Goal: Task Accomplishment & Management: Use online tool/utility

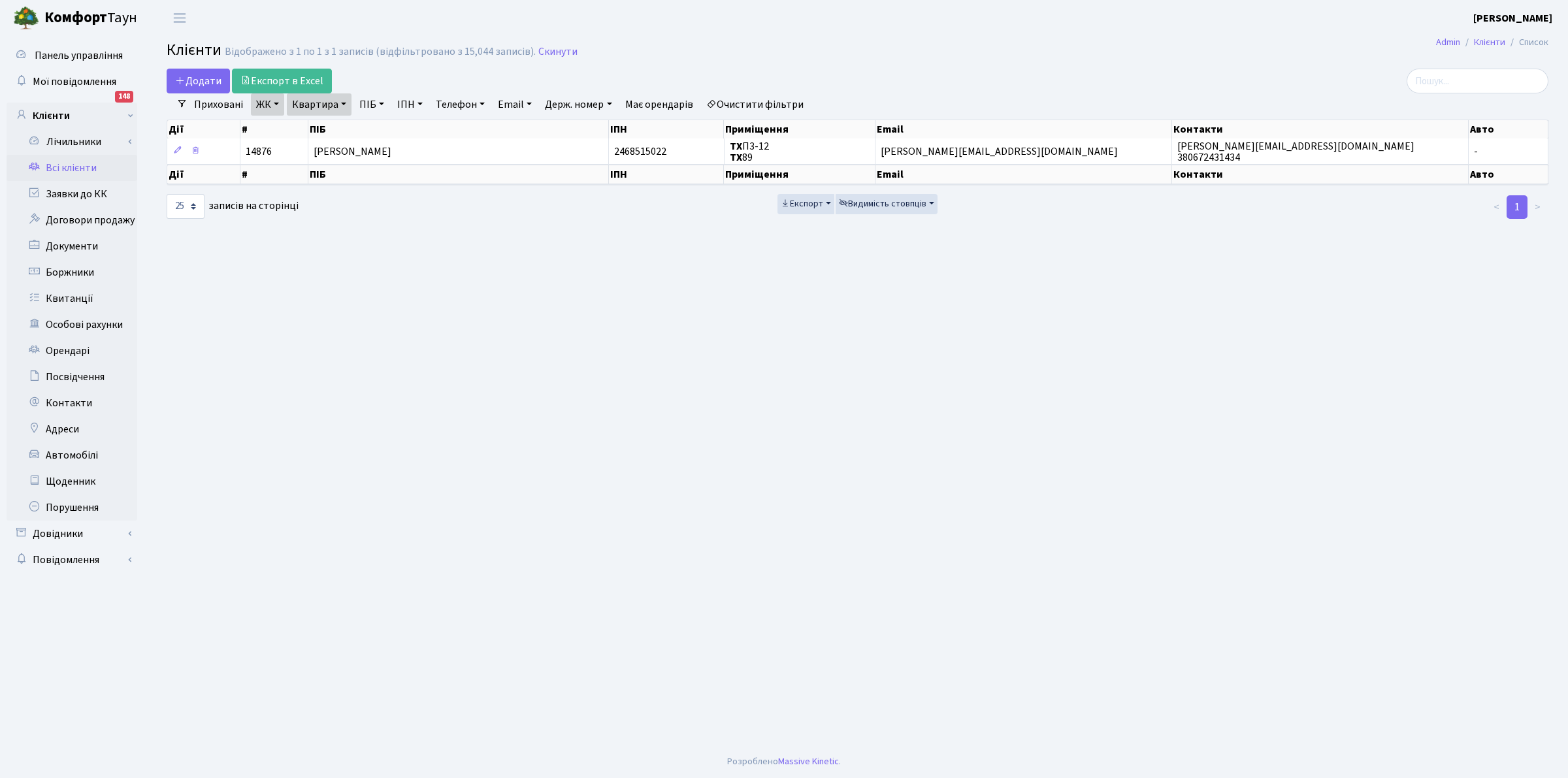
select select "25"
click at [56, 168] on link "Всі клієнти" at bounding box center [72, 168] width 130 height 26
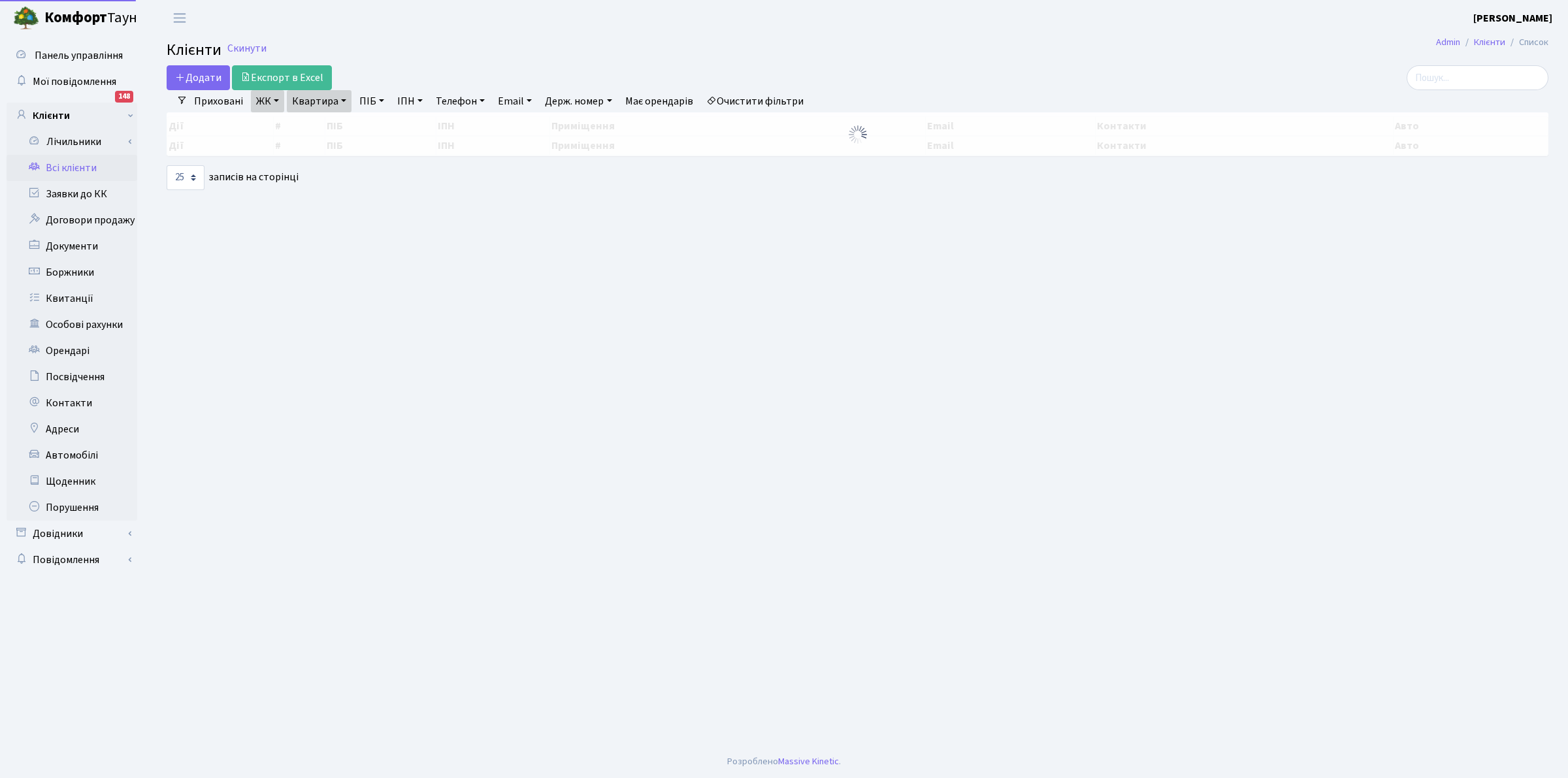
select select "25"
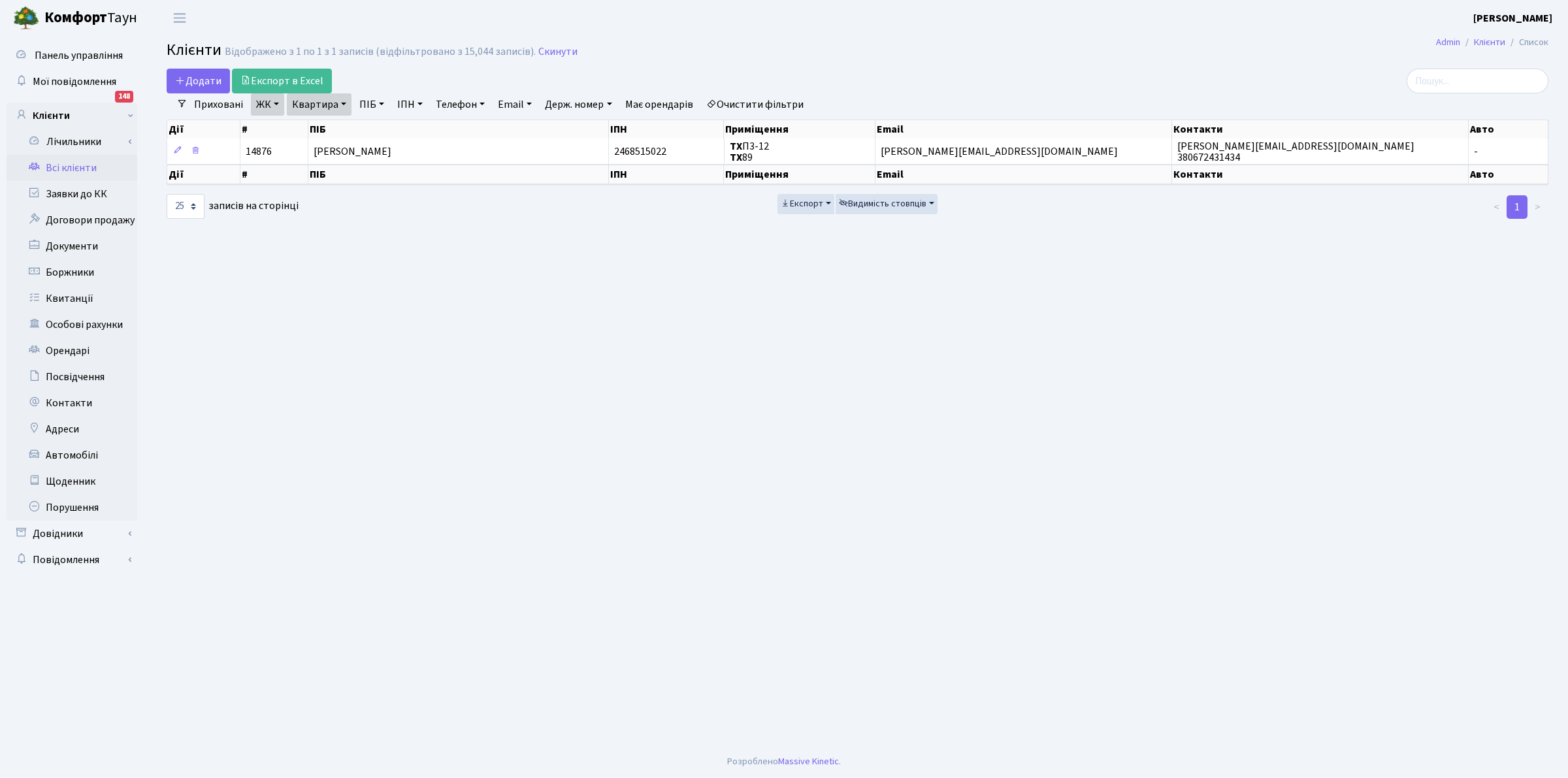
click at [62, 165] on link "Всі клієнти" at bounding box center [72, 168] width 130 height 26
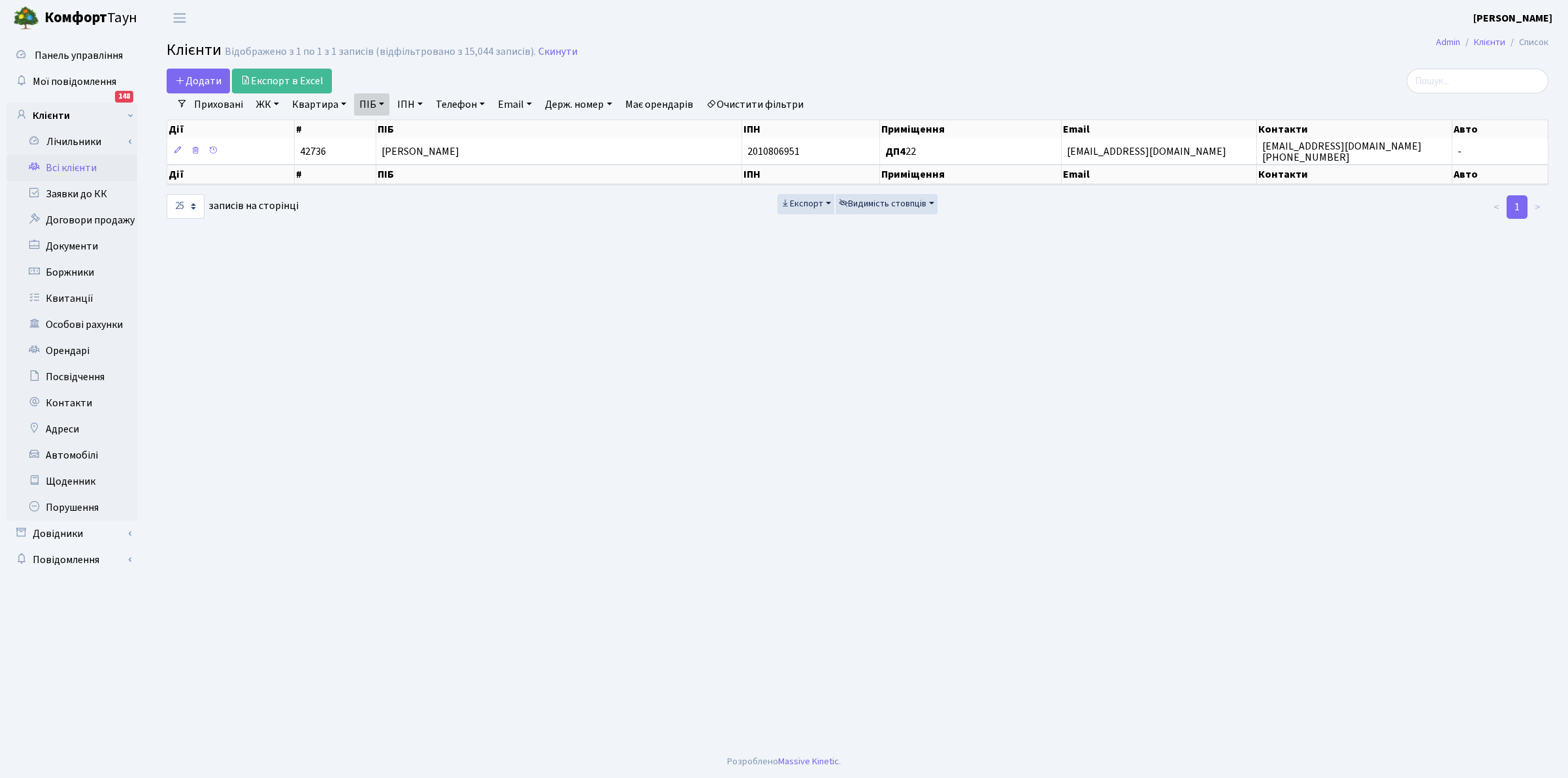
select select "25"
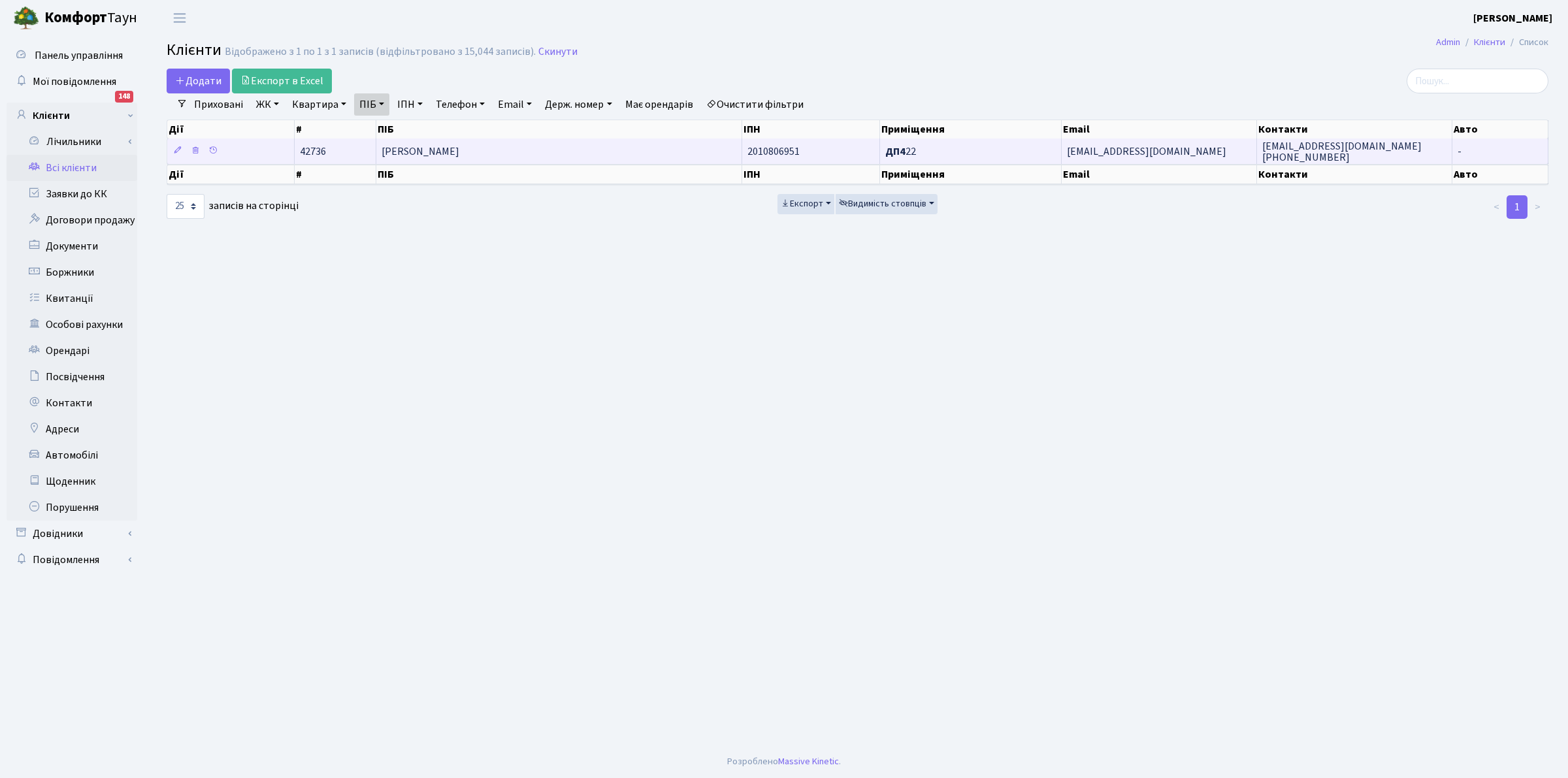
click at [423, 154] on span "Топоровський Валентин Іванович" at bounding box center [420, 151] width 77 height 14
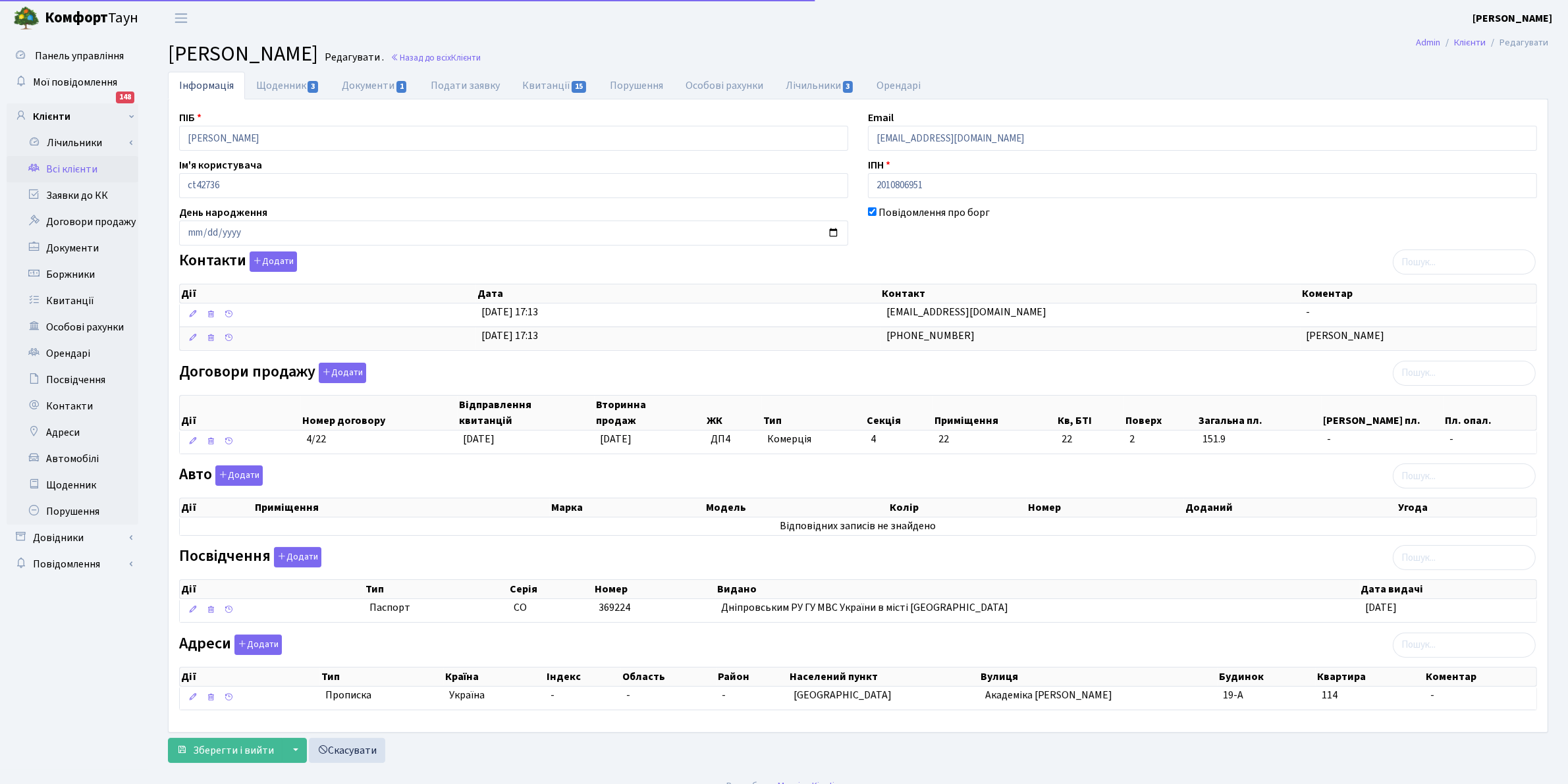
click at [61, 169] on link "Всі клієнти" at bounding box center [72, 169] width 131 height 27
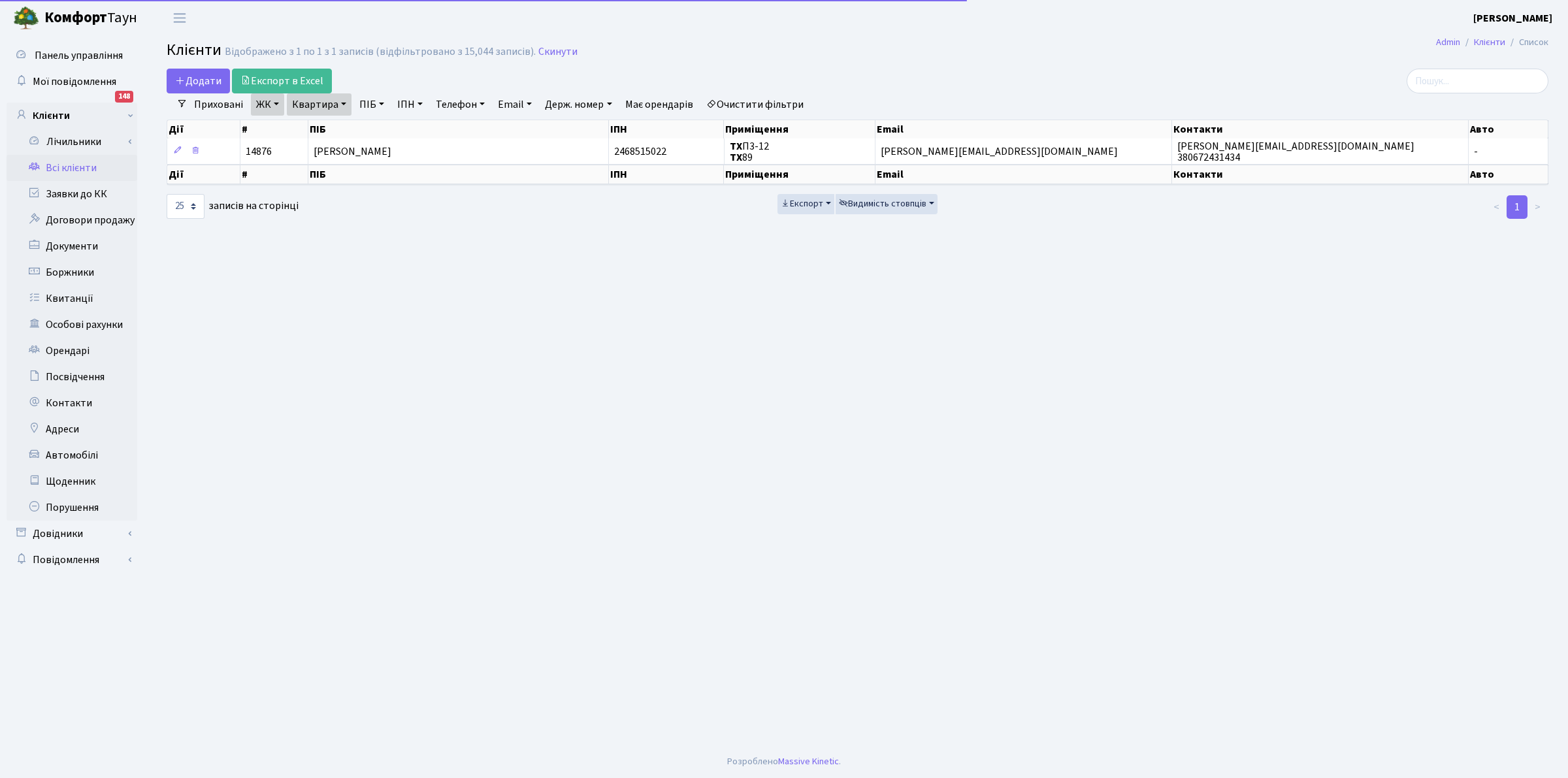
select select "25"
click at [84, 304] on link "Квитанції" at bounding box center [72, 298] width 130 height 26
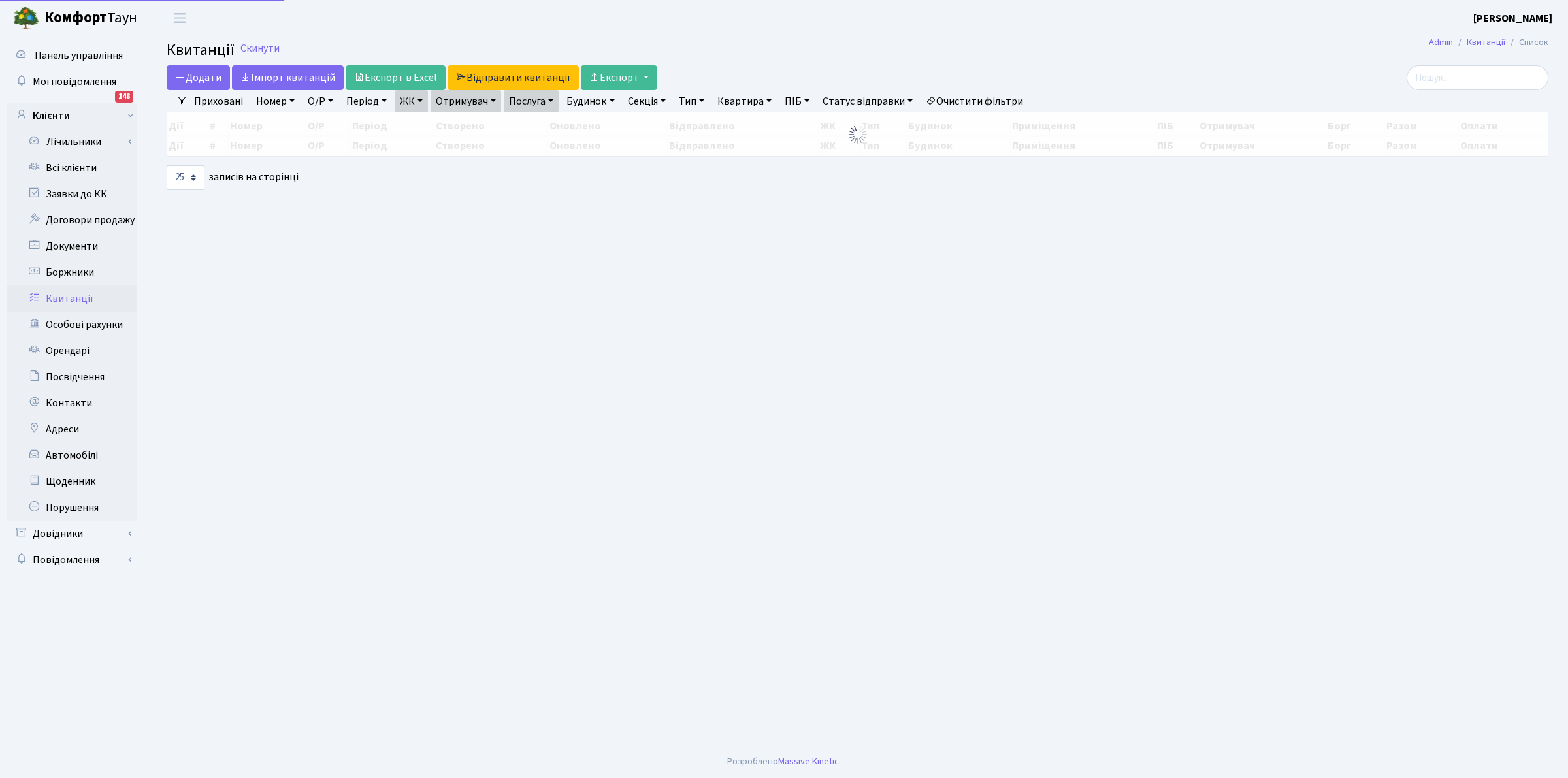
select select "25"
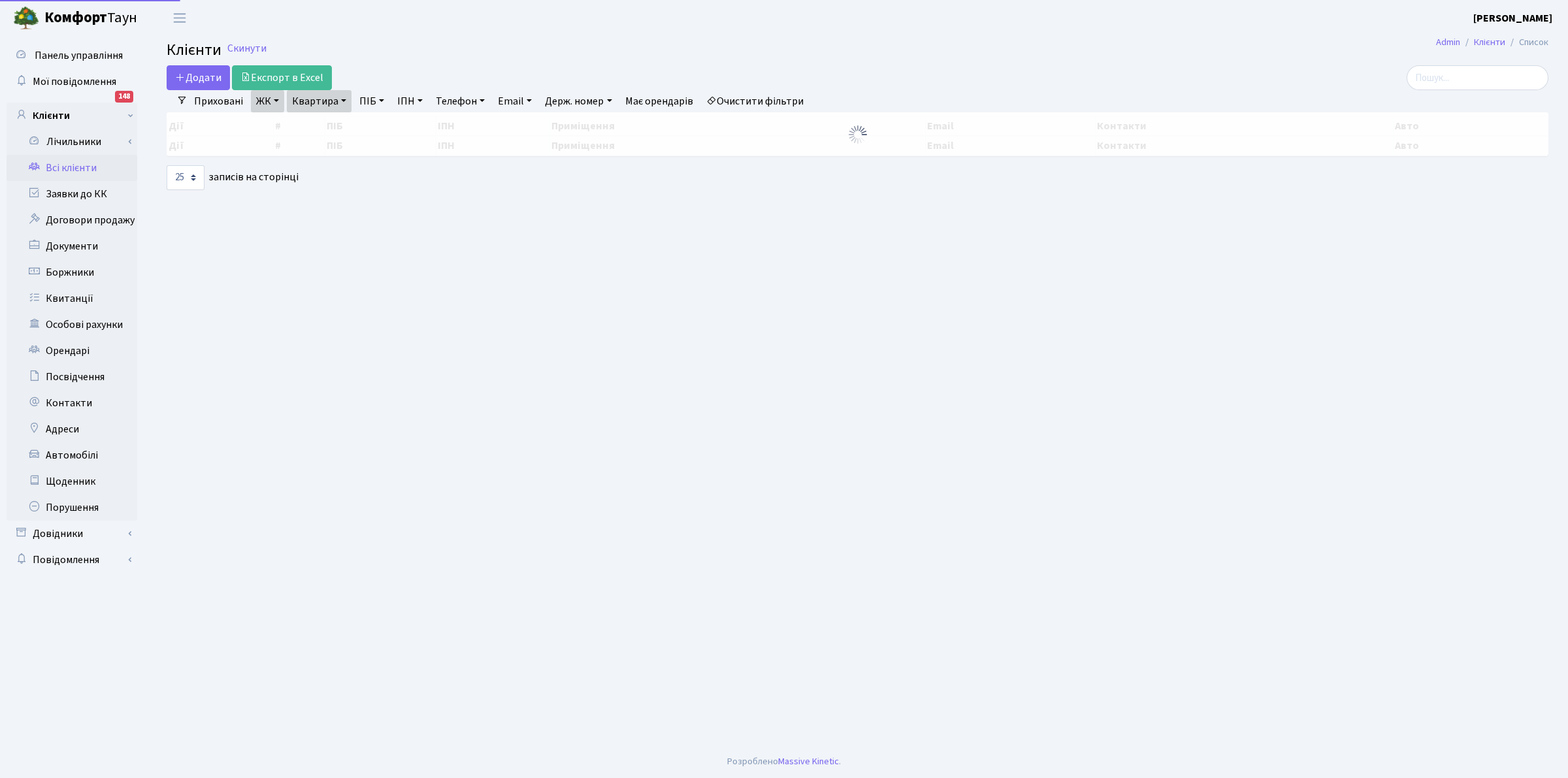
select select "25"
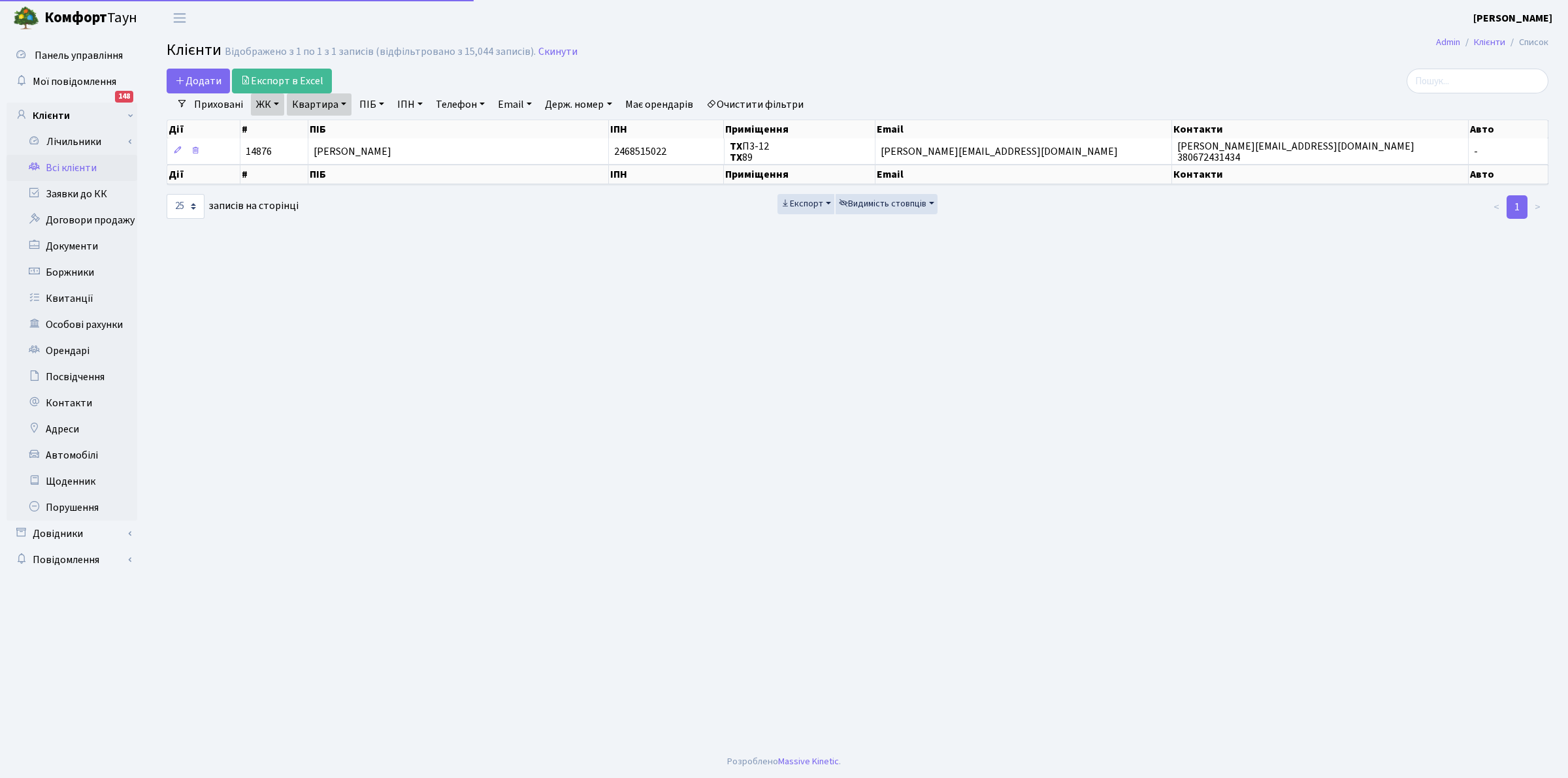
click at [327, 103] on link "Квартира" at bounding box center [319, 105] width 64 height 23
type input "5-217"
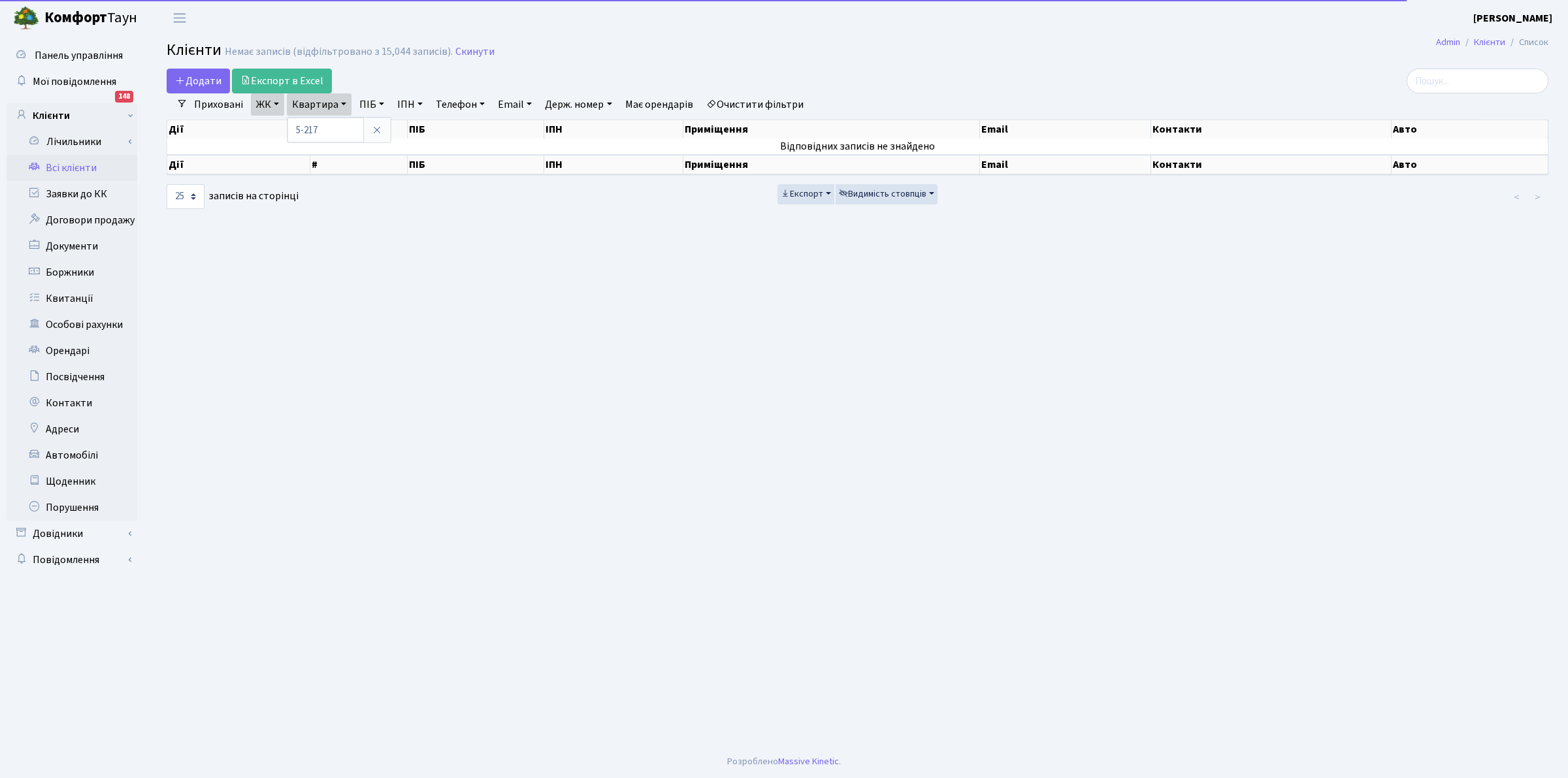
click at [466, 65] on main "Admin Клієнти Список Клієнти Немає записів (відфільтровано з 15,044 записів). С…" at bounding box center [858, 390] width 1421 height 709
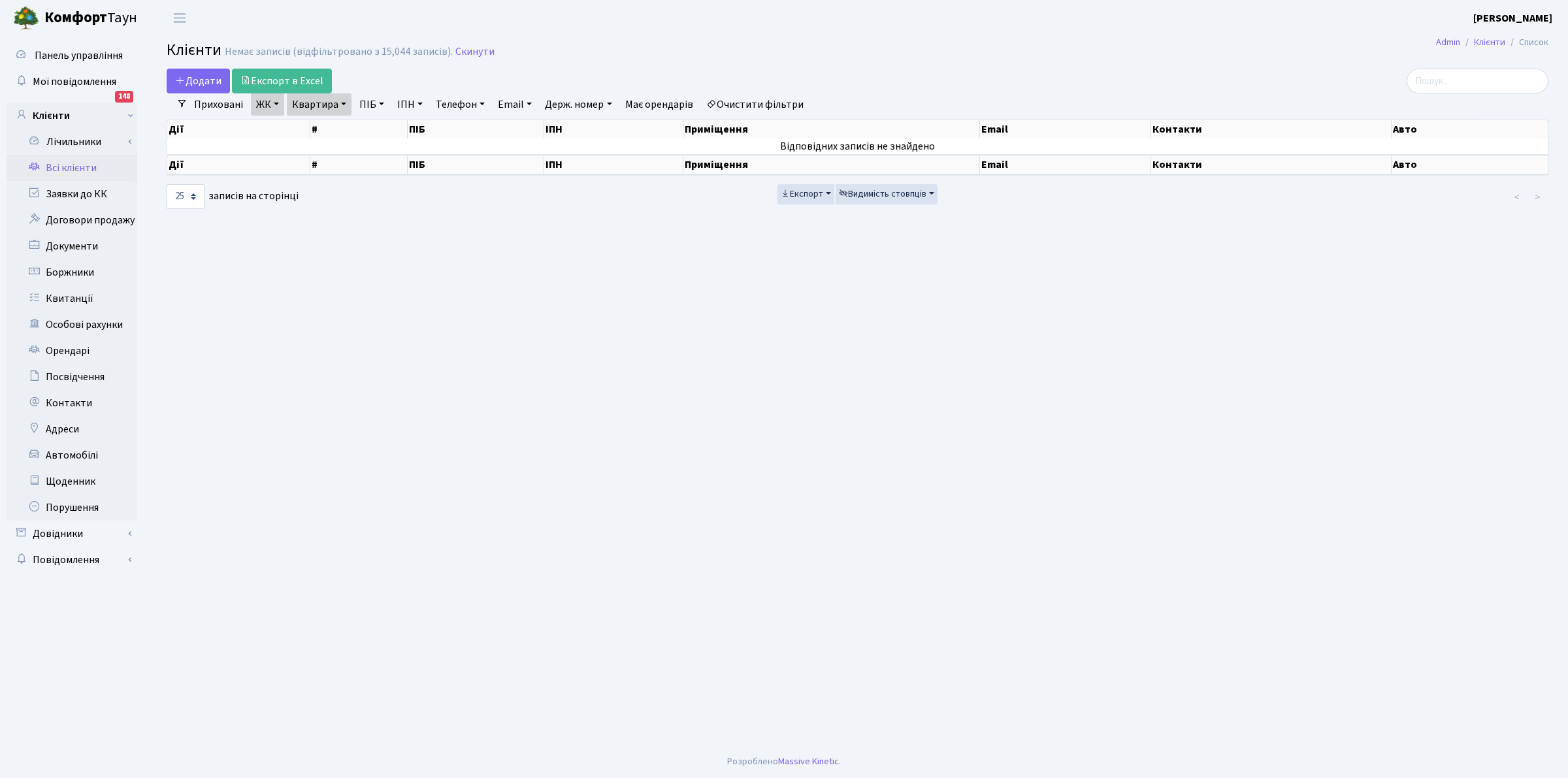
click at [729, 105] on link "Очистити фільтри" at bounding box center [755, 105] width 108 height 23
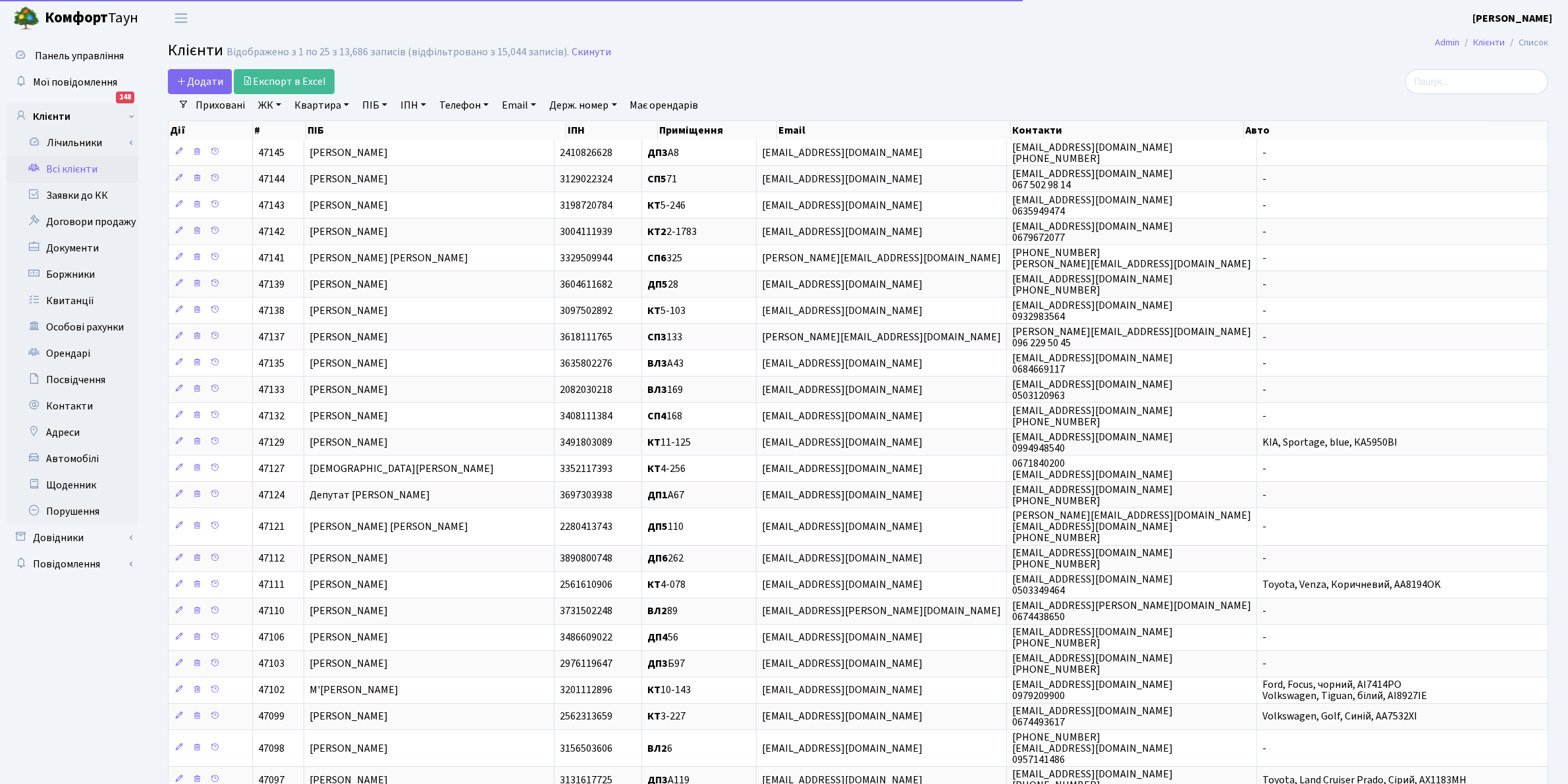
click at [321, 106] on link "Квартира" at bounding box center [322, 106] width 65 height 23
type input "5-217"
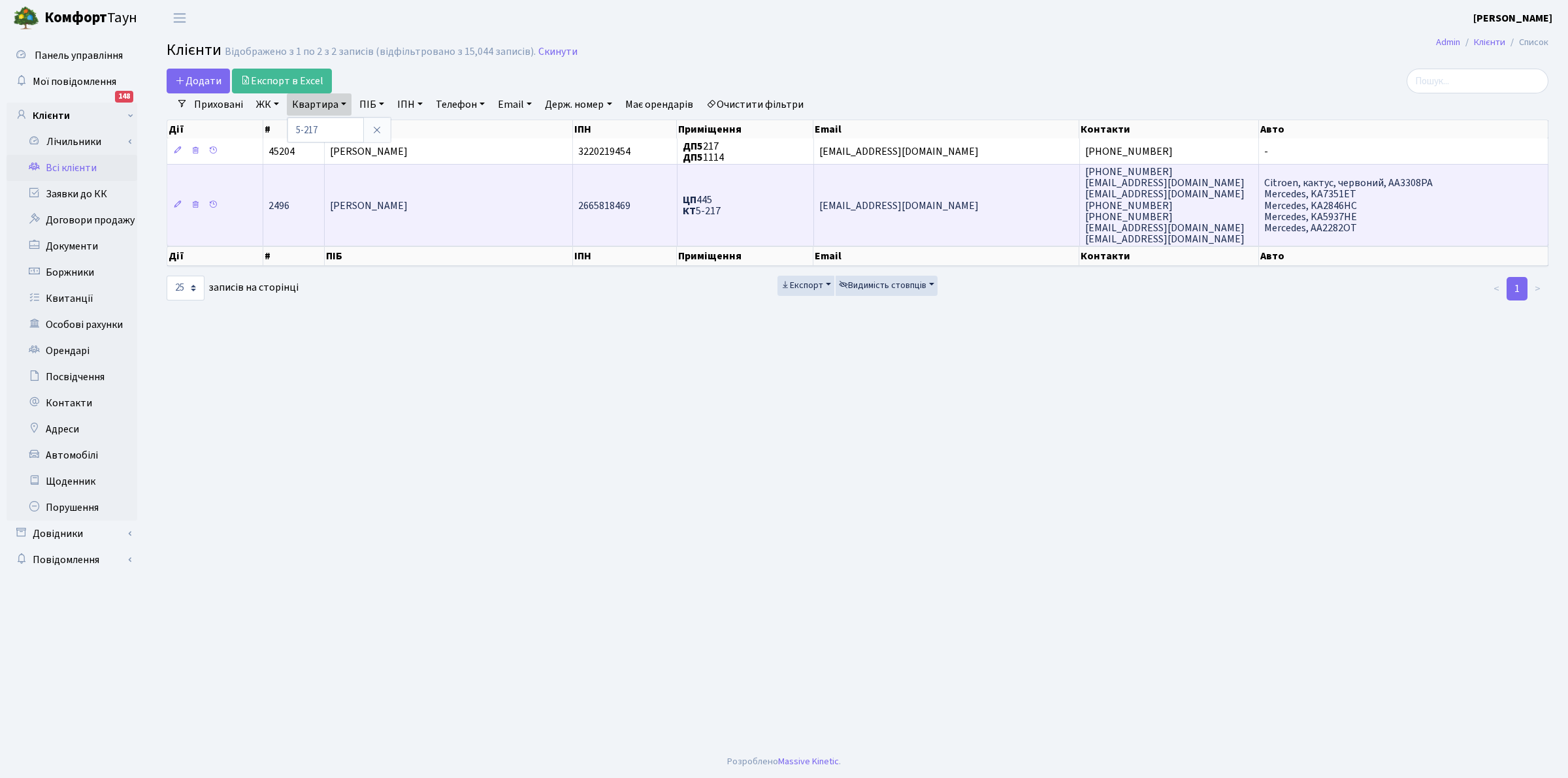
click at [869, 207] on span "ivanna_26@mail.ru" at bounding box center [898, 205] width 160 height 14
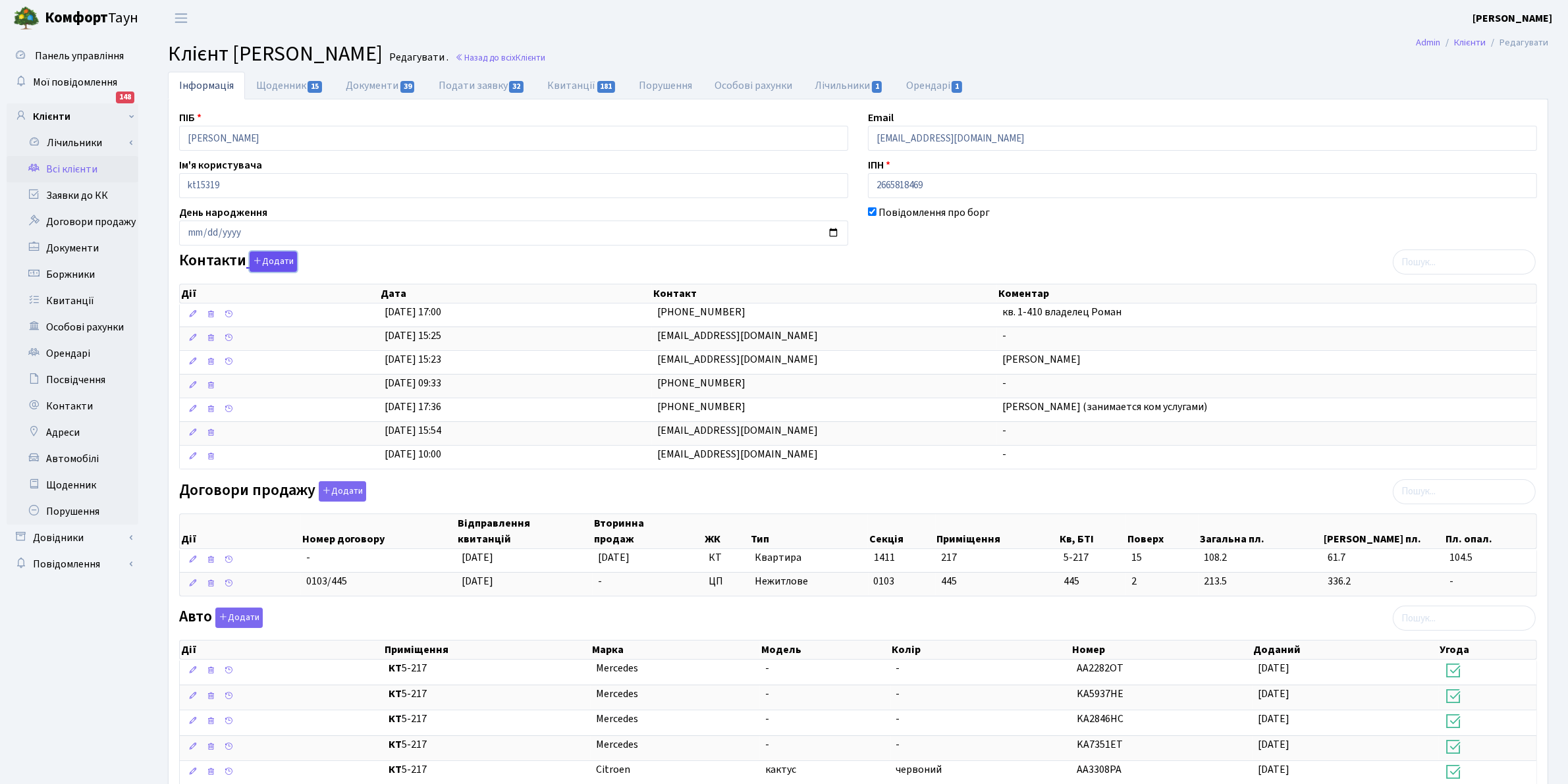
click at [285, 252] on button "Додати" at bounding box center [273, 261] width 48 height 20
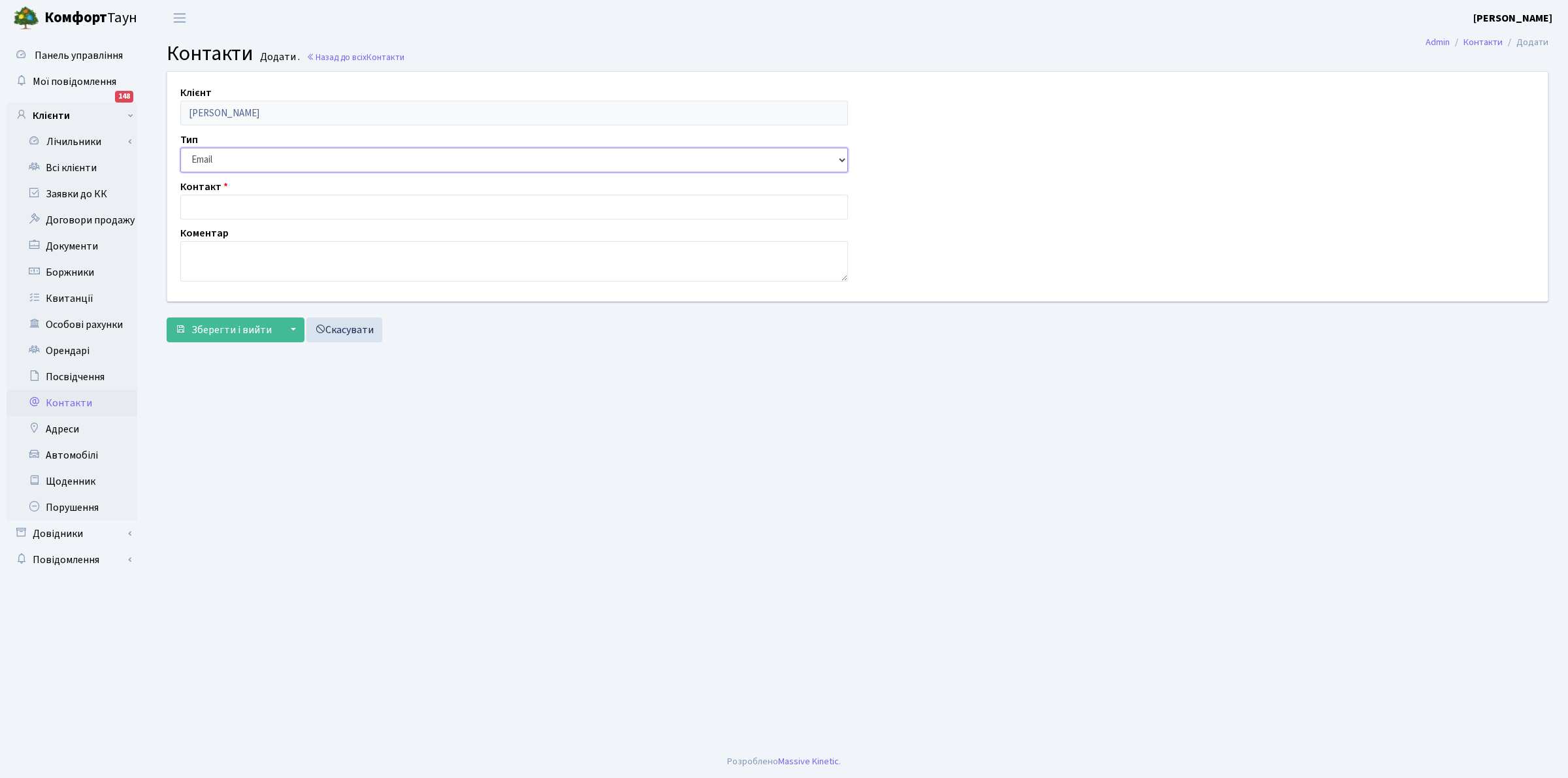
click at [207, 158] on select "Email Телефон" at bounding box center [514, 160] width 668 height 25
select select "1"
click at [180, 147] on select "Email Телефон" at bounding box center [514, 160] width 668 height 25
click at [211, 203] on input "text" at bounding box center [514, 207] width 668 height 25
paste input "0674019692"
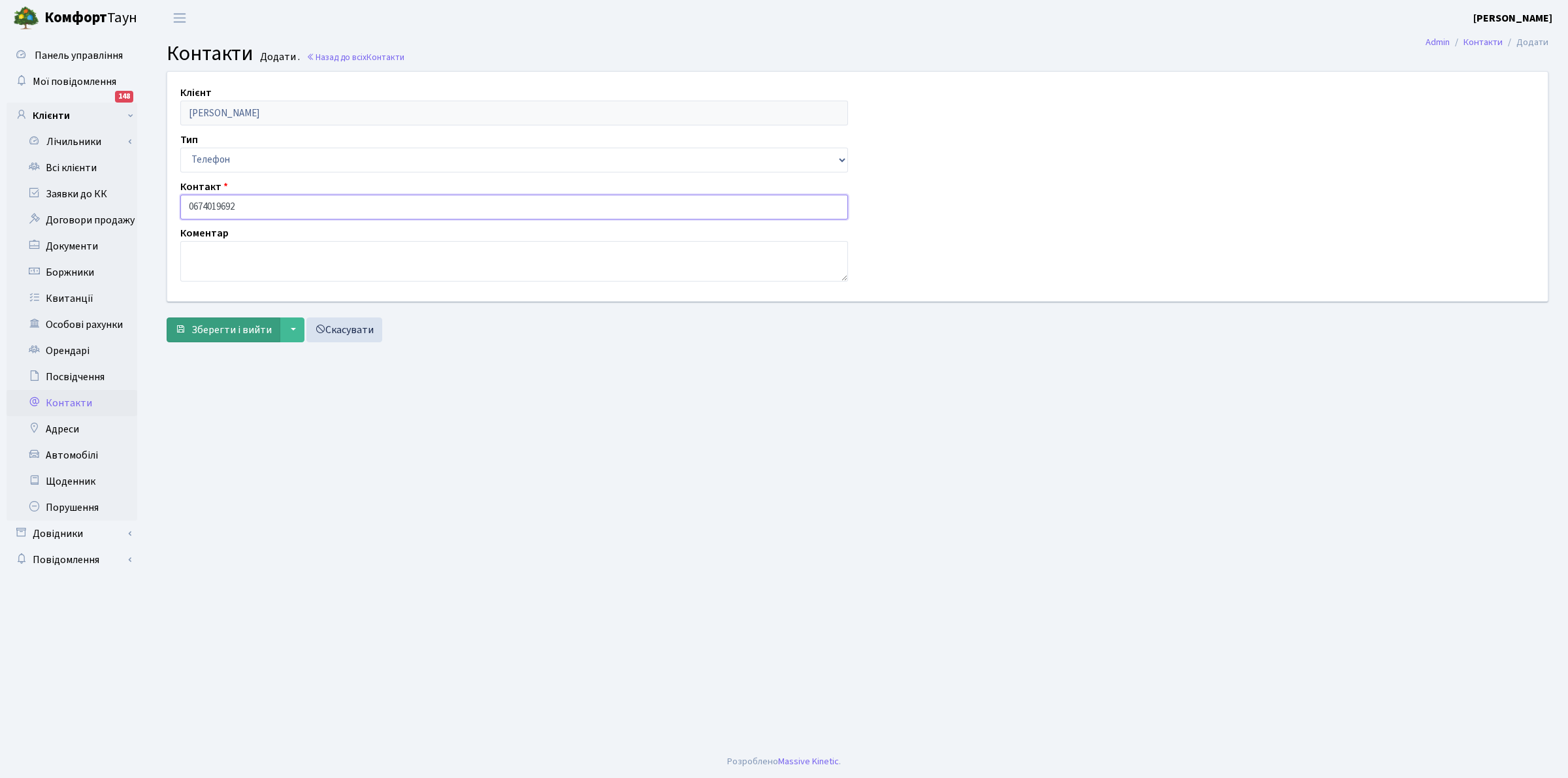
type input "0674019692"
click at [211, 329] on span "Зберегти і вийти" at bounding box center [231, 330] width 80 height 14
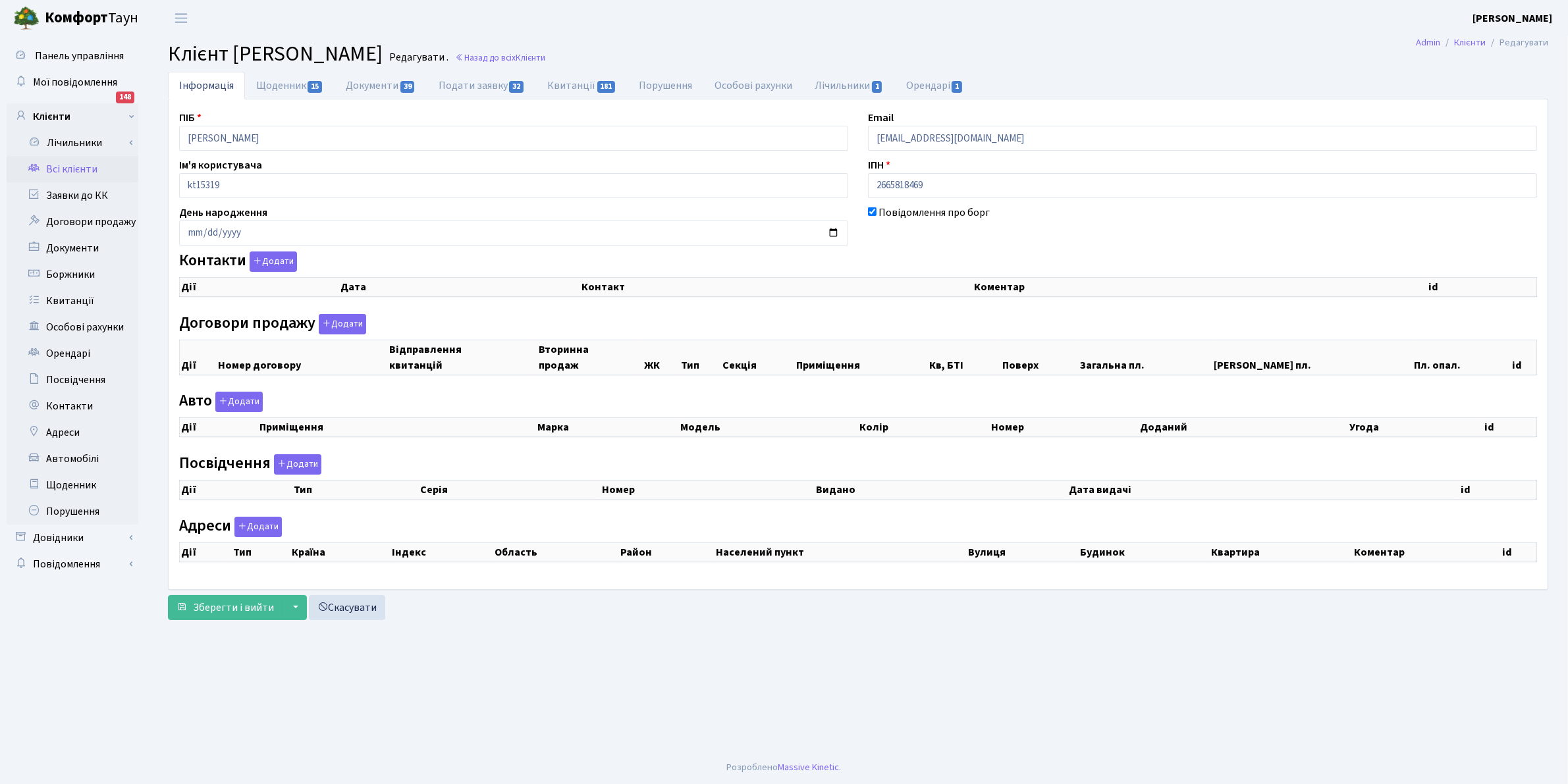
checkbox input "true"
select select "25"
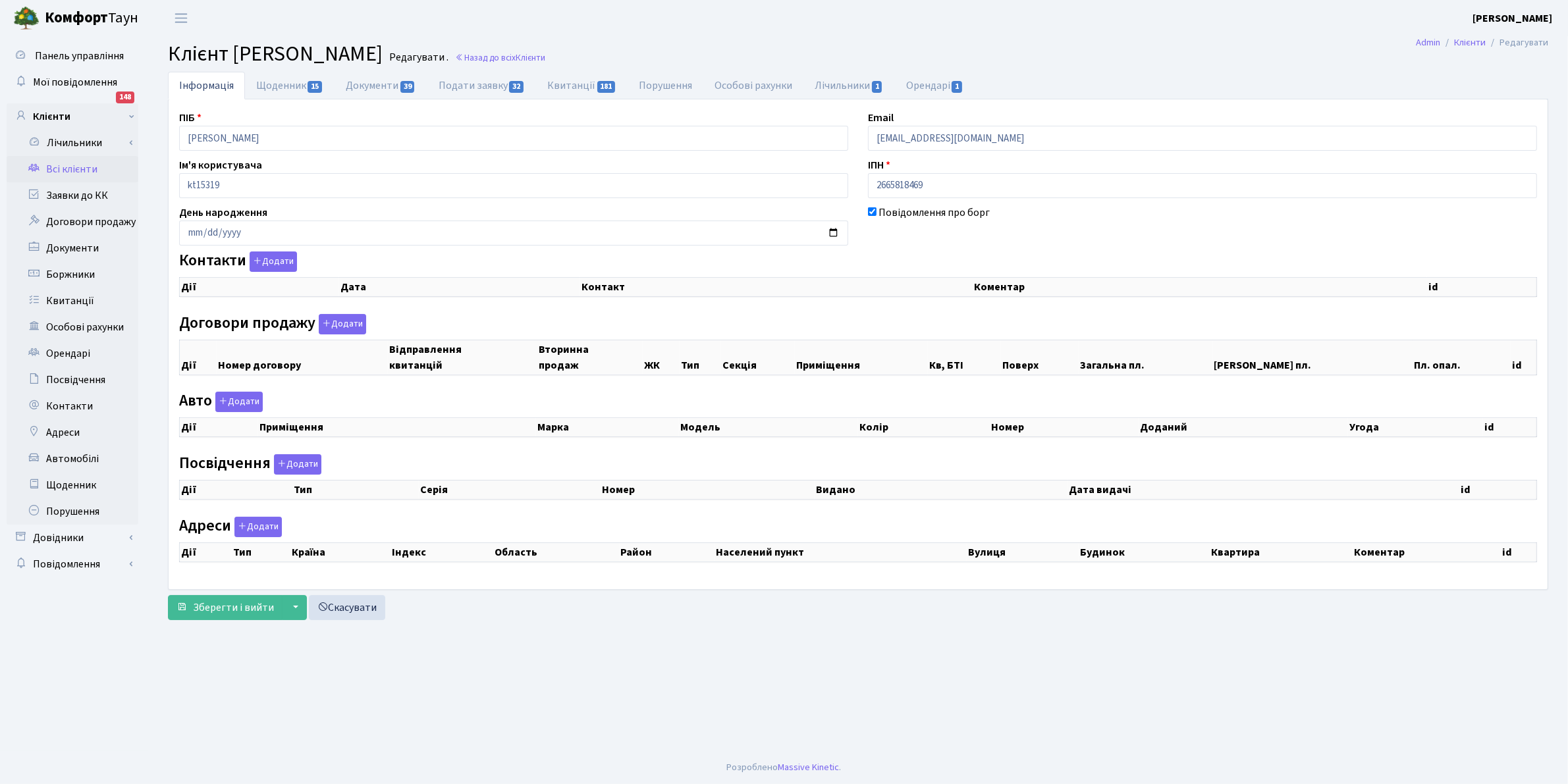
select select "25"
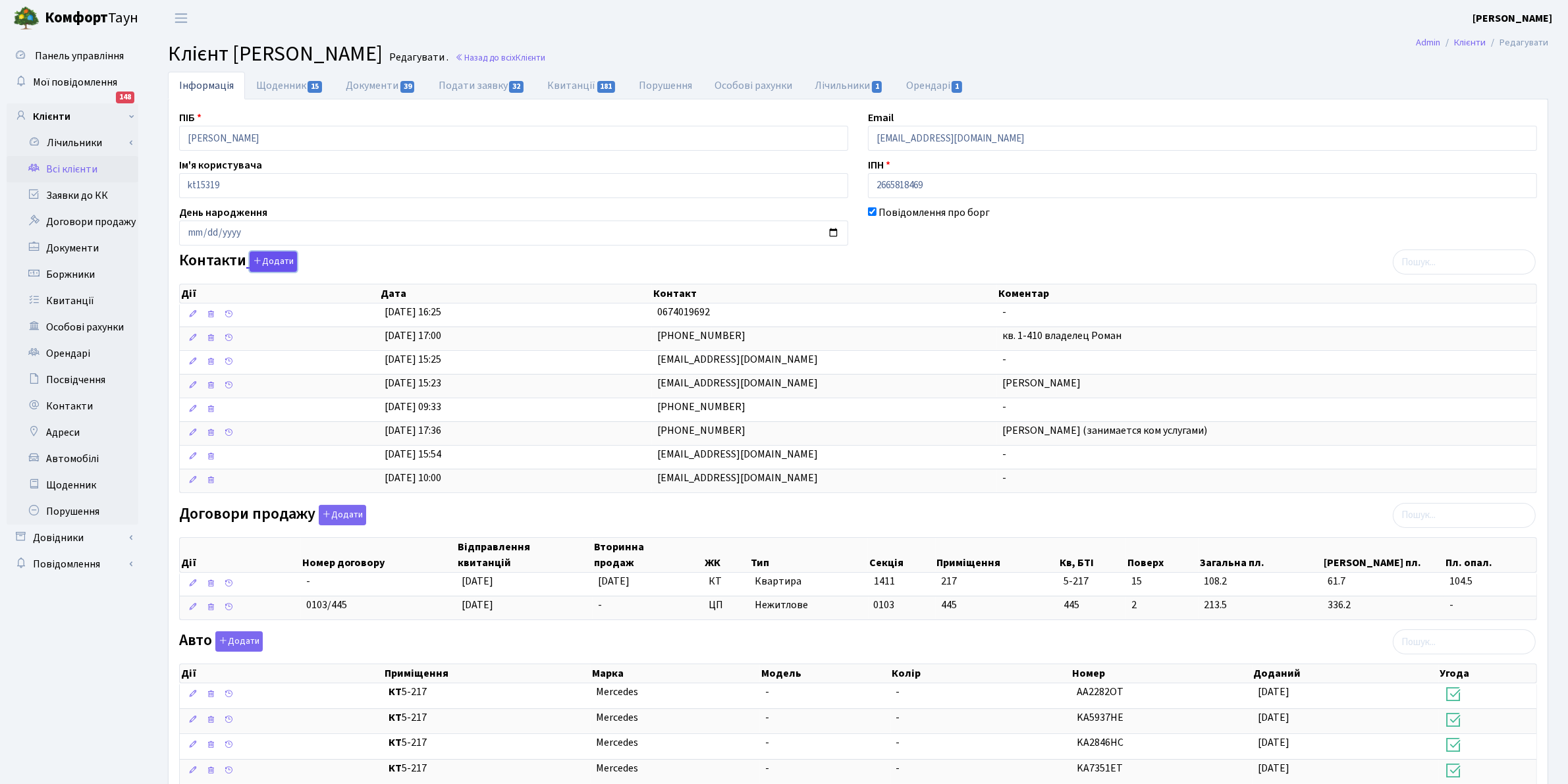
click at [268, 265] on button "Додати" at bounding box center [273, 261] width 48 height 20
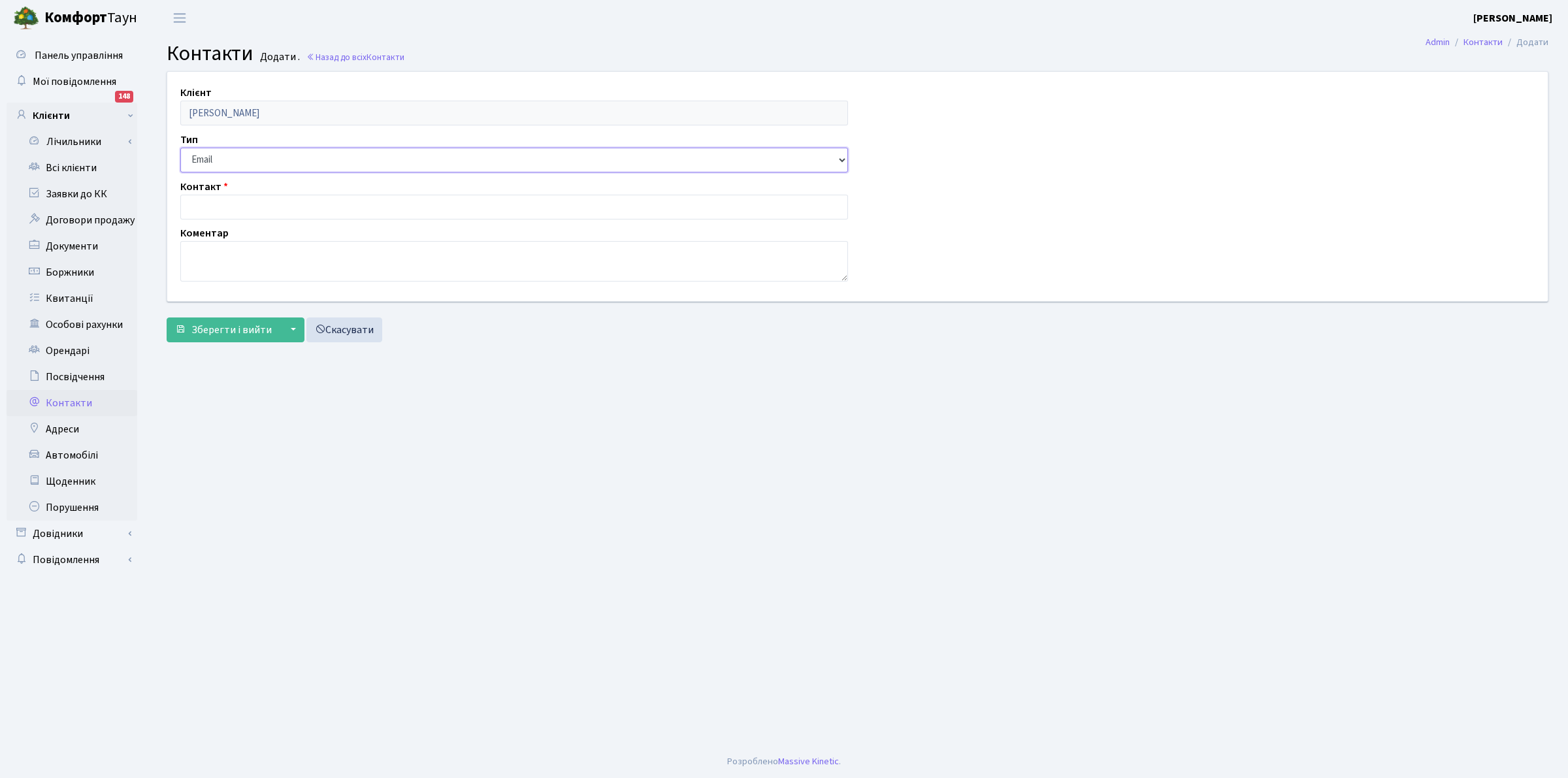
click at [219, 155] on select "Email Телефон" at bounding box center [514, 160] width 668 height 25
click at [180, 147] on select "Email Телефон" at bounding box center [514, 160] width 668 height 25
click at [208, 207] on input "text" at bounding box center [514, 207] width 668 height 25
paste input "[EMAIL_ADDRESS][DOMAIN_NAME]"
type input "[EMAIL_ADDRESS][DOMAIN_NAME]"
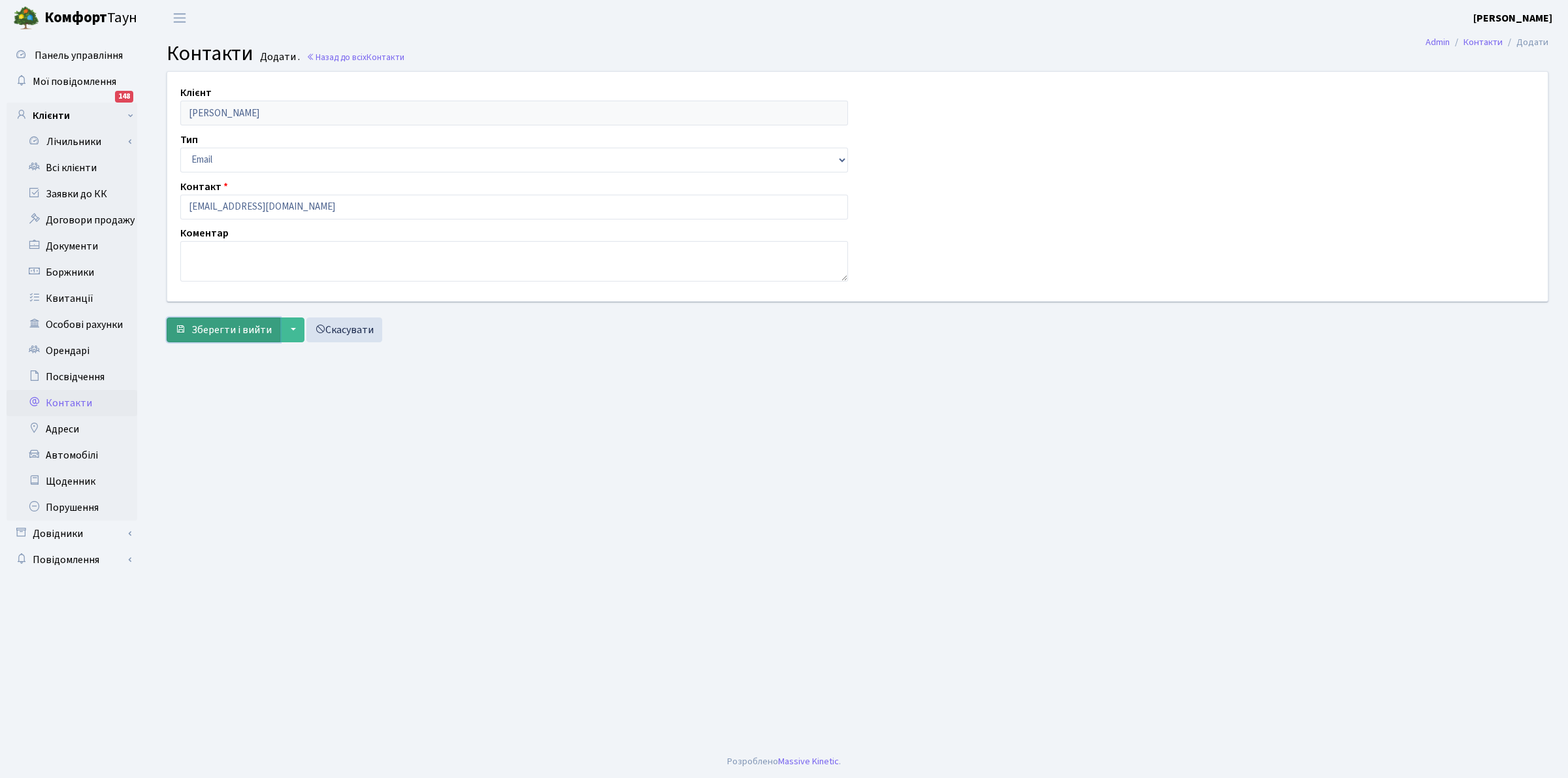
click at [220, 333] on span "Зберегти і вийти" at bounding box center [231, 330] width 80 height 14
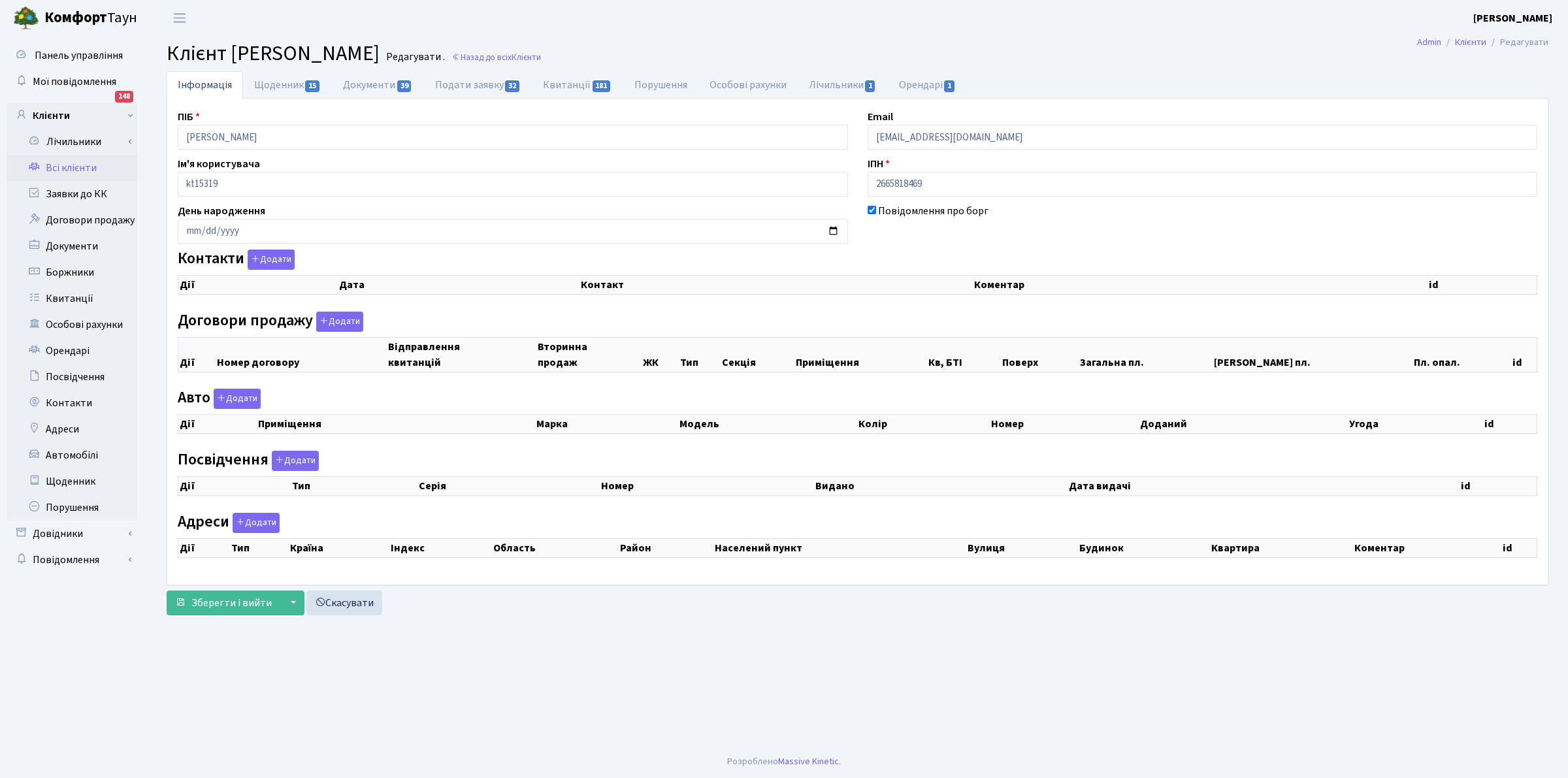
checkbox input "true"
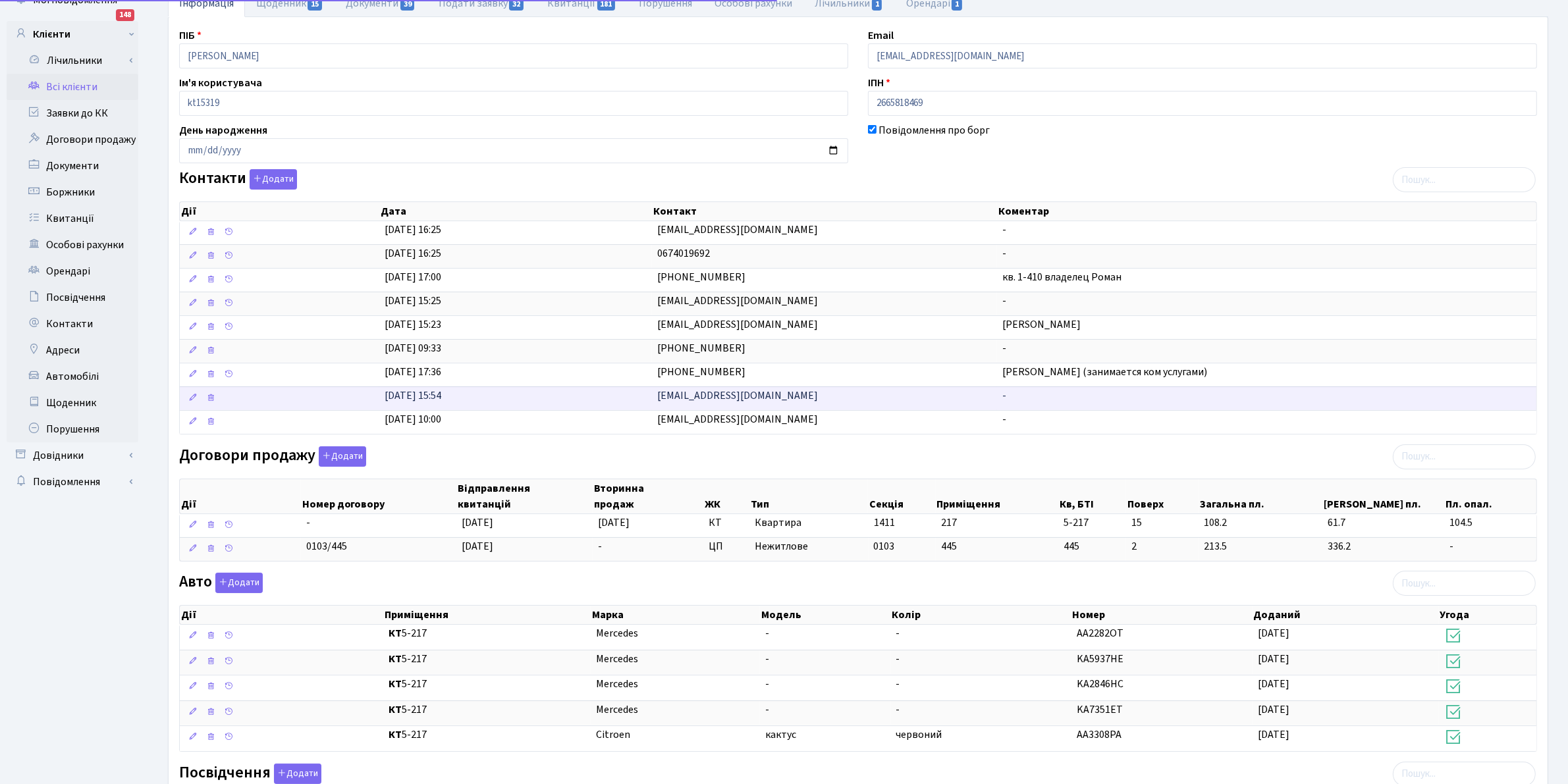
scroll to position [376, 0]
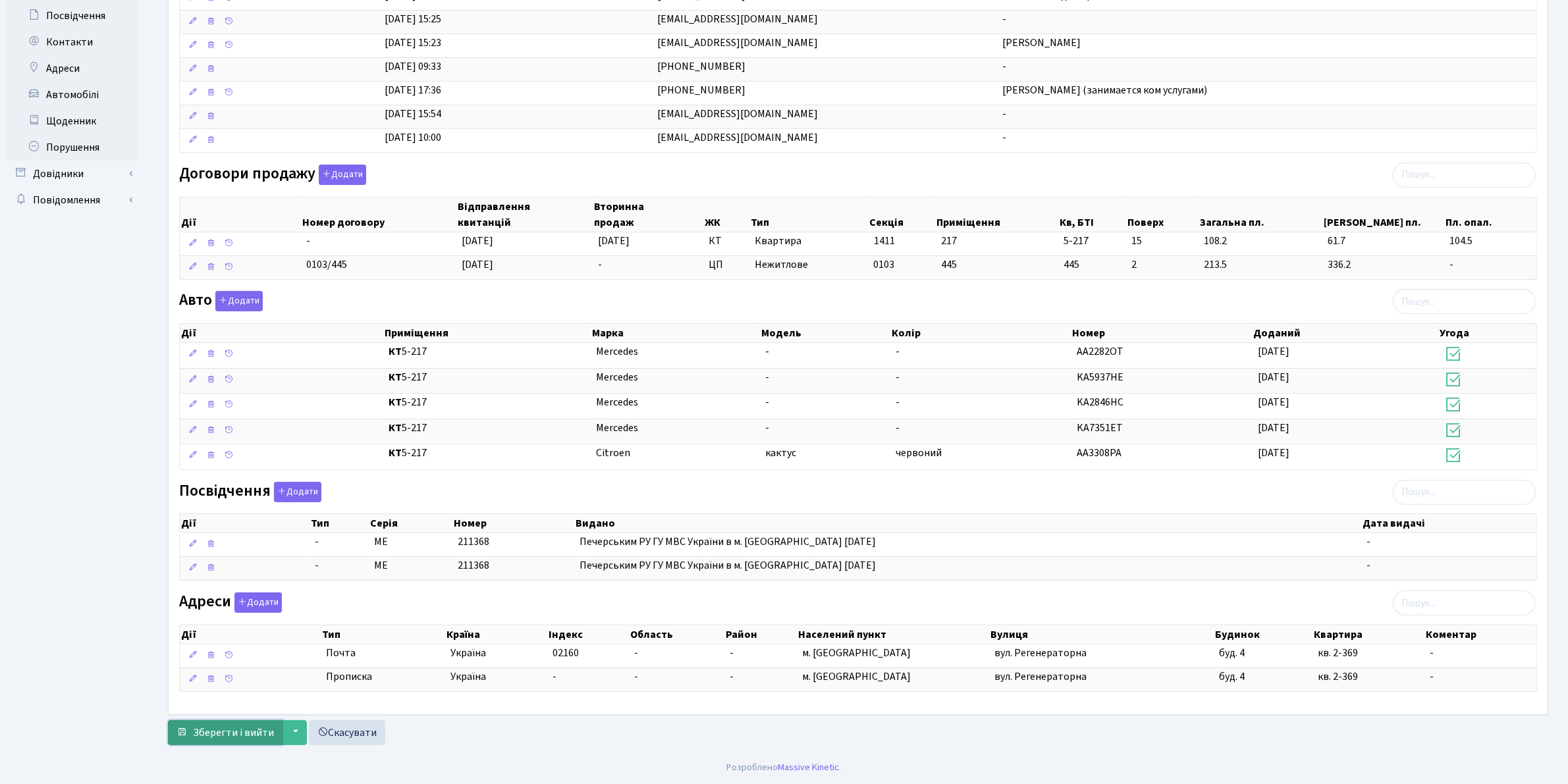
click at [230, 720] on button "Зберегти і вийти" at bounding box center [225, 733] width 114 height 25
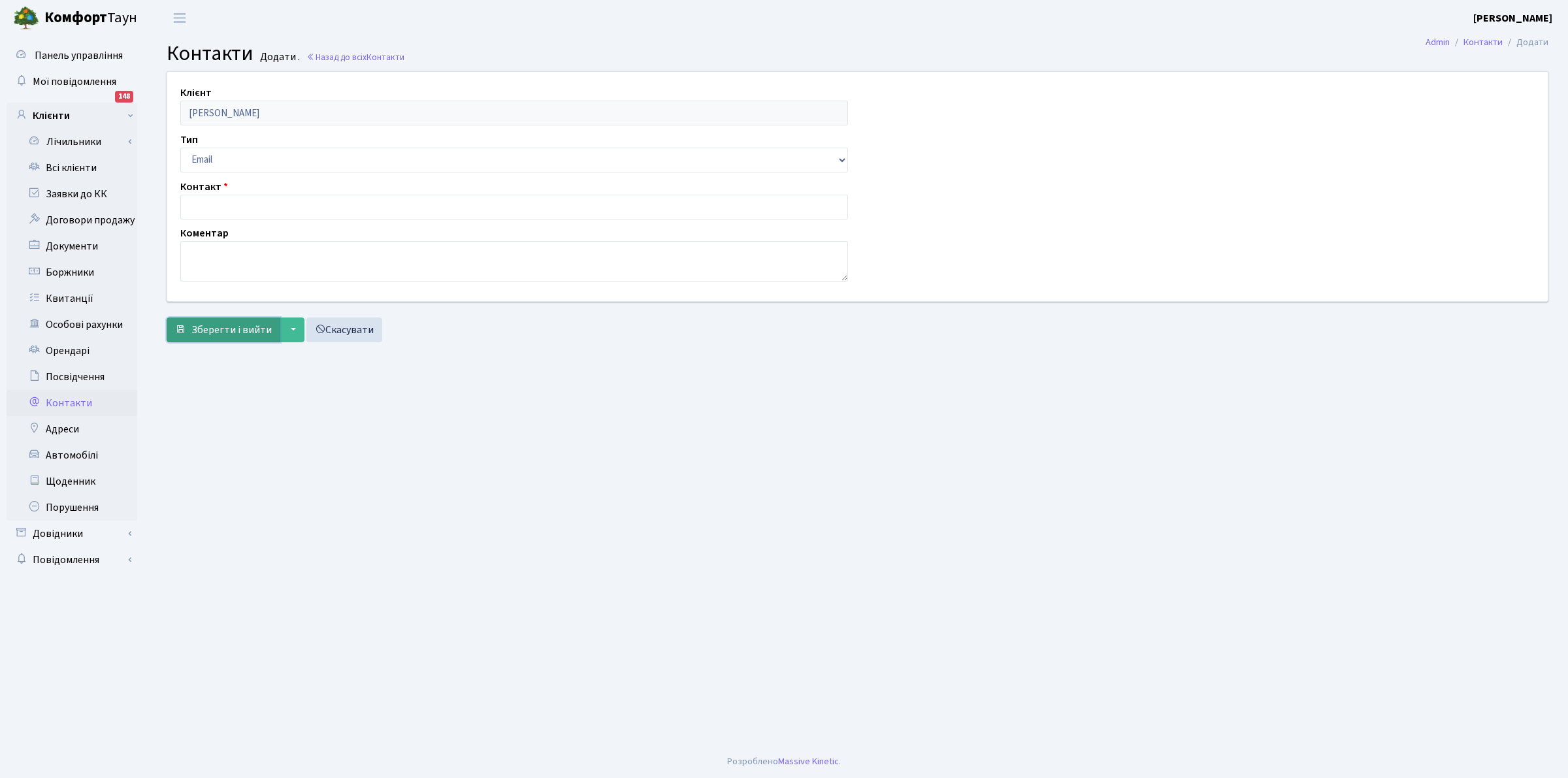
click at [236, 338] on button "Зберегти і вийти" at bounding box center [223, 330] width 113 height 25
click at [236, 220] on div "Контакт Поле є обов'язковим для заповнення." at bounding box center [515, 207] width 688 height 56
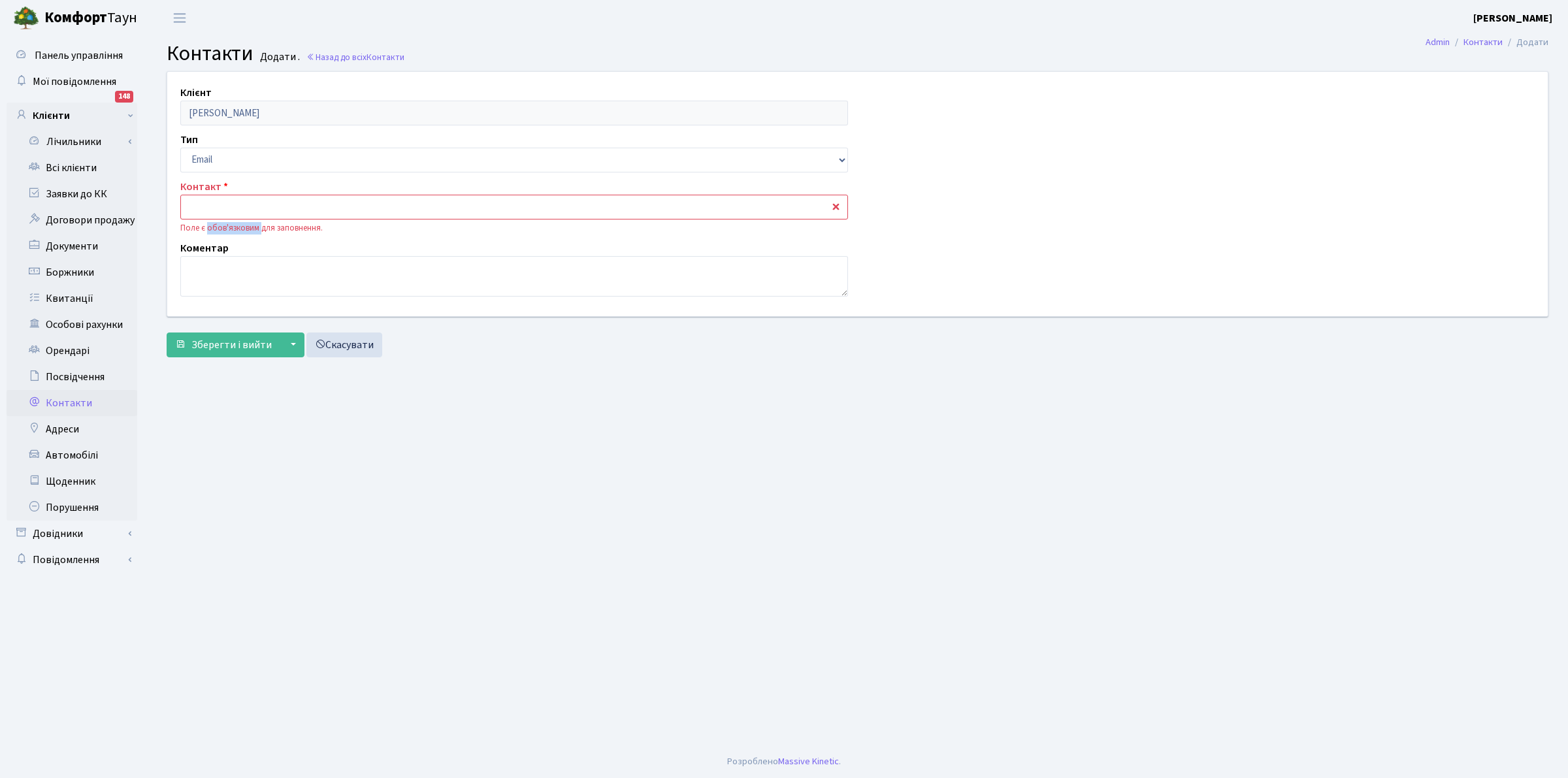
click at [236, 219] on div "Контакт Поле є обов'язковим для заповнення." at bounding box center [515, 207] width 688 height 56
click at [230, 207] on input "text" at bounding box center [514, 207] width 668 height 25
paste input "[EMAIL_ADDRESS][DOMAIN_NAME]"
type input "[EMAIL_ADDRESS][DOMAIN_NAME]"
click at [224, 350] on span "Зберегти і вийти" at bounding box center [231, 345] width 80 height 14
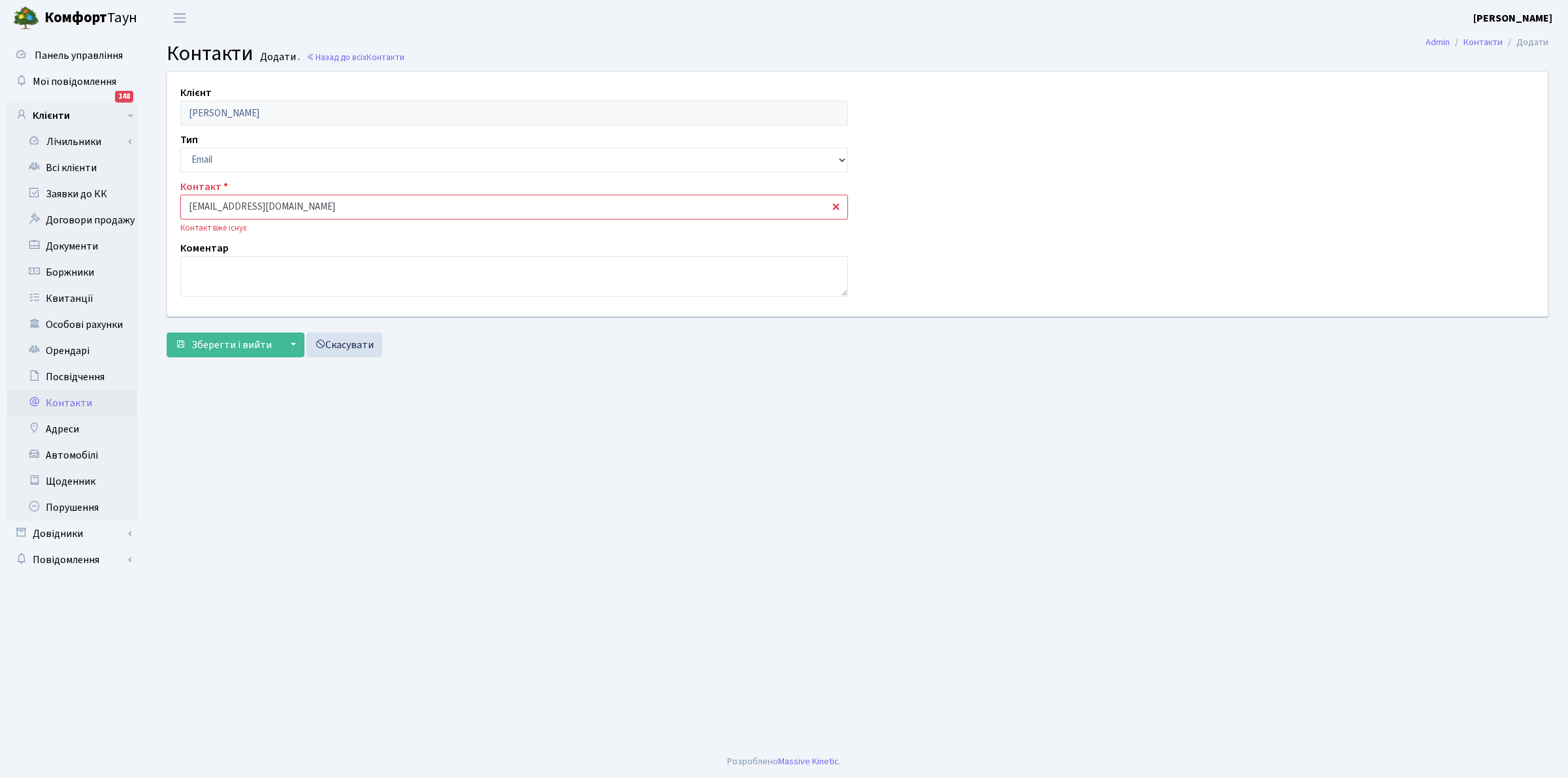
click at [308, 200] on input "[EMAIL_ADDRESS][DOMAIN_NAME]" at bounding box center [514, 207] width 668 height 25
click at [1130, 227] on div "Клієнт Ніконова Іванна Валеріївна Тип Email Телефон Контакт zavilinsky@gmail.co…" at bounding box center [858, 194] width 1400 height 245
click at [70, 168] on link "Всі клієнти" at bounding box center [72, 168] width 130 height 26
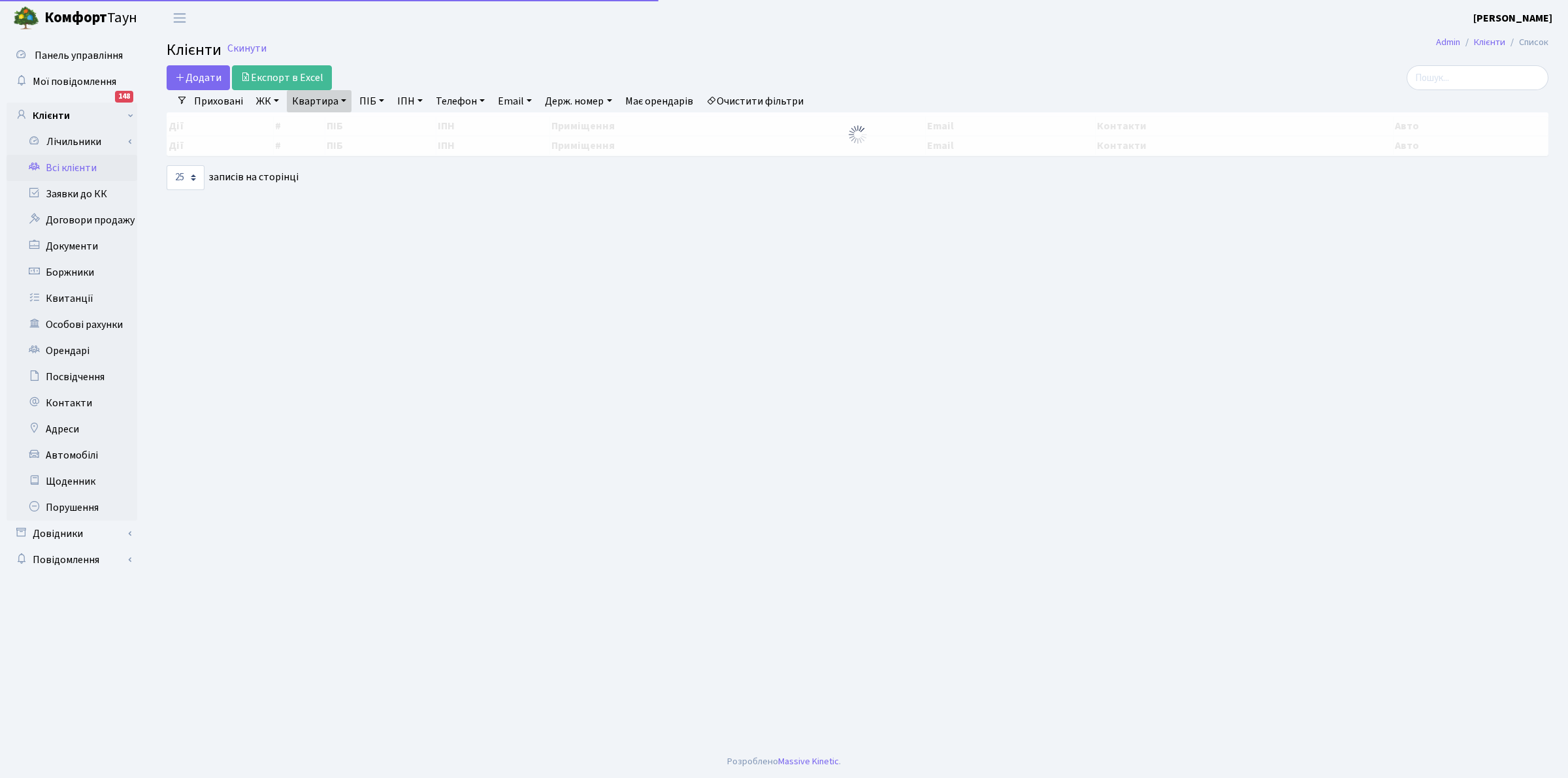
select select "25"
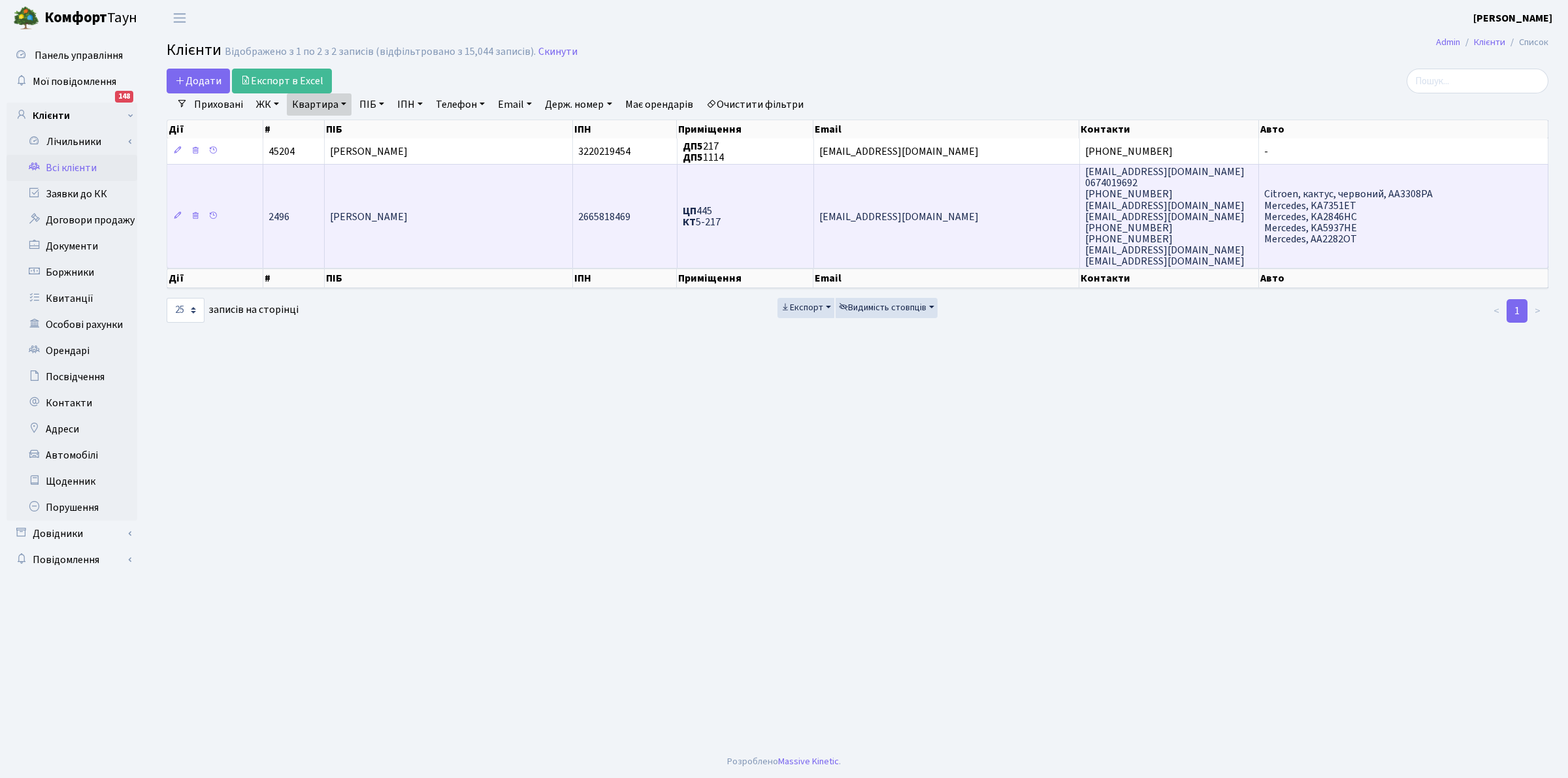
click at [393, 204] on td "[PERSON_NAME]" at bounding box center [449, 216] width 248 height 104
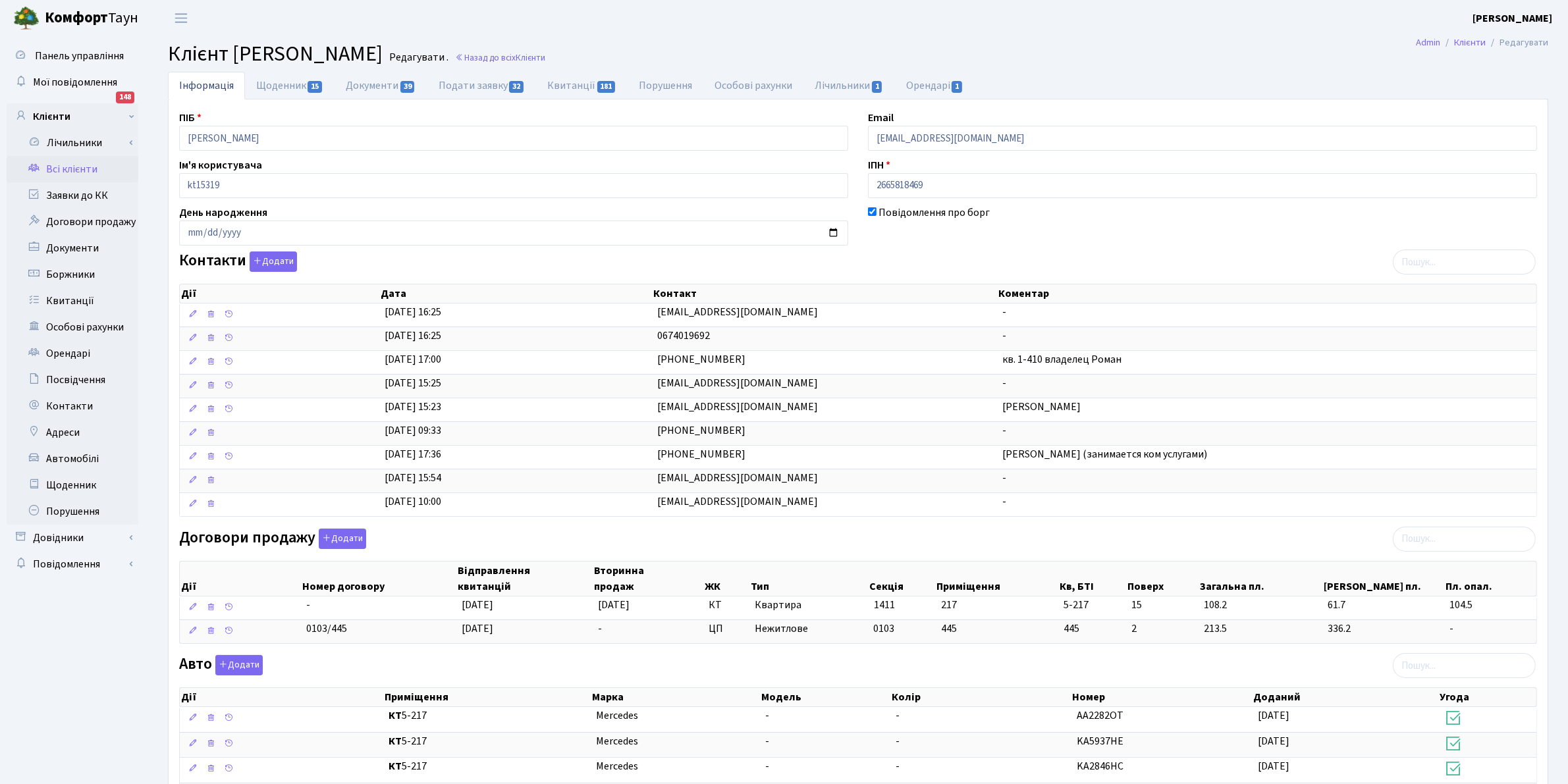
click at [69, 168] on link "Всі клієнти" at bounding box center [72, 169] width 131 height 27
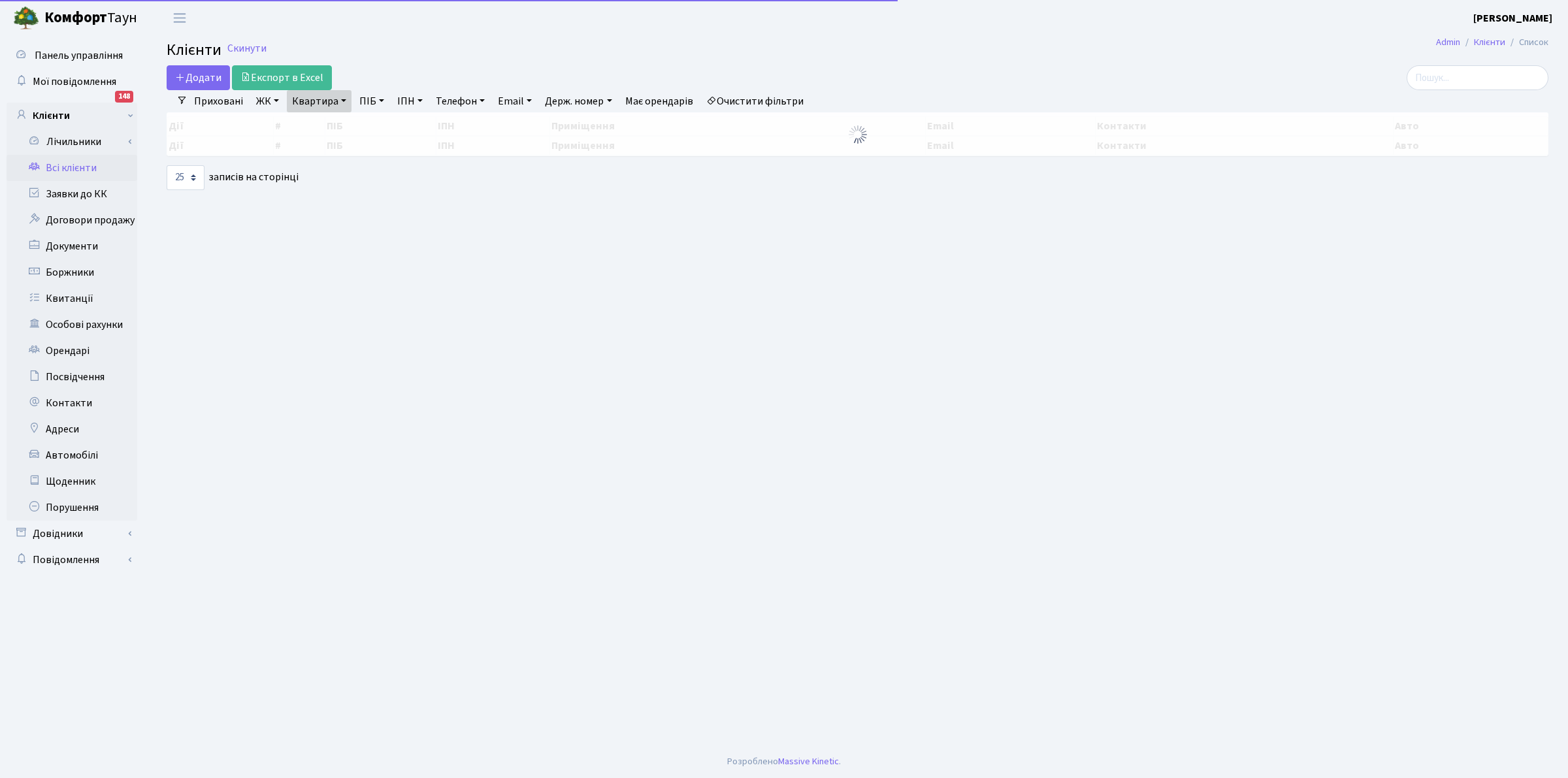
select select "25"
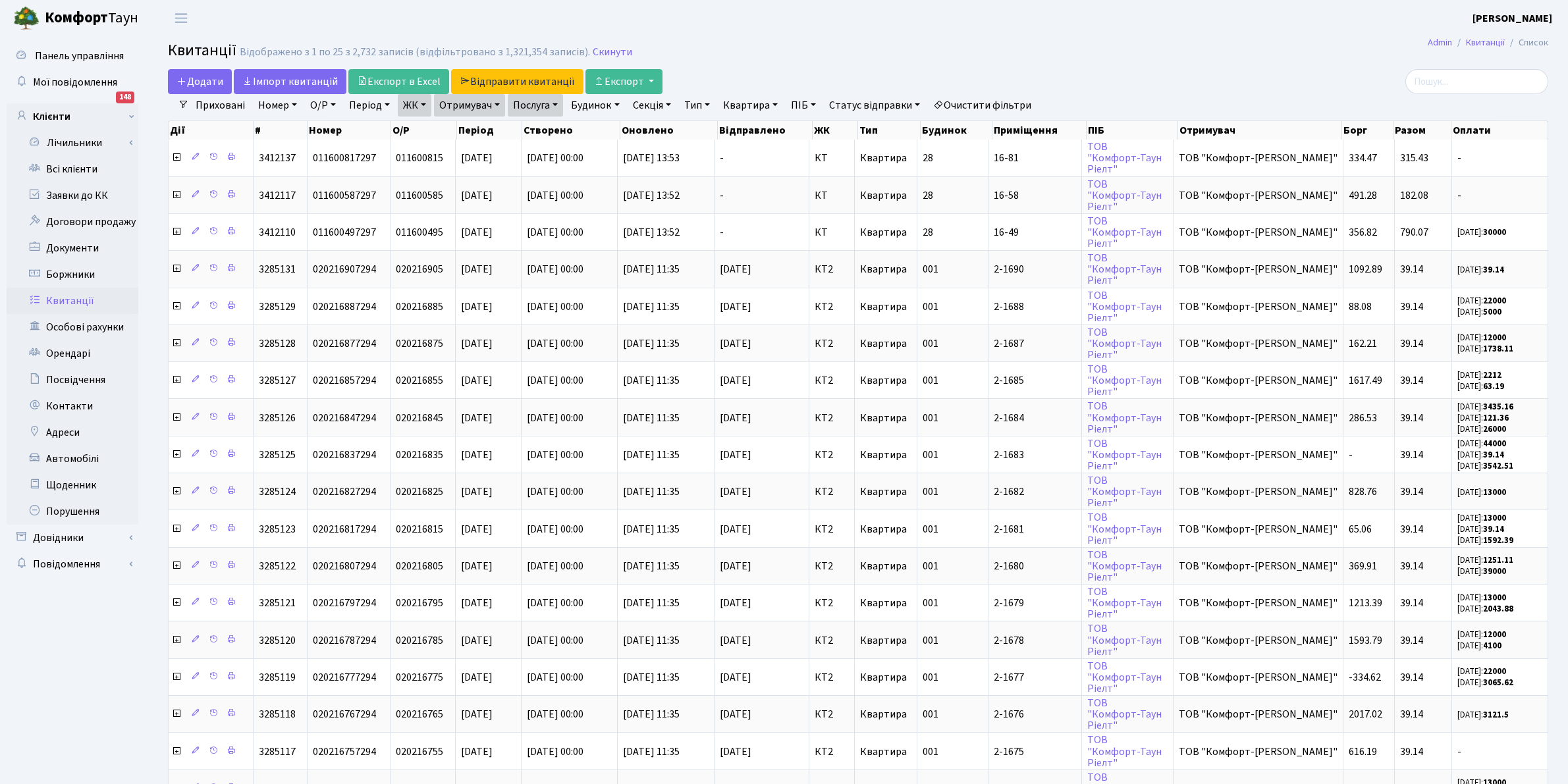
select select "25"
drag, startPoint x: 808, startPoint y: 29, endPoint x: 831, endPoint y: 6, distance: 32.5
click at [812, 21] on header "Комфорт Таун Клишко І. В. Мій обліковий запис Вийти" at bounding box center [784, 18] width 1568 height 36
click at [60, 295] on link "Квитанції" at bounding box center [72, 301] width 131 height 27
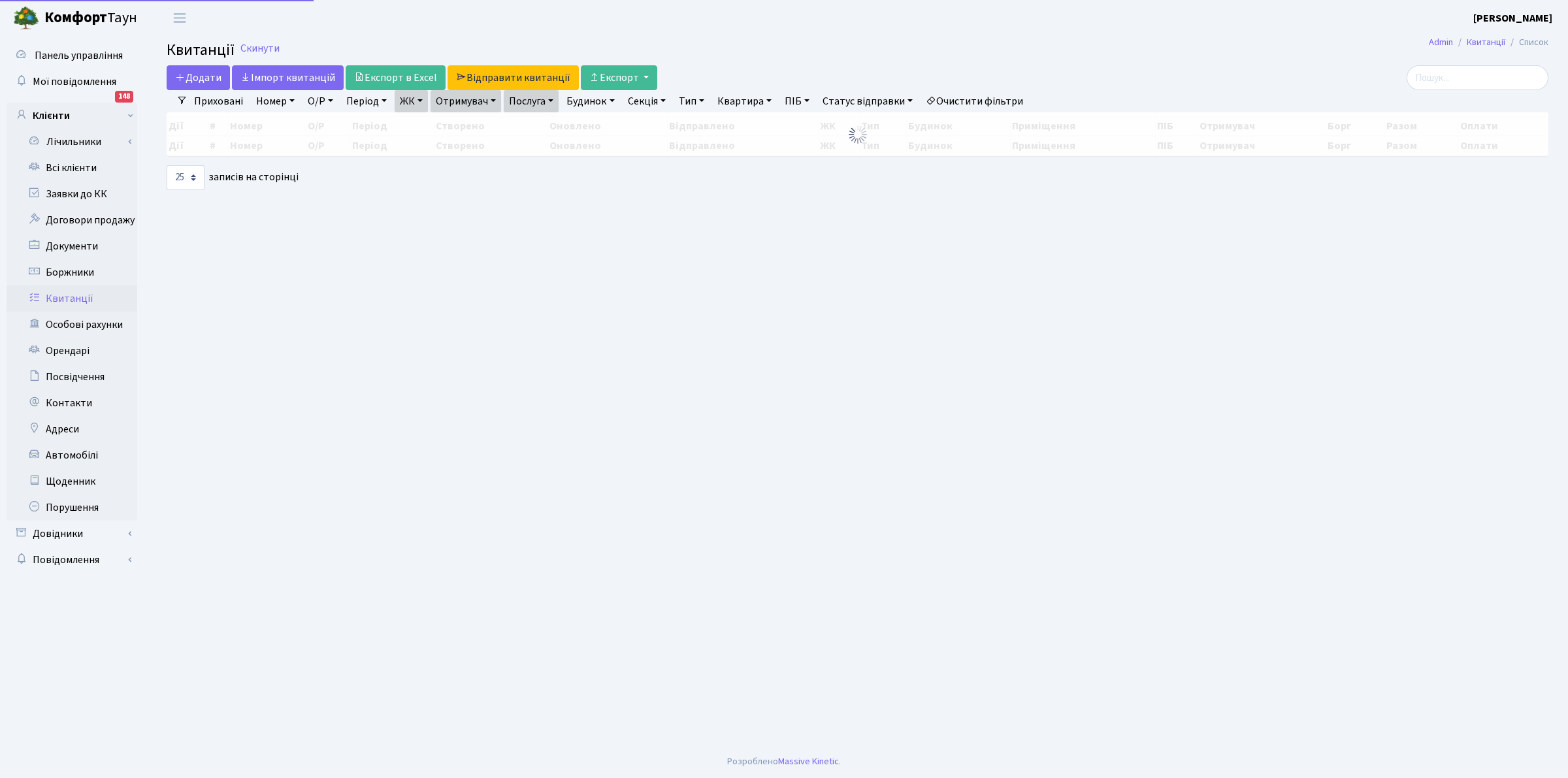
select select "25"
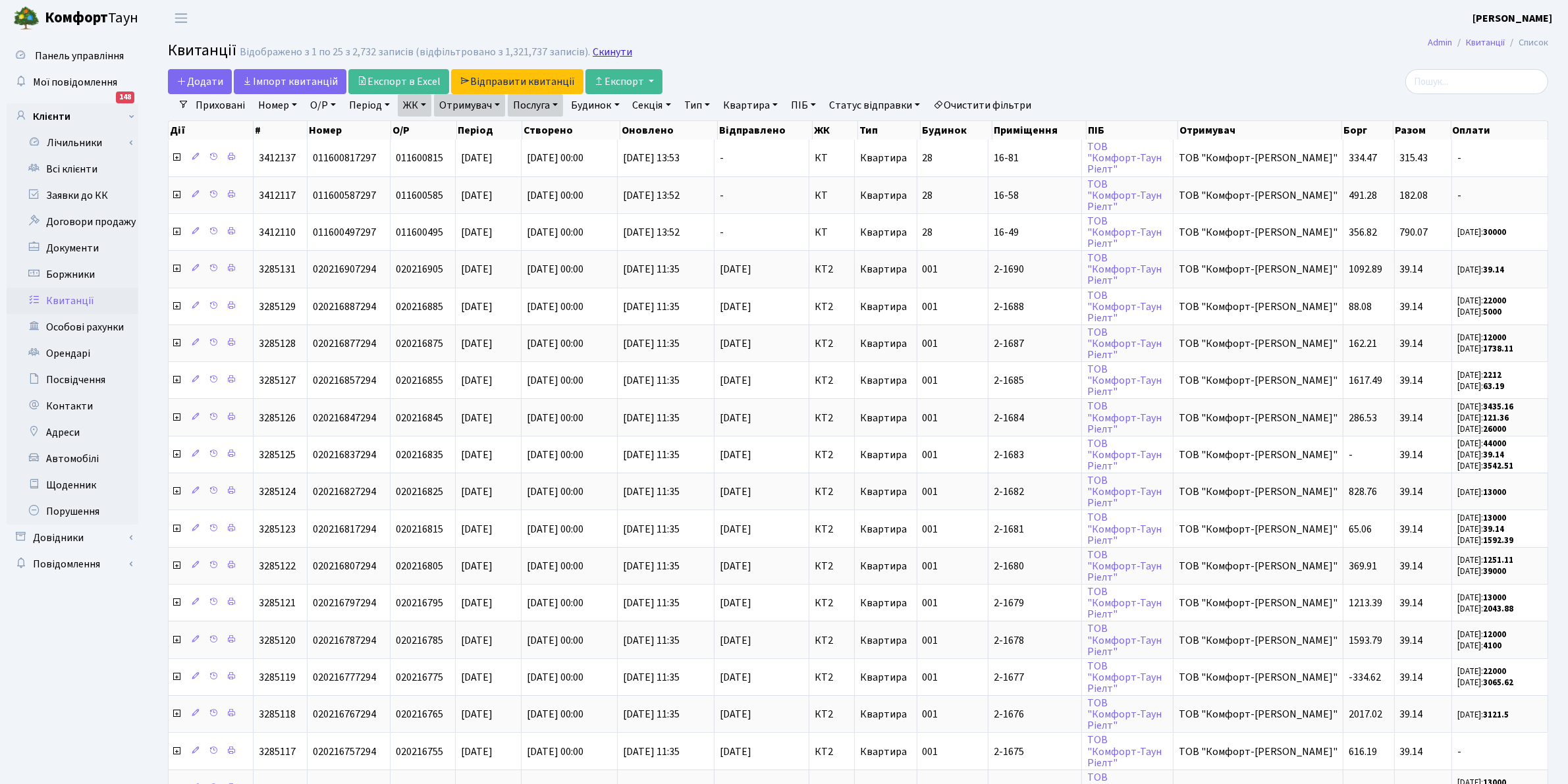
click at [592, 53] on link "Скинути" at bounding box center [611, 51] width 39 height 12
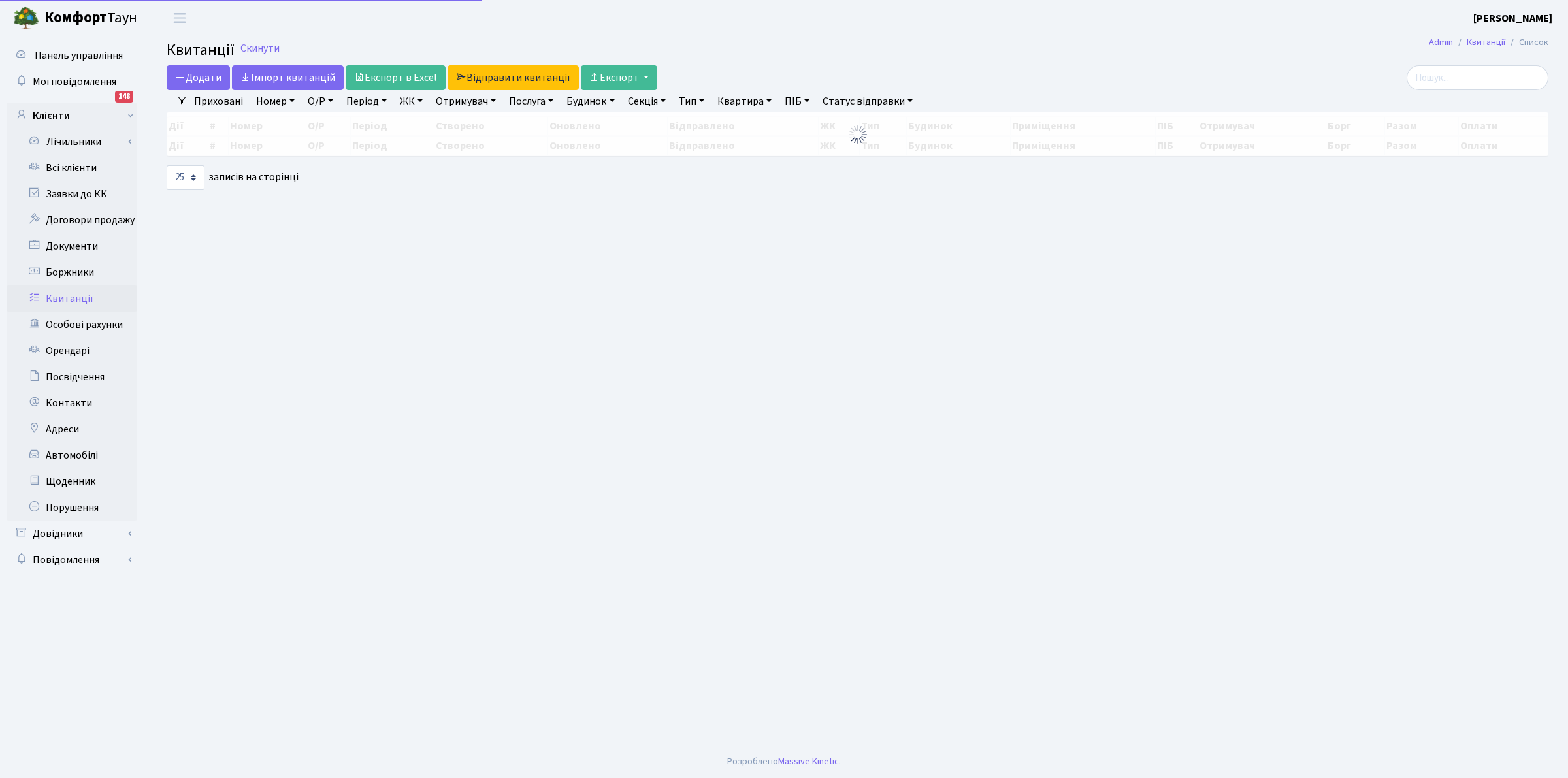
select select "25"
click at [52, 296] on link "Квитанції" at bounding box center [72, 298] width 130 height 26
select select "25"
click at [478, 106] on link "Отримувач" at bounding box center [466, 101] width 71 height 23
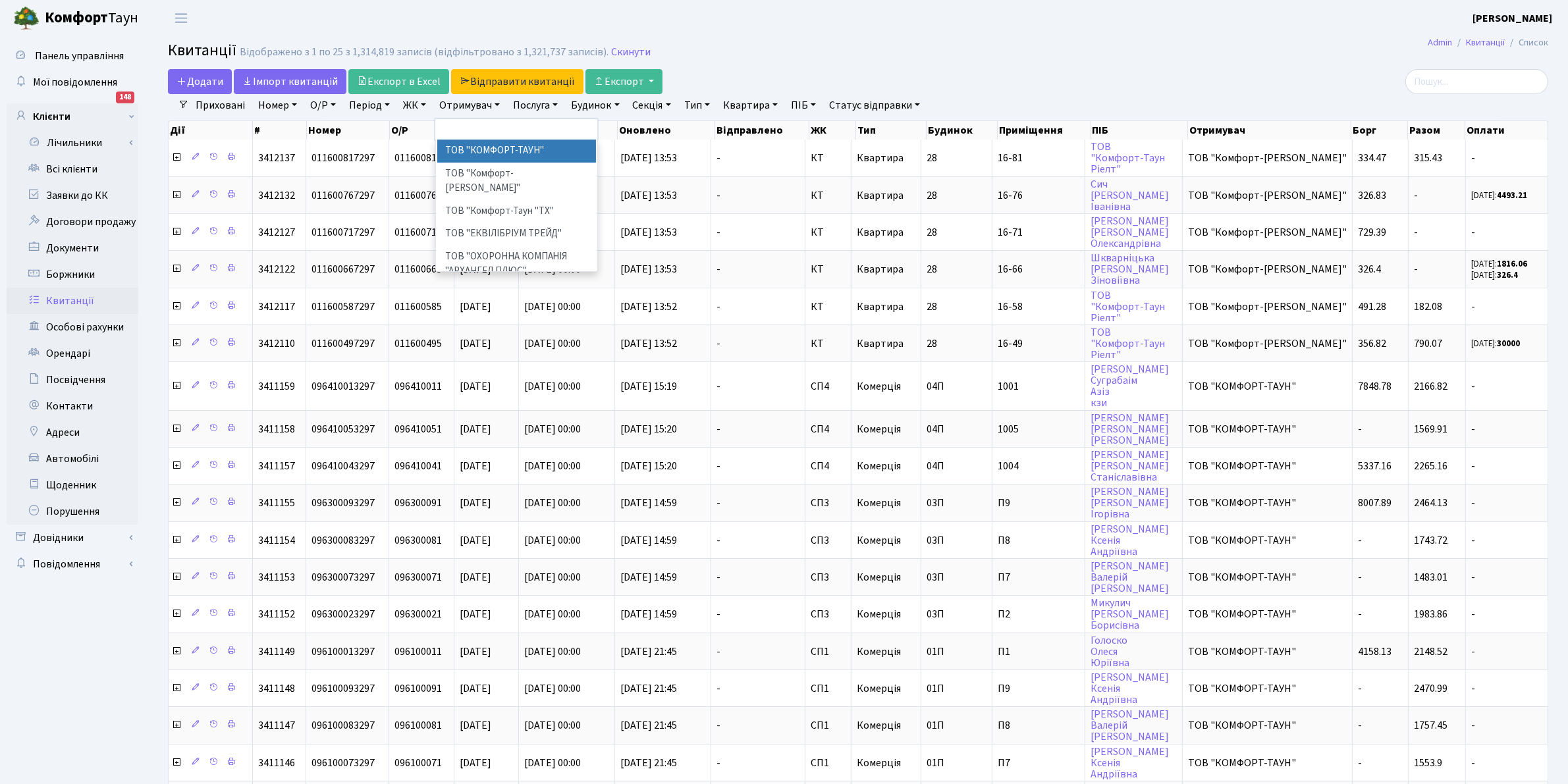
click at [511, 147] on li "ТОВ "КОМФОРТ-ТАУН"" at bounding box center [516, 151] width 159 height 23
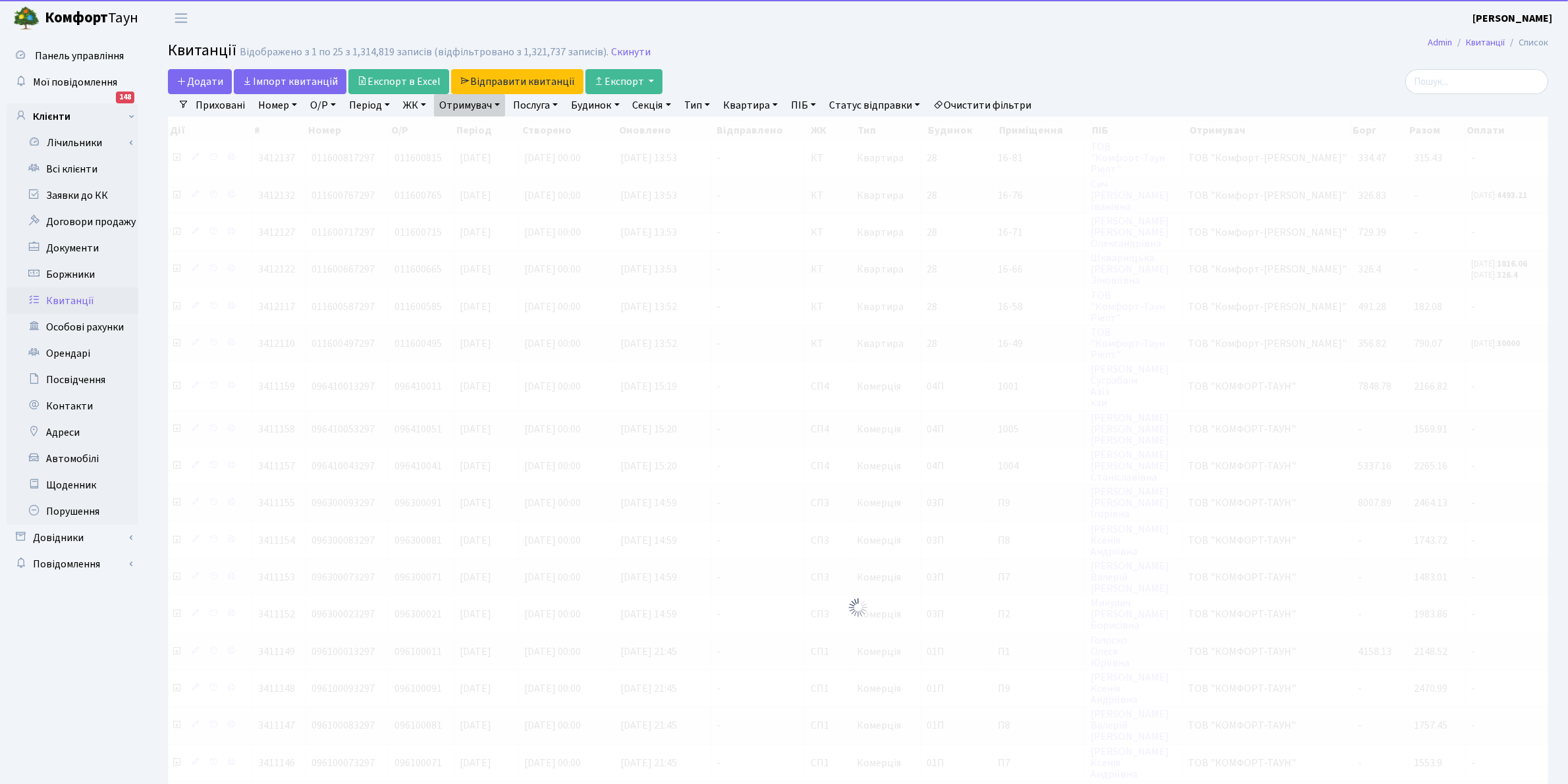
click at [475, 104] on link "Отримувач" at bounding box center [469, 106] width 71 height 23
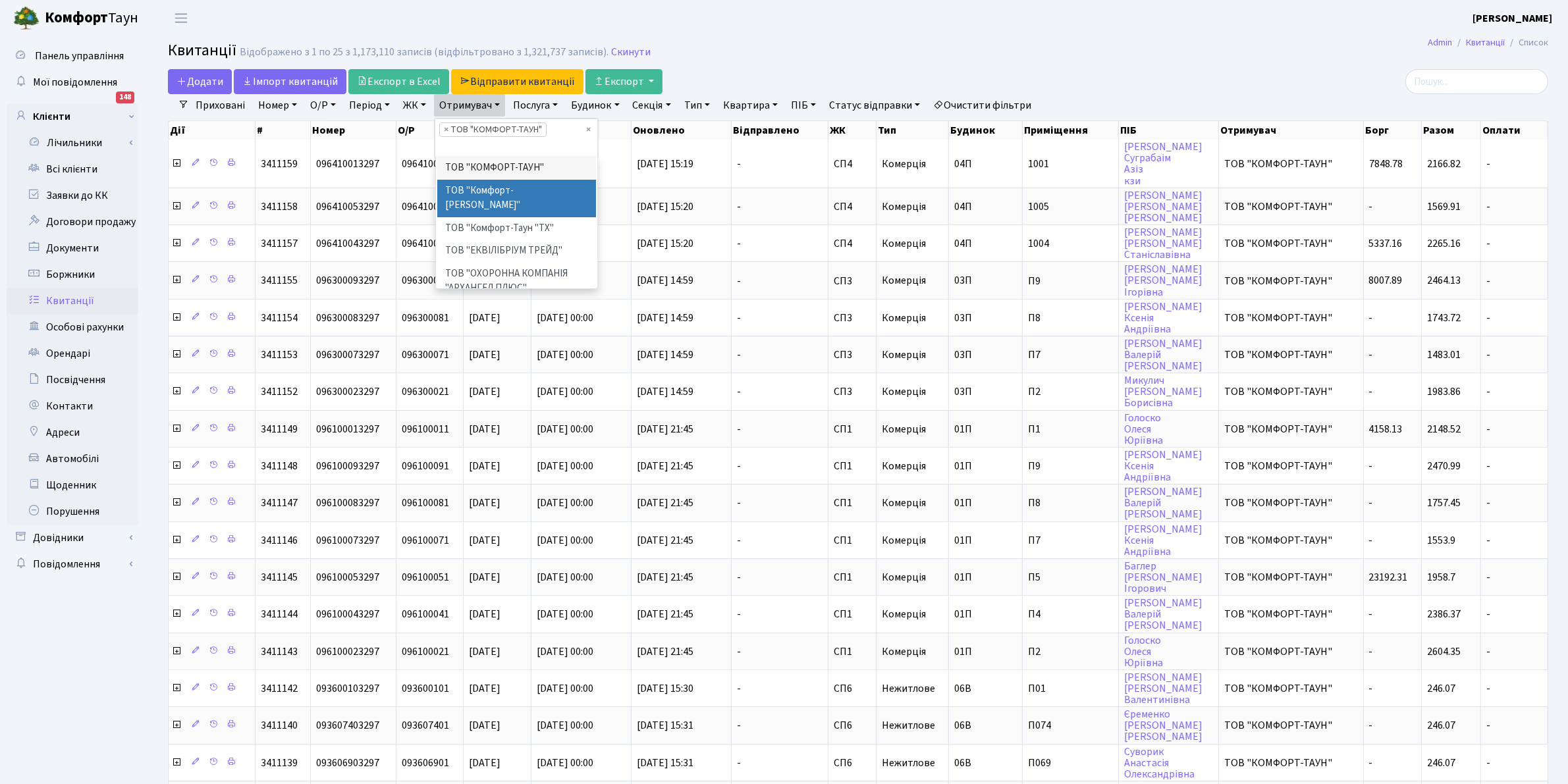
click at [490, 191] on li "ТОВ "Комфорт-[PERSON_NAME]"" at bounding box center [516, 198] width 159 height 37
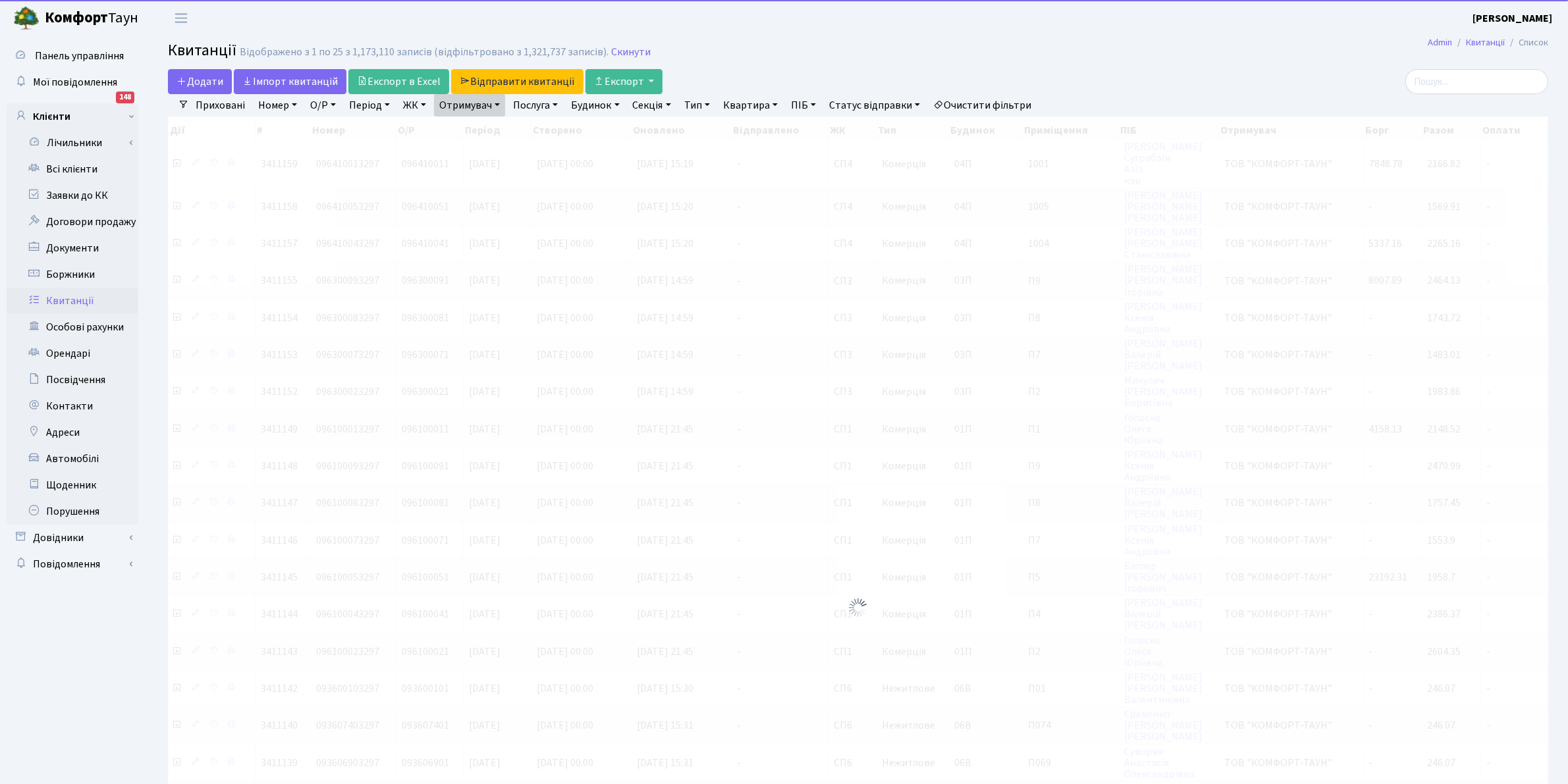
click at [473, 104] on link "Отримувач" at bounding box center [469, 106] width 71 height 23
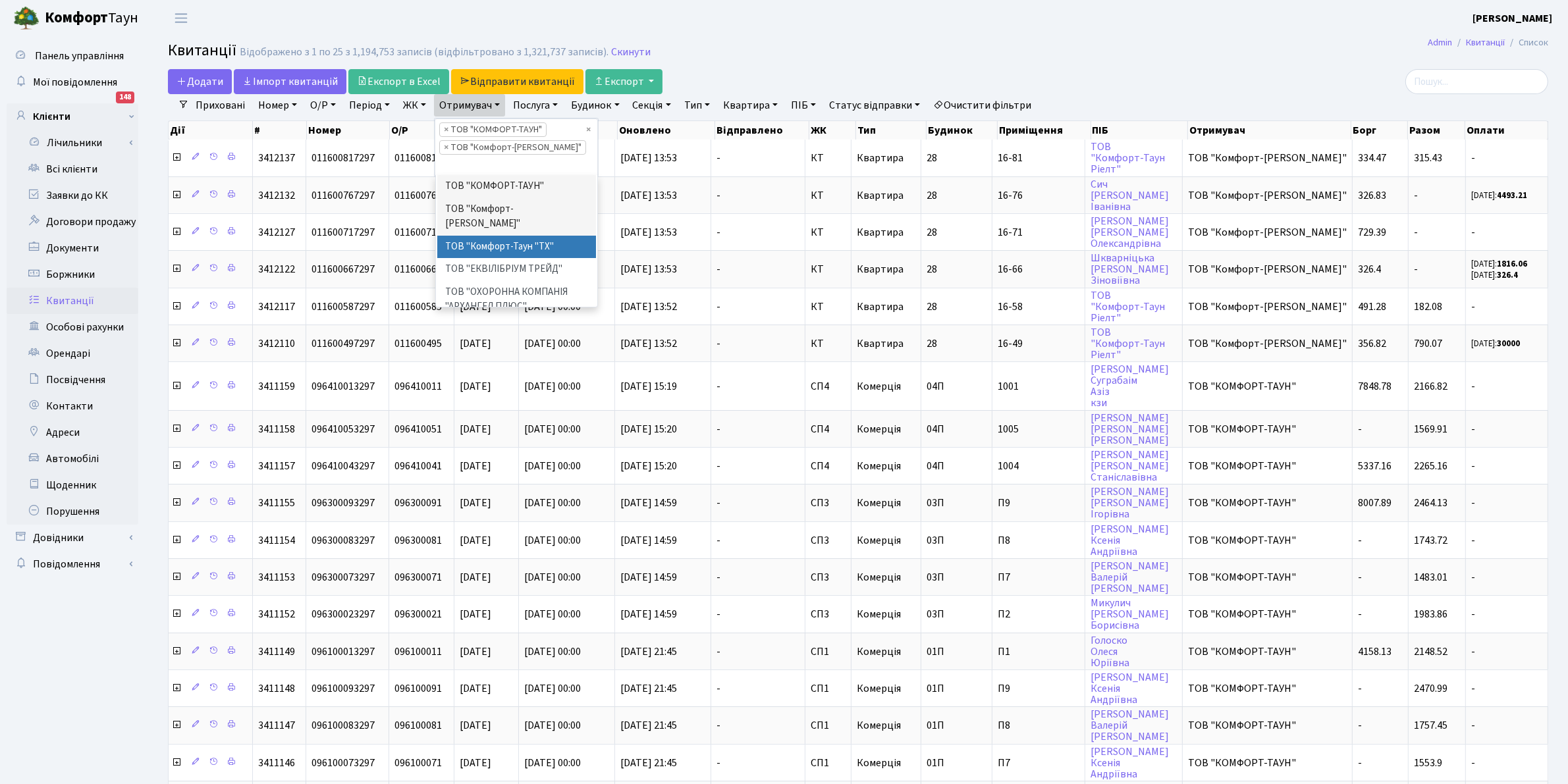
click at [492, 236] on li "ТОВ "Комфорт-Таун "ТХ"" at bounding box center [516, 247] width 159 height 23
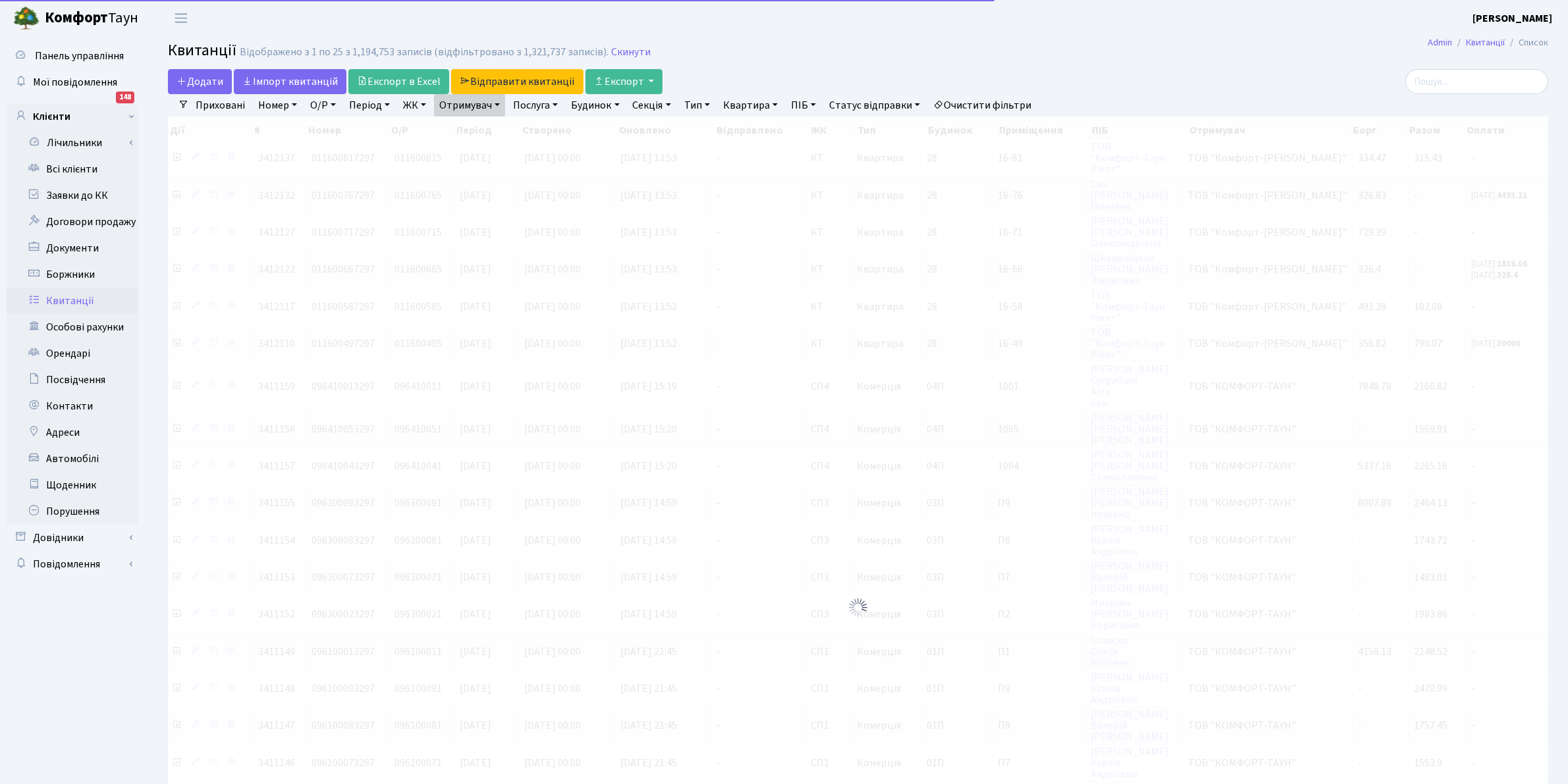
click at [448, 109] on link "Отримувач" at bounding box center [469, 106] width 71 height 23
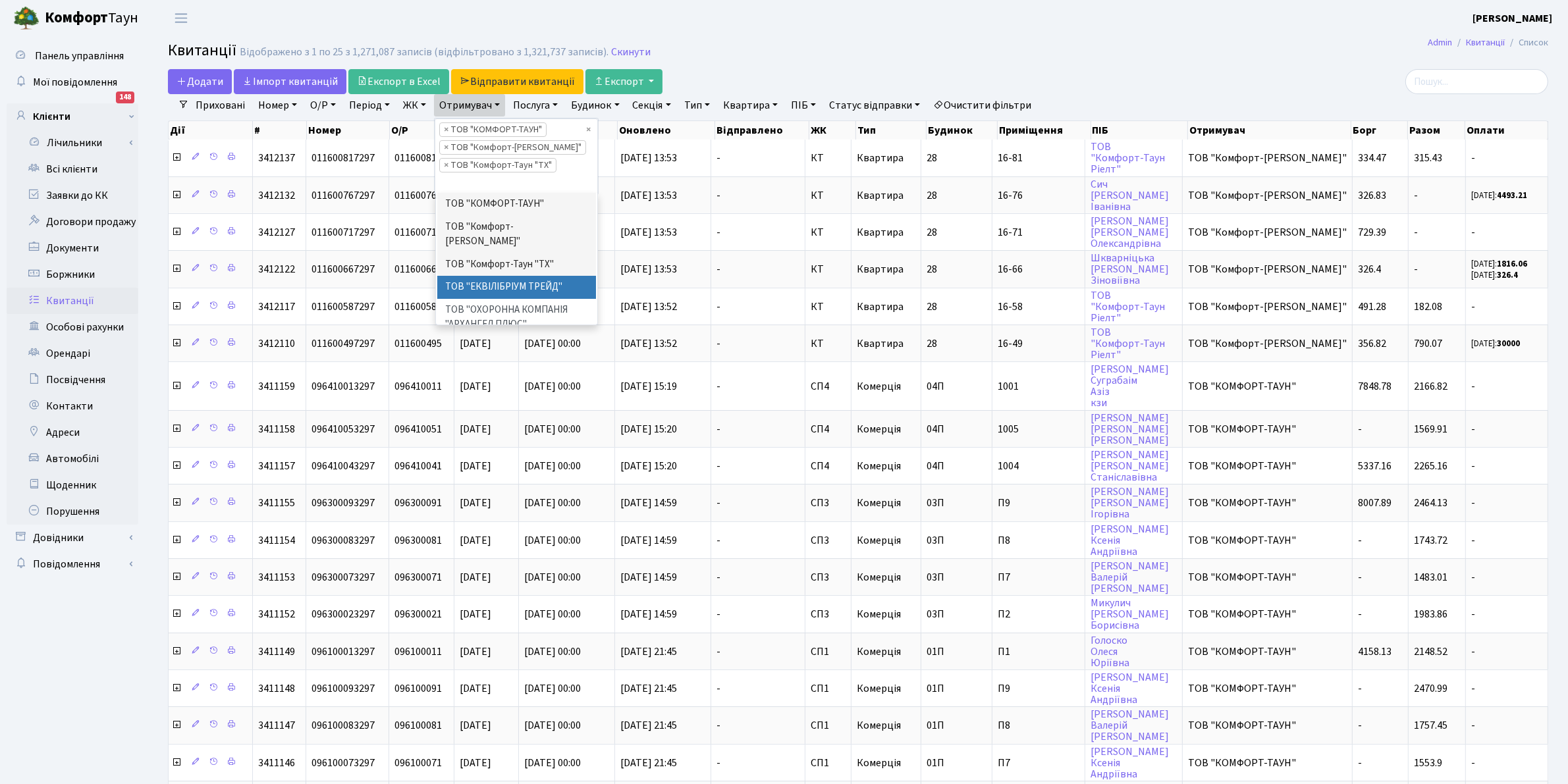
click at [528, 279] on li "ТОВ "ЕКВІЛІБРІУМ ТРЕЙД"" at bounding box center [516, 287] width 159 height 23
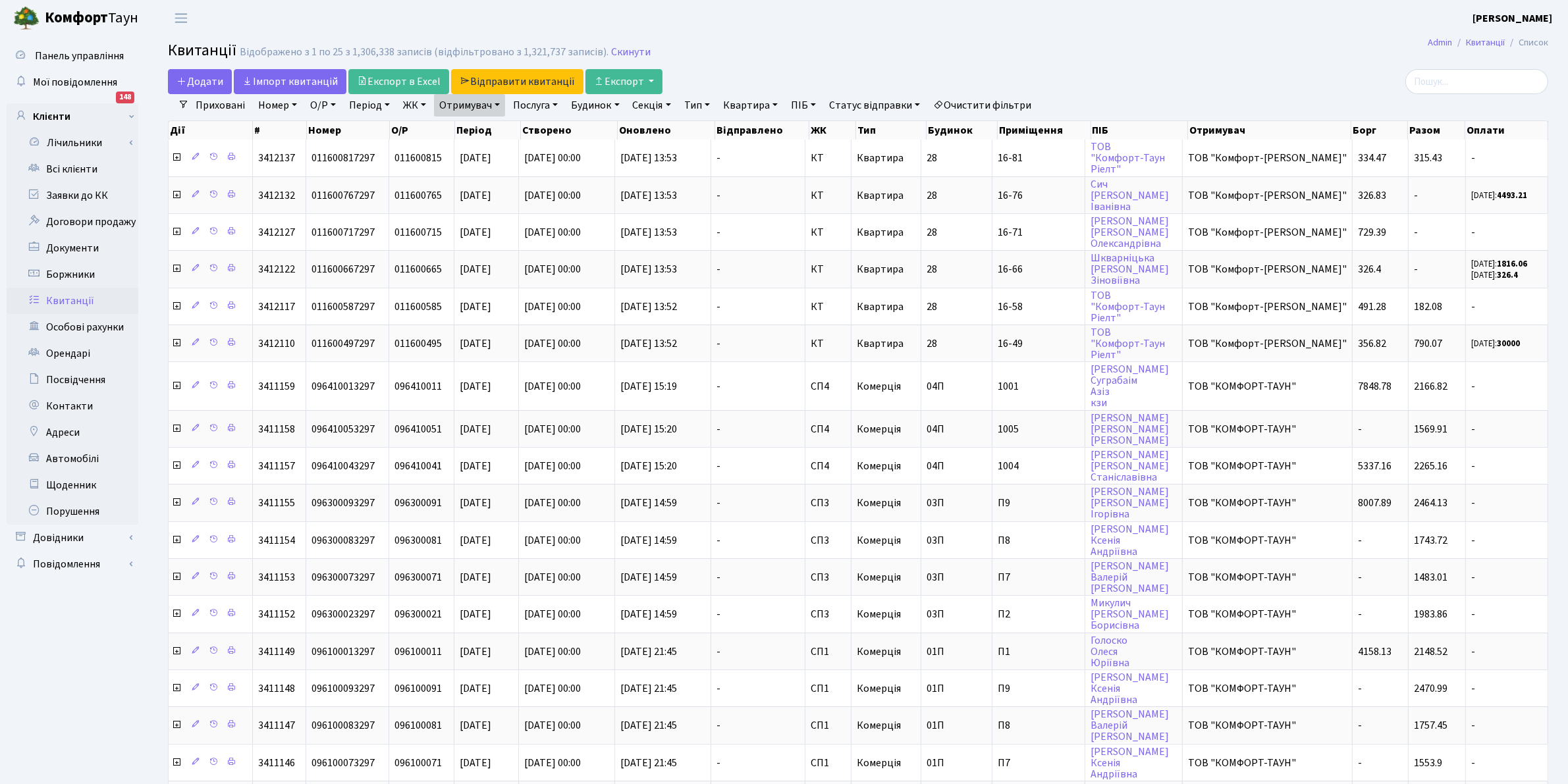
click at [413, 104] on link "ЖК" at bounding box center [414, 106] width 33 height 23
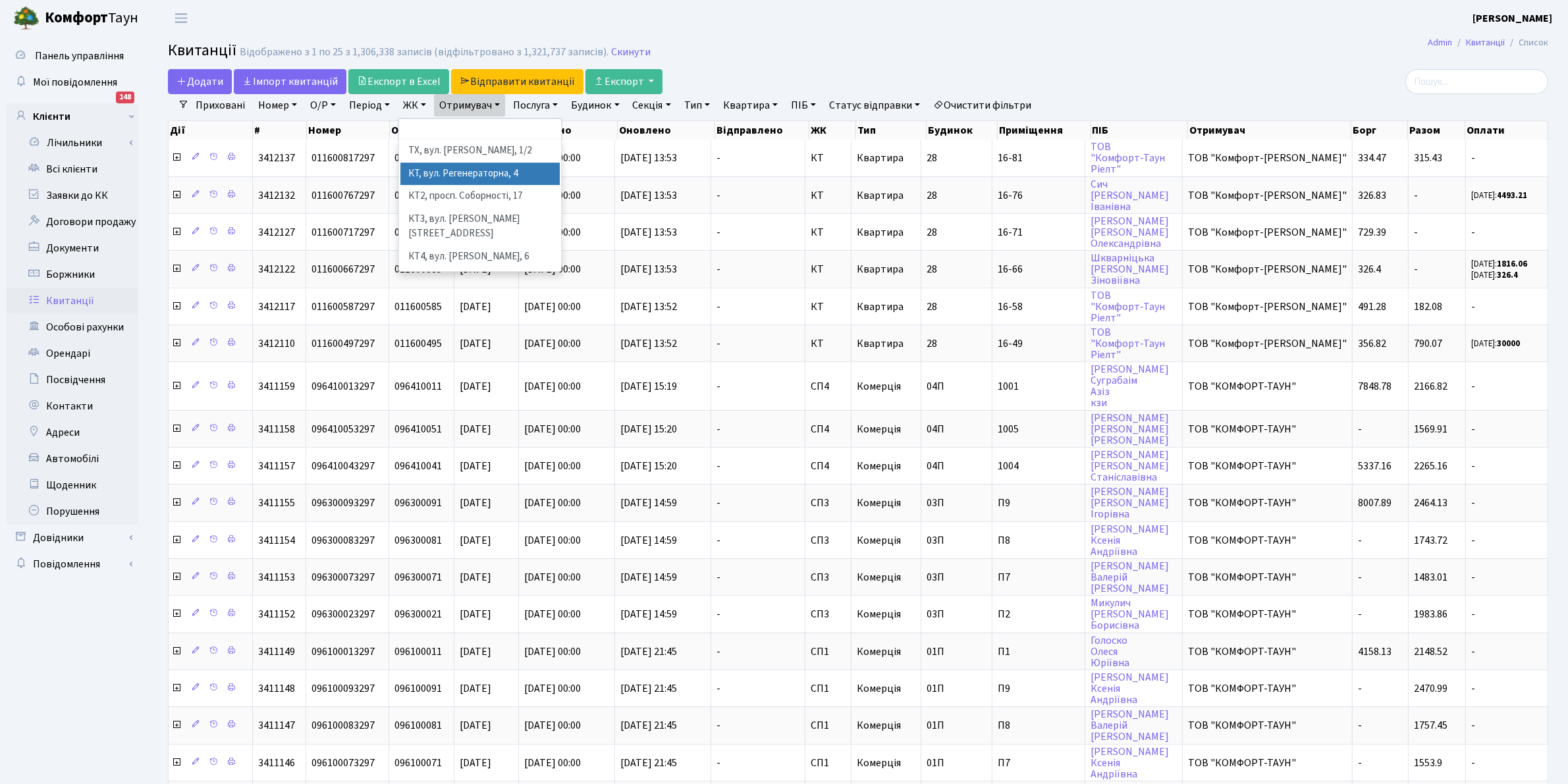
click at [456, 176] on li "КТ, вул. Регенераторна, 4" at bounding box center [480, 174] width 159 height 23
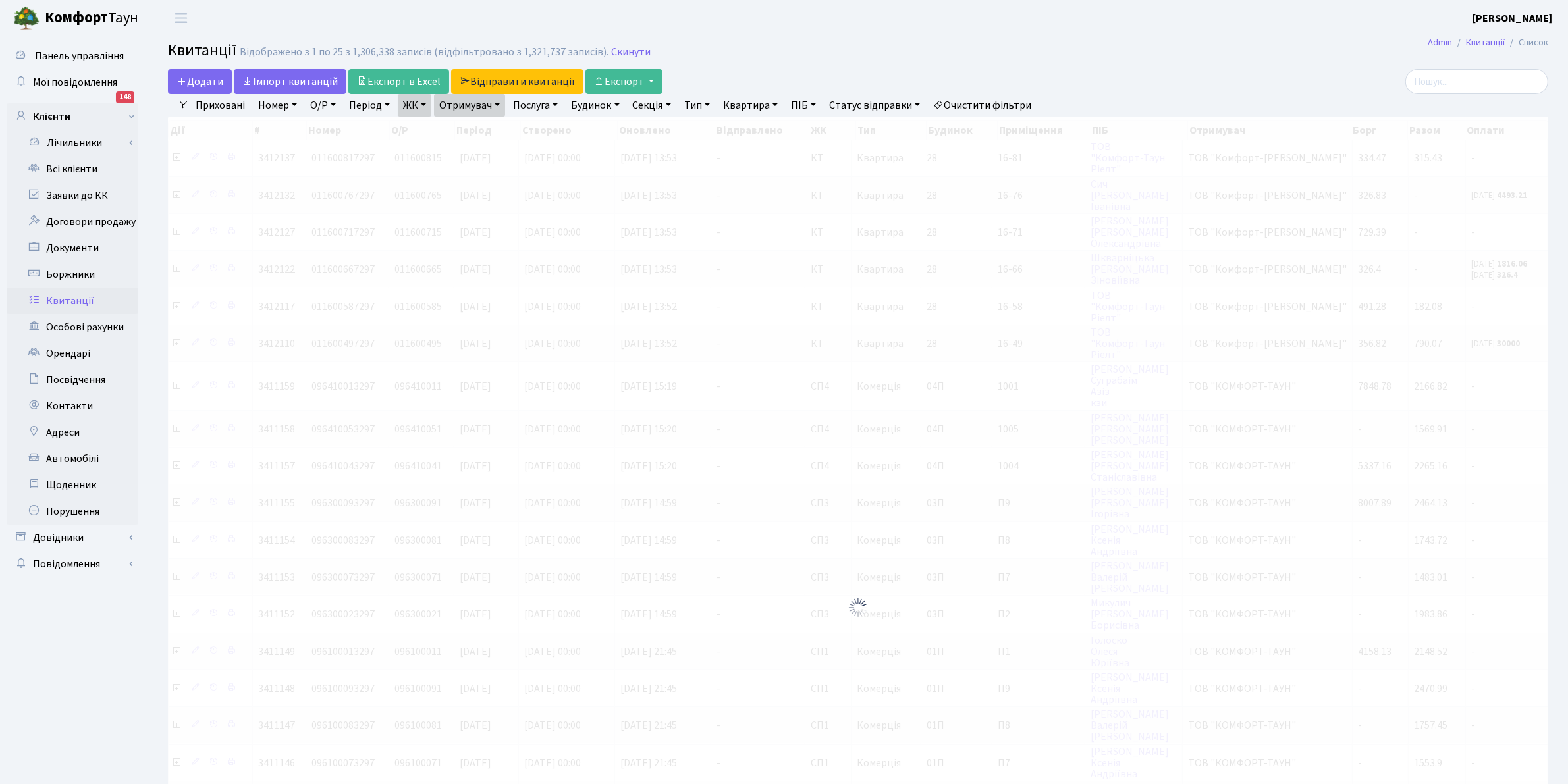
click at [415, 102] on link "ЖК" at bounding box center [414, 106] width 33 height 23
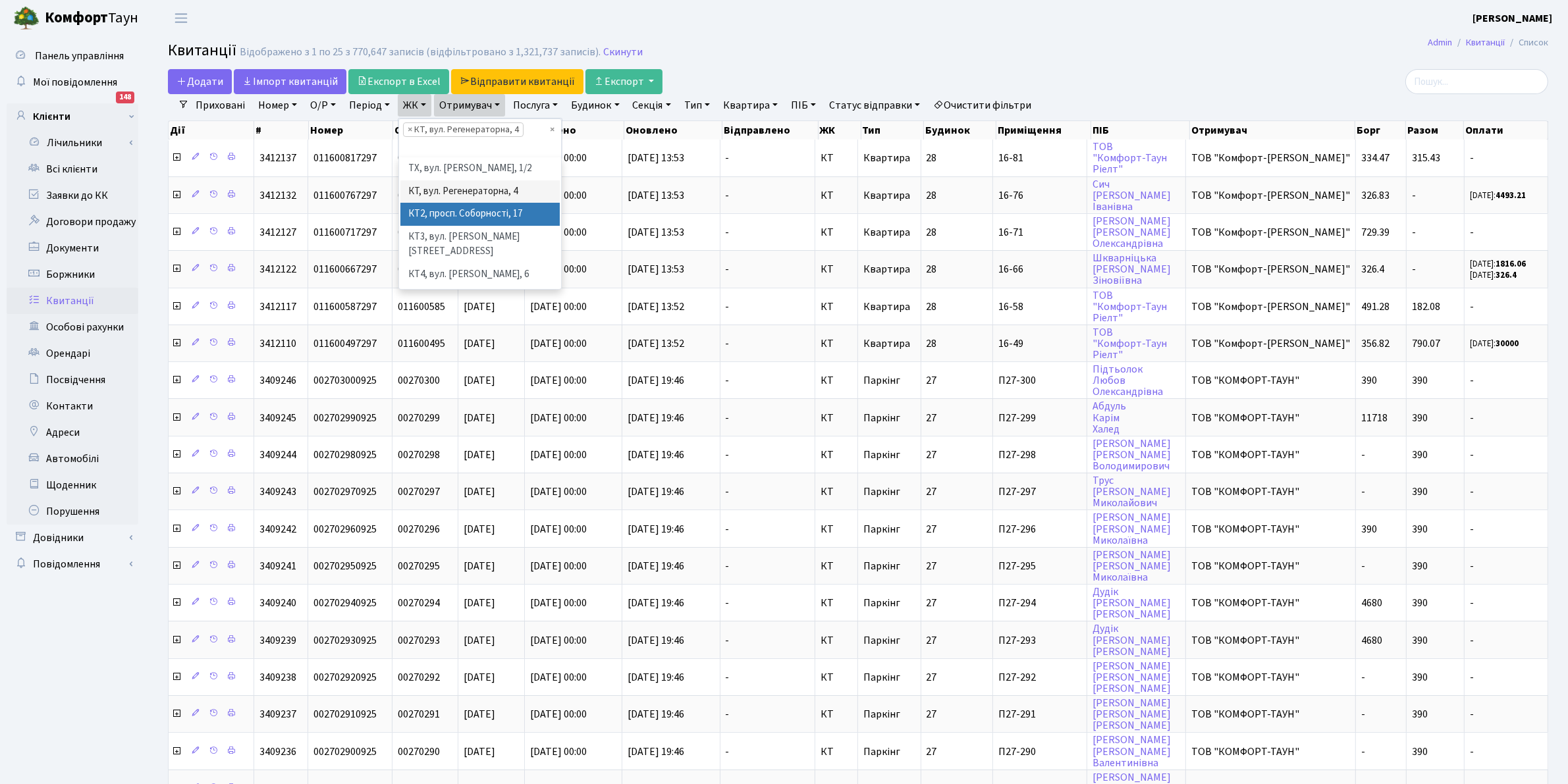
click at [463, 216] on li "КТ2, просп. Соборності, 17" at bounding box center [480, 214] width 159 height 23
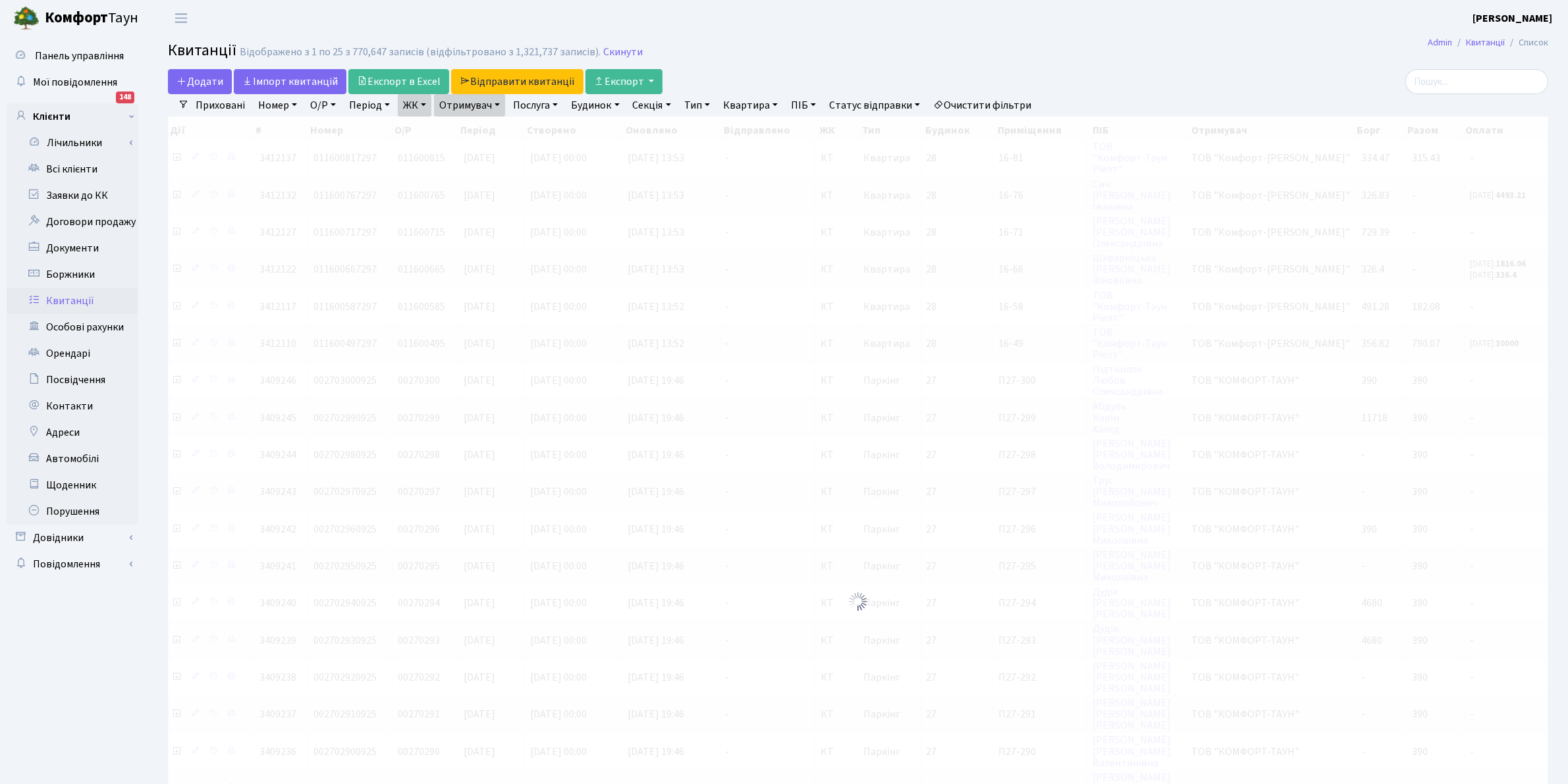
click at [408, 106] on link "ЖК" at bounding box center [414, 106] width 33 height 23
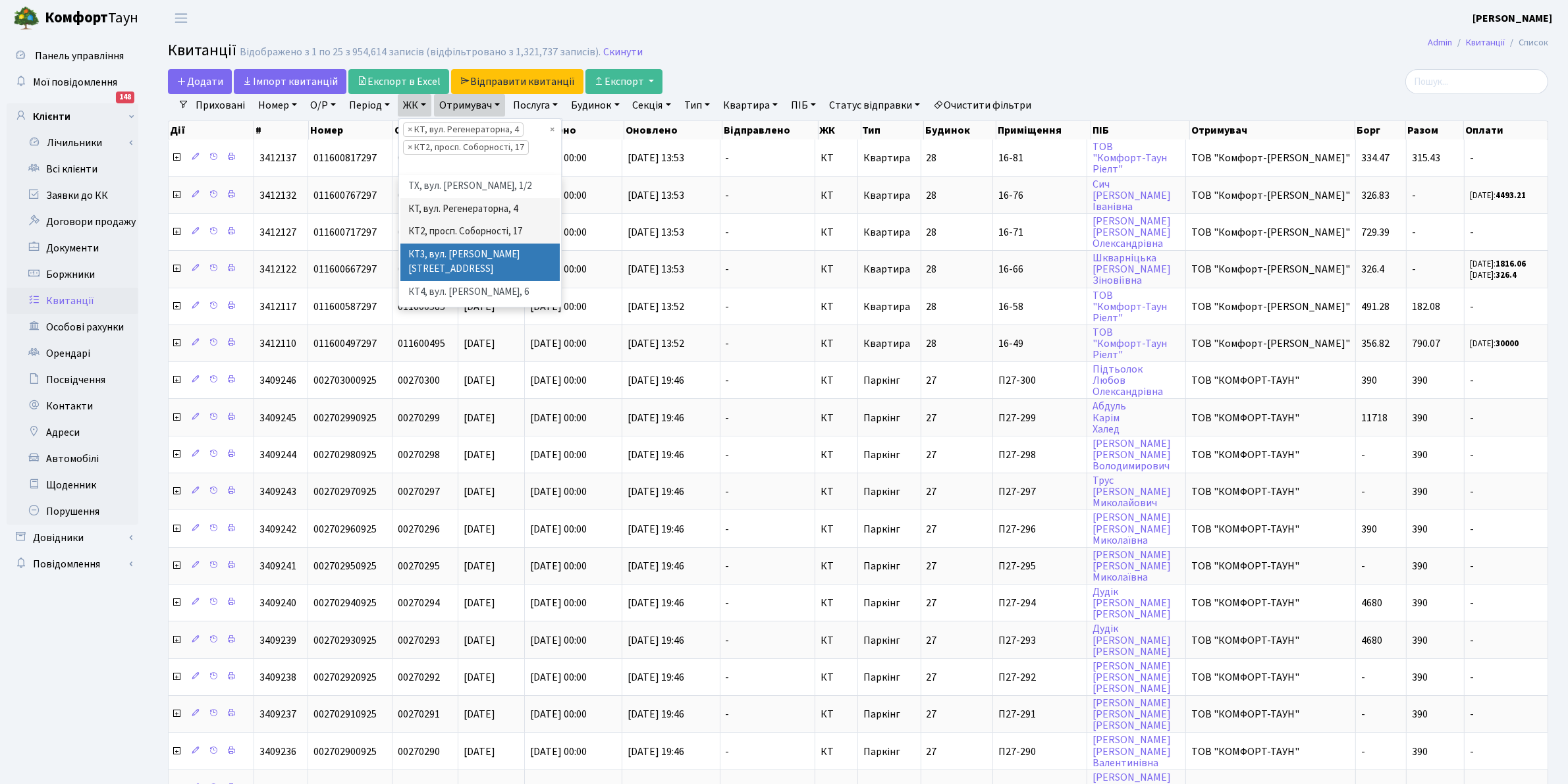
click at [469, 253] on li "КТ3, вул. [PERSON_NAME][STREET_ADDRESS]" at bounding box center [480, 262] width 159 height 37
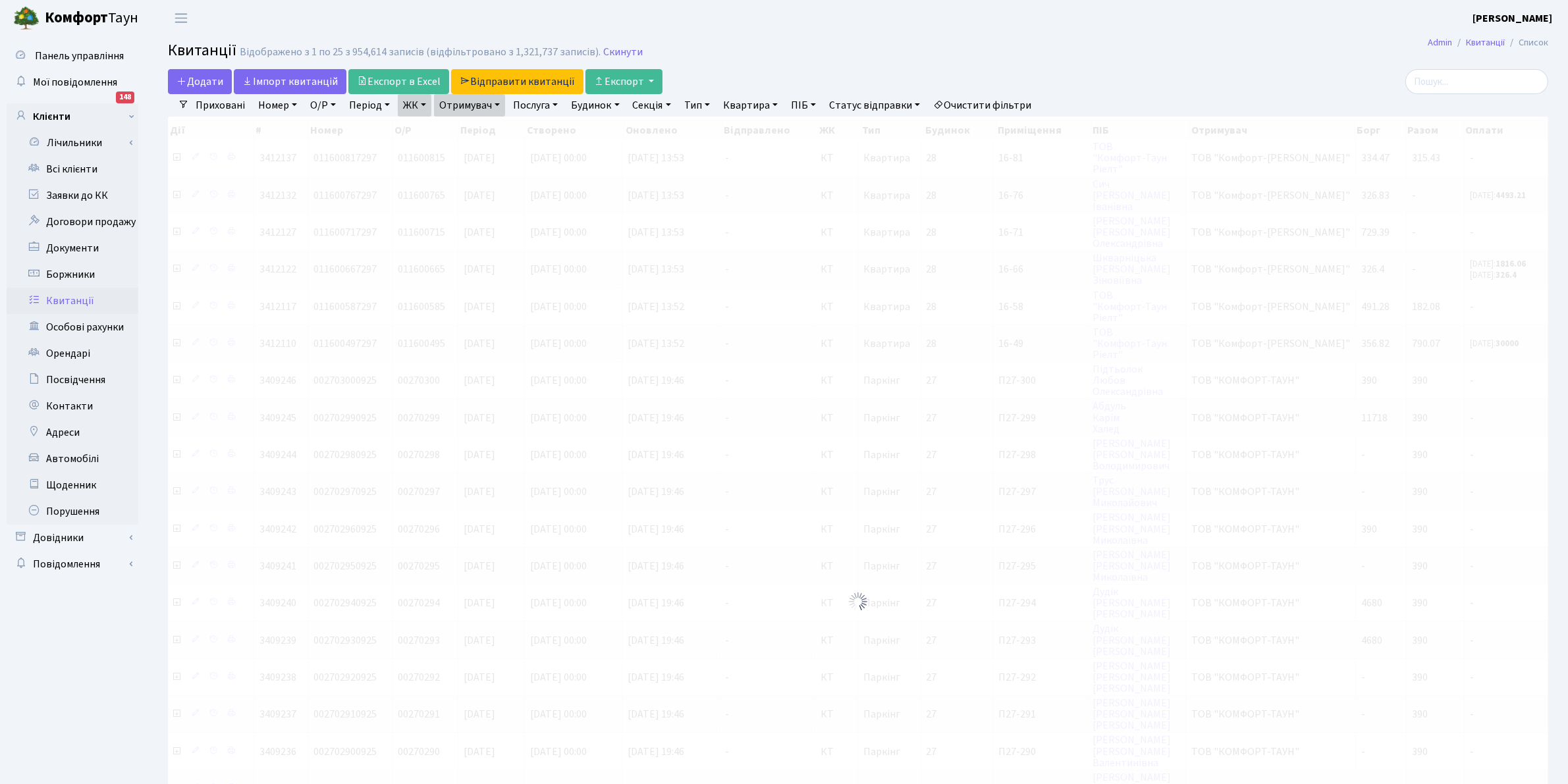
click at [422, 109] on link "ЖК" at bounding box center [414, 106] width 33 height 23
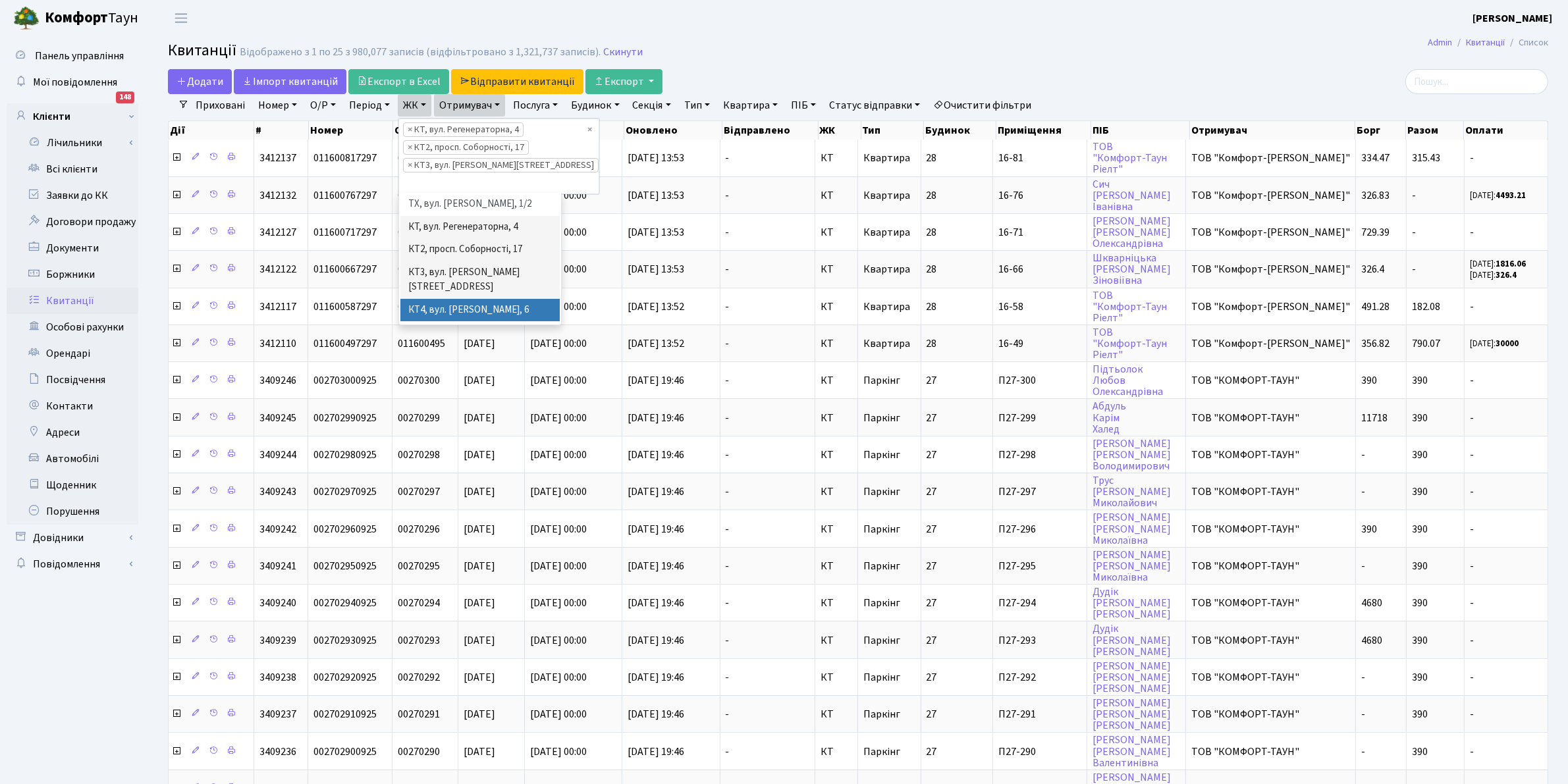
click at [466, 299] on li "КТ4, вул. [PERSON_NAME], 6" at bounding box center [480, 310] width 159 height 23
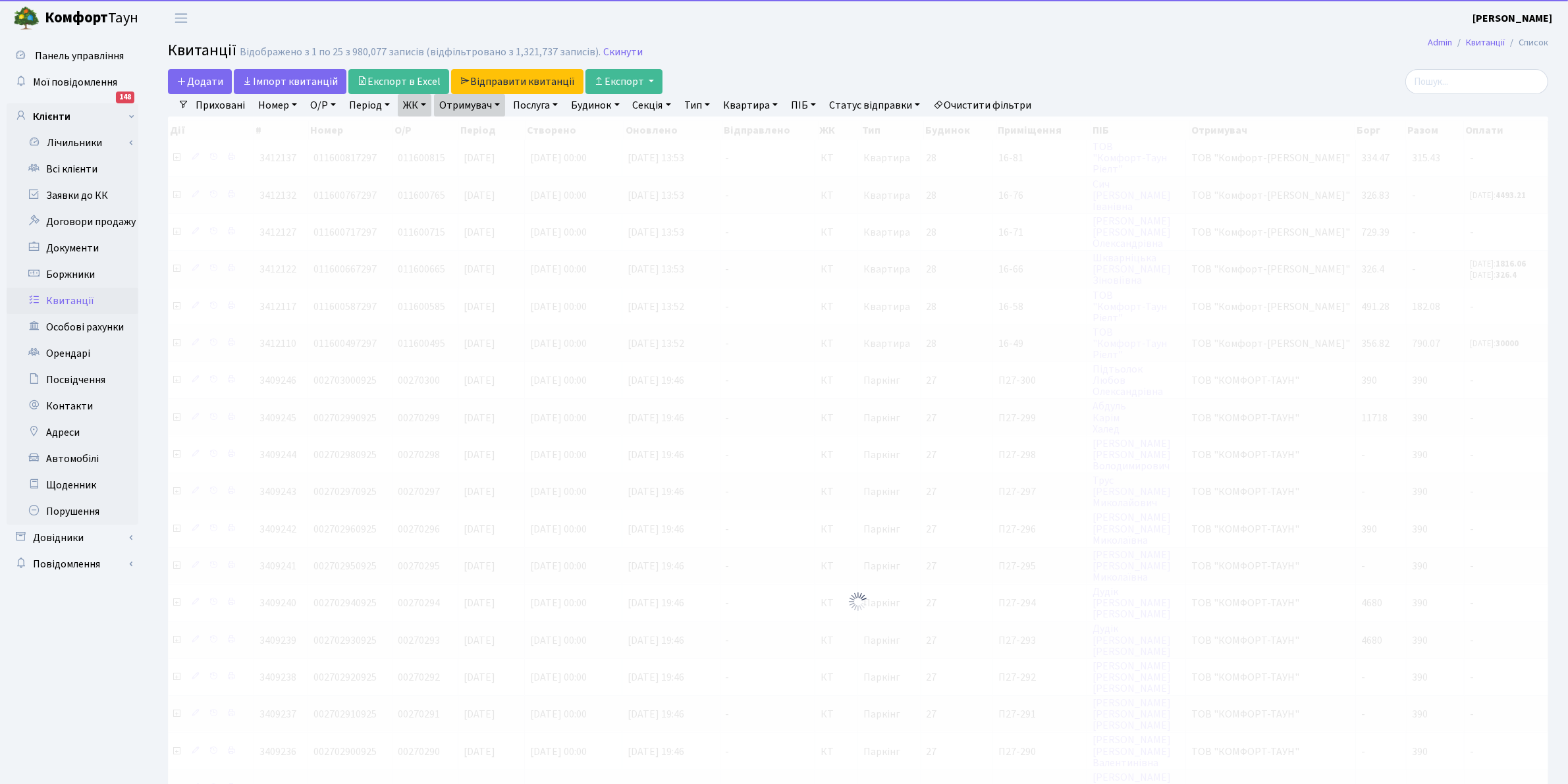
click at [411, 104] on link "ЖК" at bounding box center [414, 106] width 33 height 23
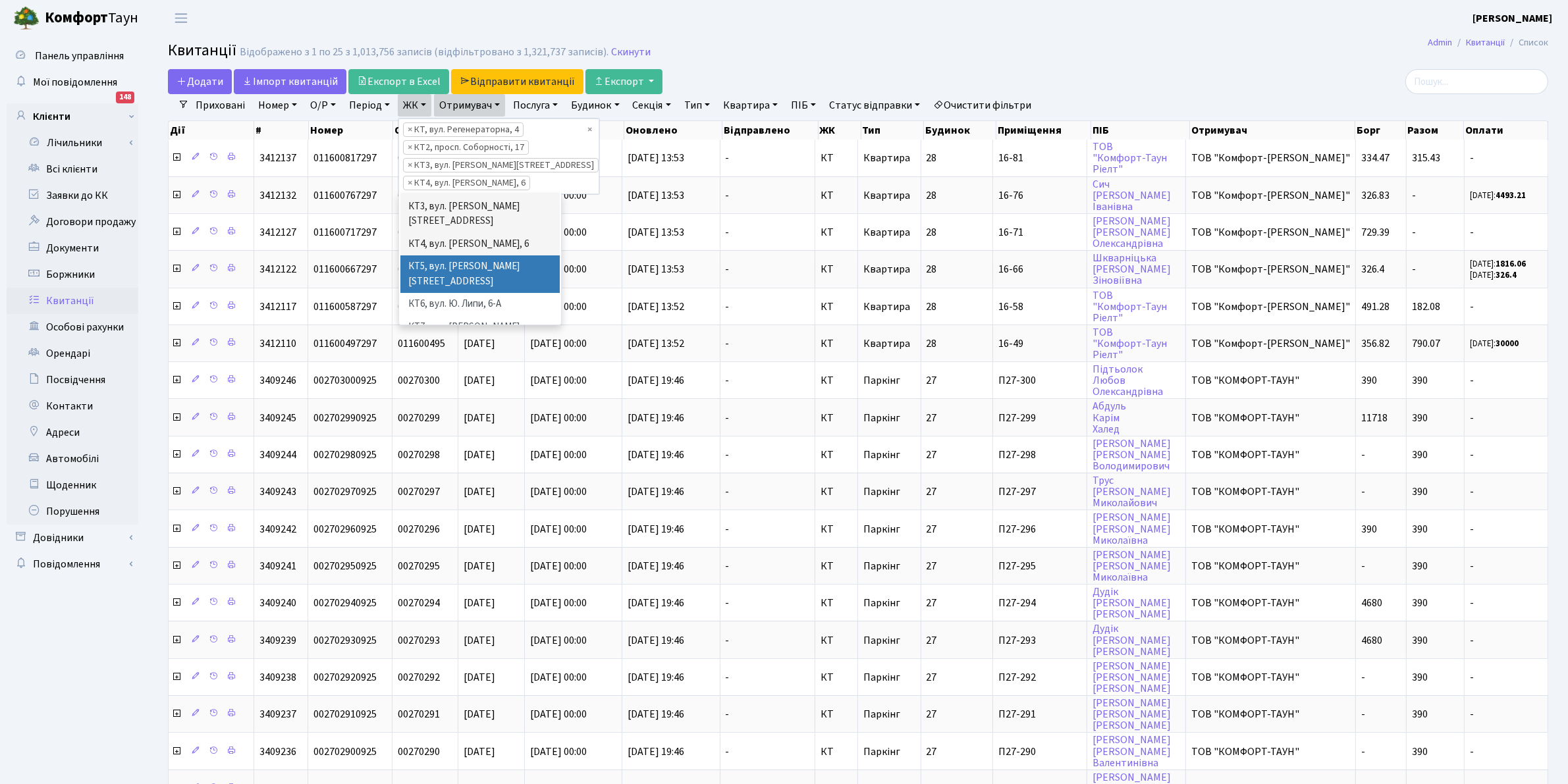
scroll to position [99, 0]
click at [483, 223] on li "КТ5, вул. [PERSON_NAME][STREET_ADDRESS]" at bounding box center [480, 241] width 159 height 37
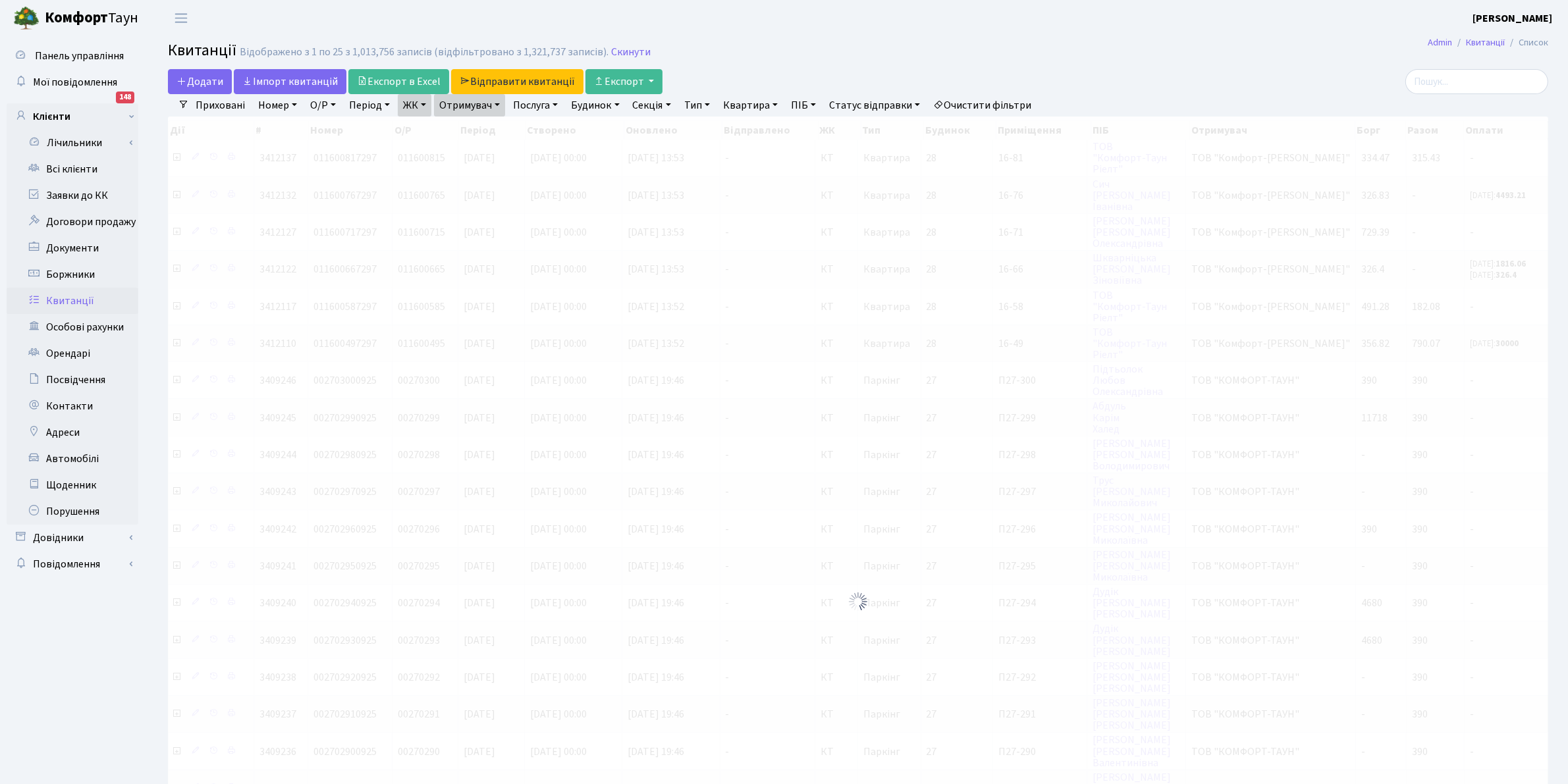
click at [408, 102] on link "ЖК" at bounding box center [414, 106] width 33 height 23
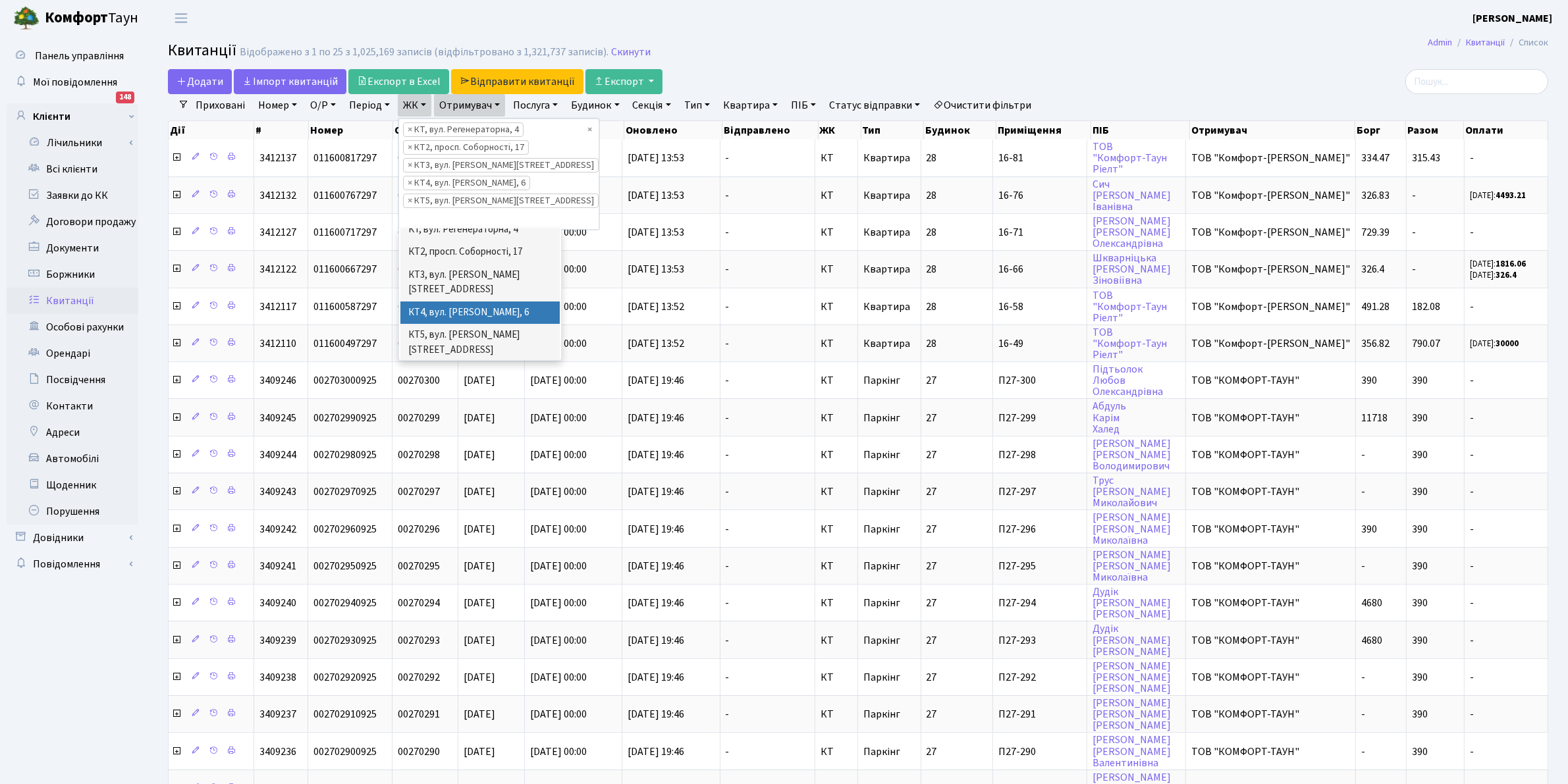
scroll to position [66, 0]
click at [492, 328] on li "КТ6, вул. Ю. Липи, 6-А" at bounding box center [480, 340] width 159 height 23
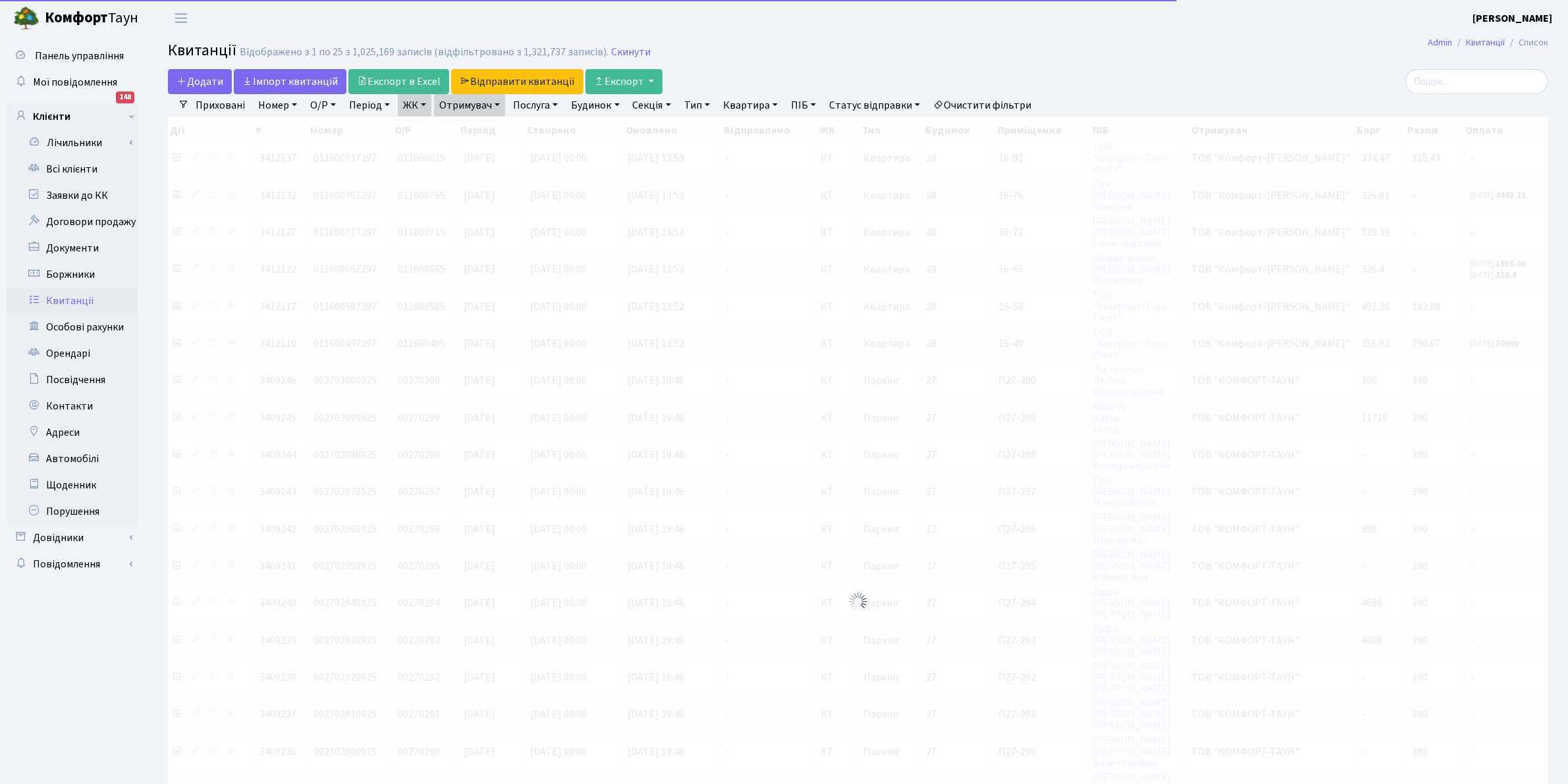
click at [408, 102] on link "ЖК" at bounding box center [414, 106] width 33 height 23
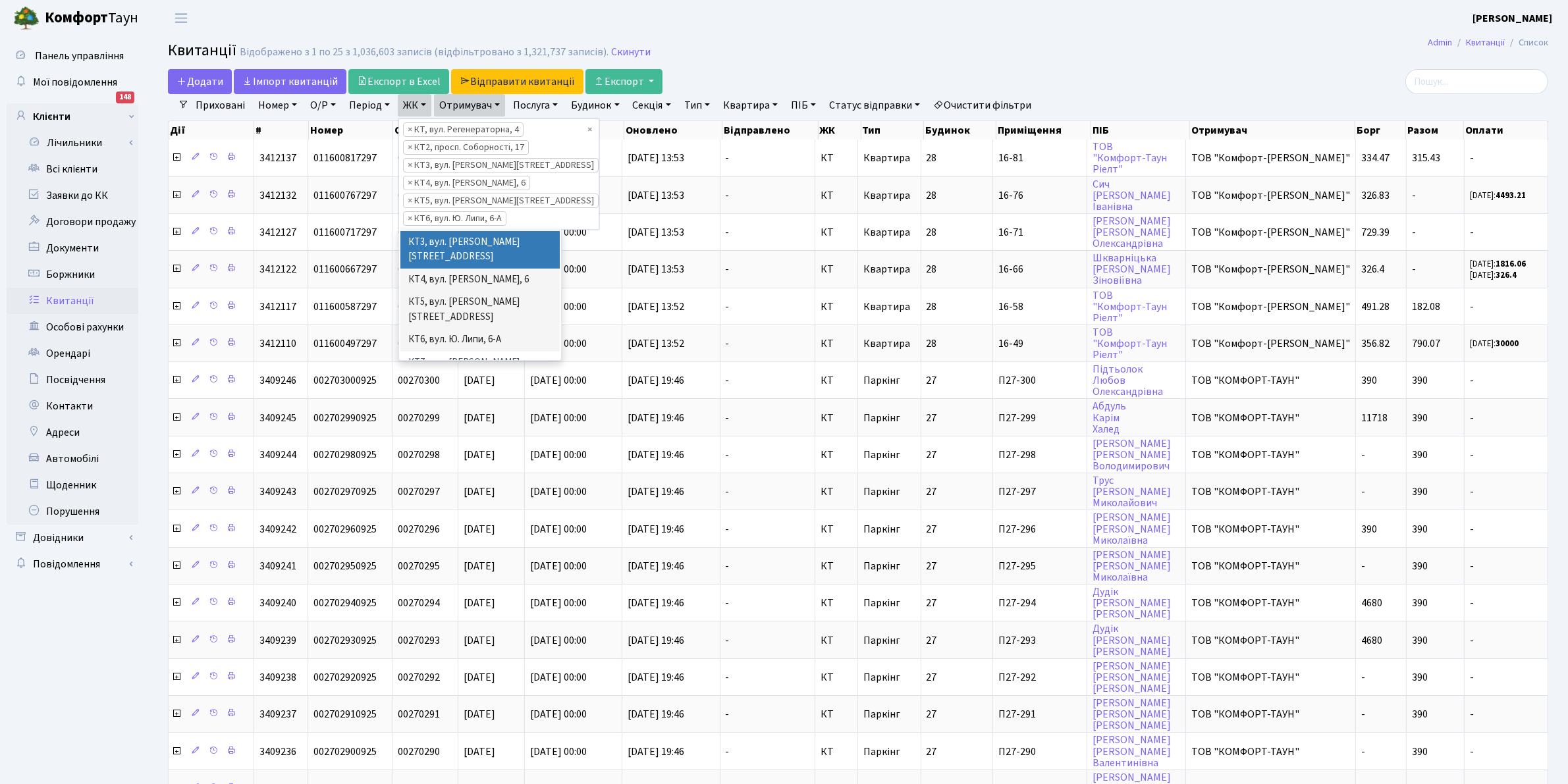
scroll to position [99, 0]
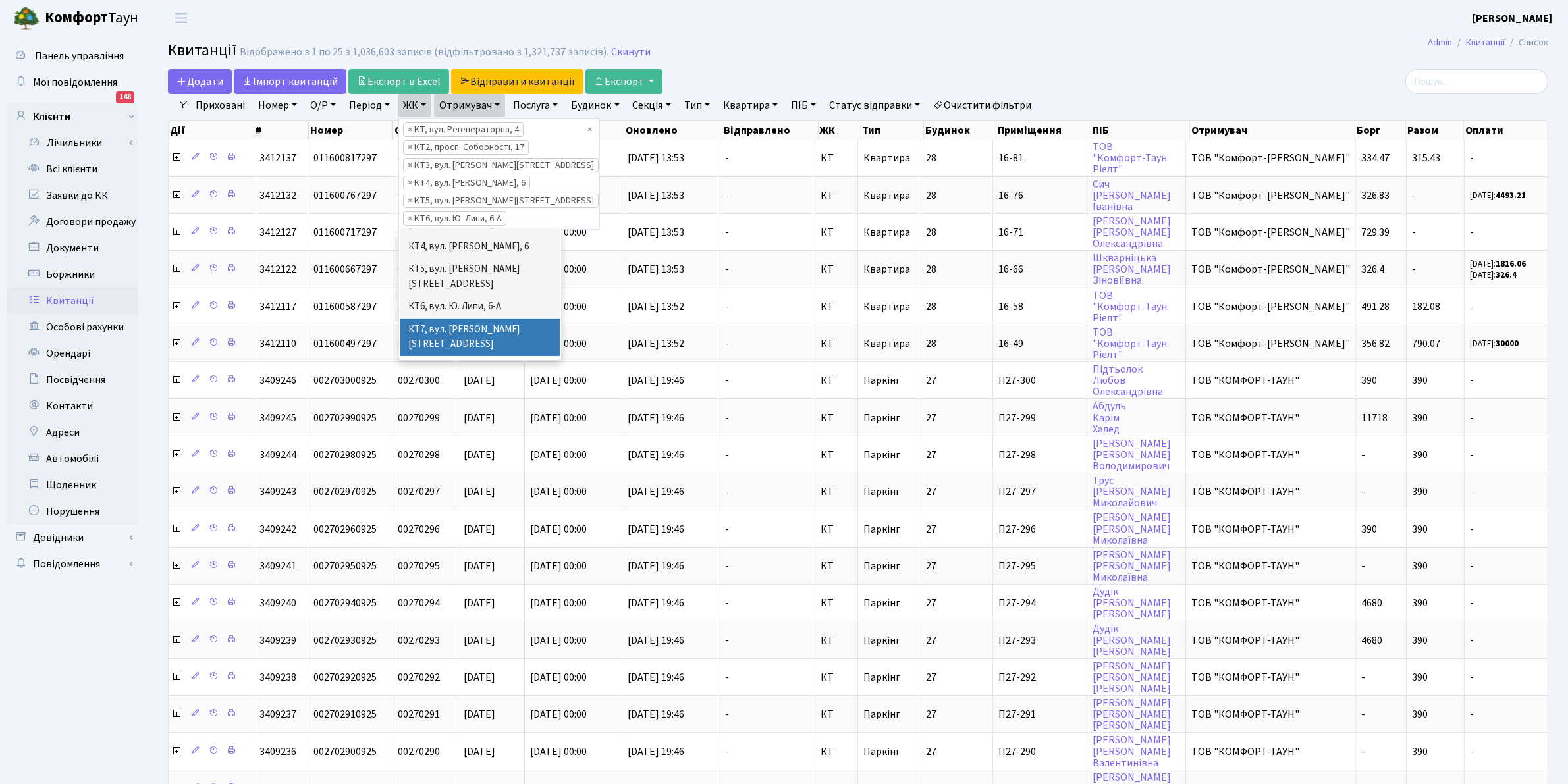
click at [487, 319] on li "КТ7, вул. [PERSON_NAME][STREET_ADDRESS]" at bounding box center [480, 337] width 159 height 37
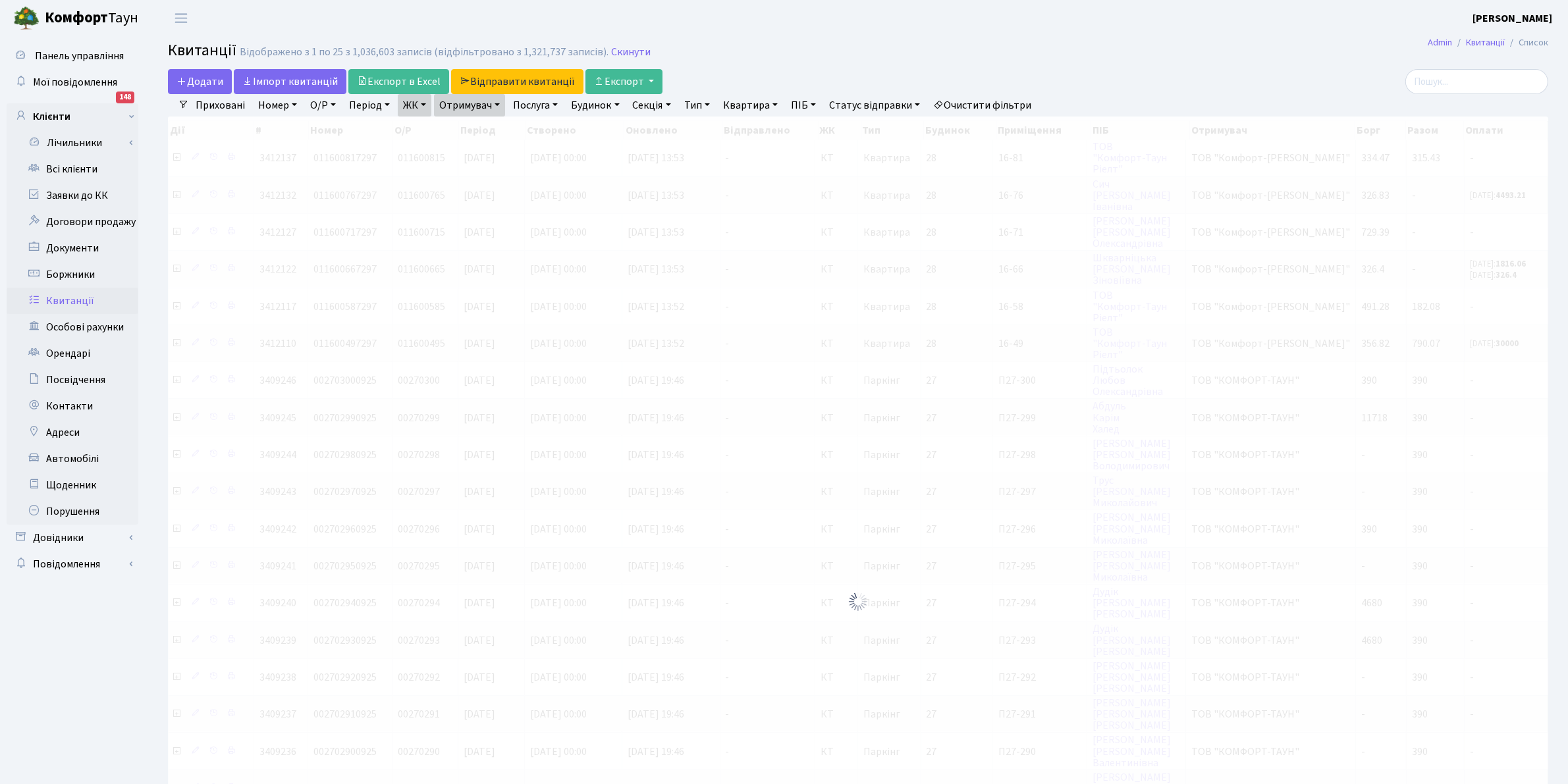
click at [410, 97] on link "ЖК" at bounding box center [414, 106] width 33 height 23
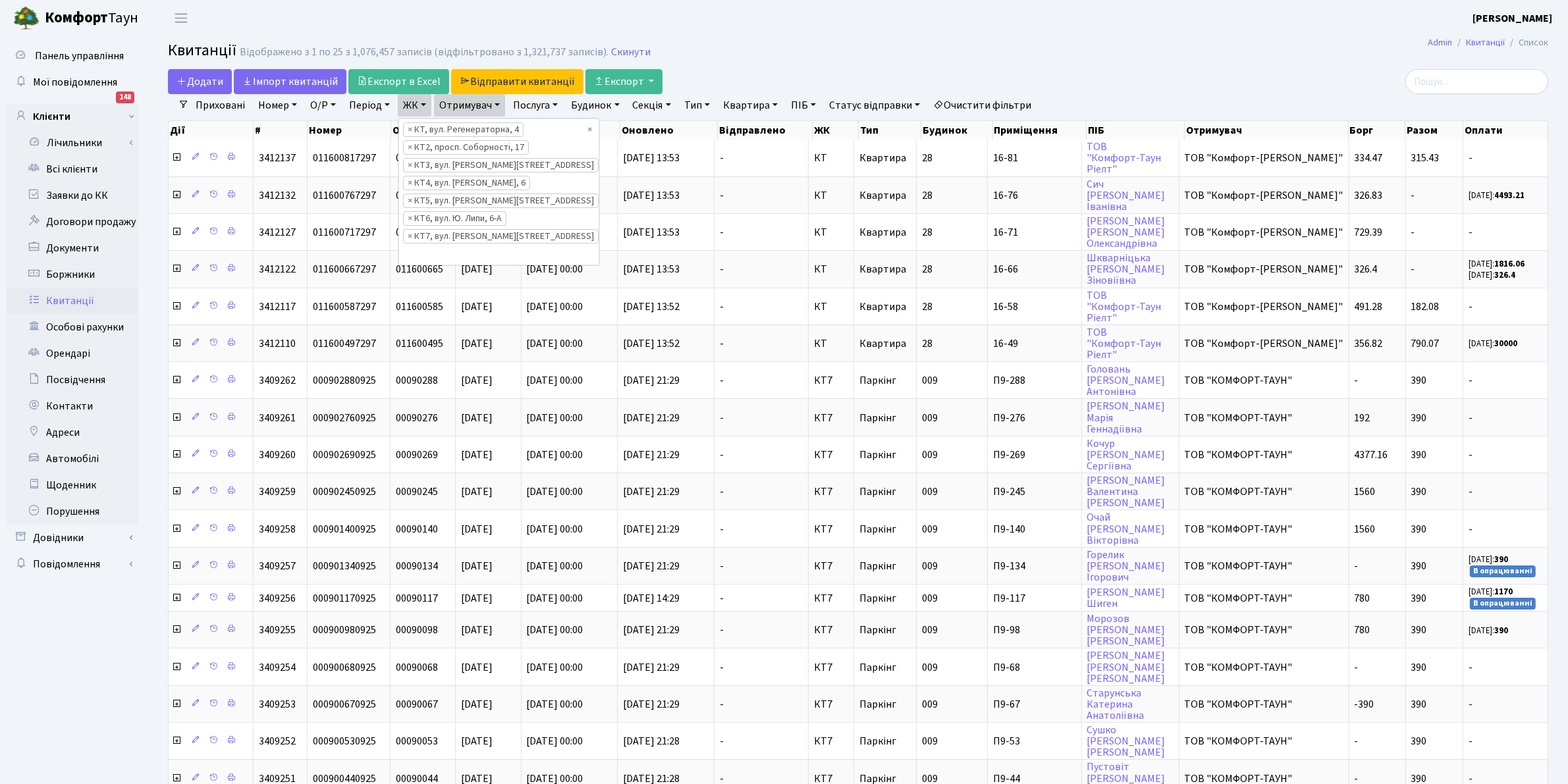
click at [870, 21] on header "Комфорт Таун Клишко І. В. Мій обліковий запис Вийти" at bounding box center [784, 18] width 1568 height 36
click at [512, 84] on link "Відправити квитанції" at bounding box center [517, 82] width 132 height 25
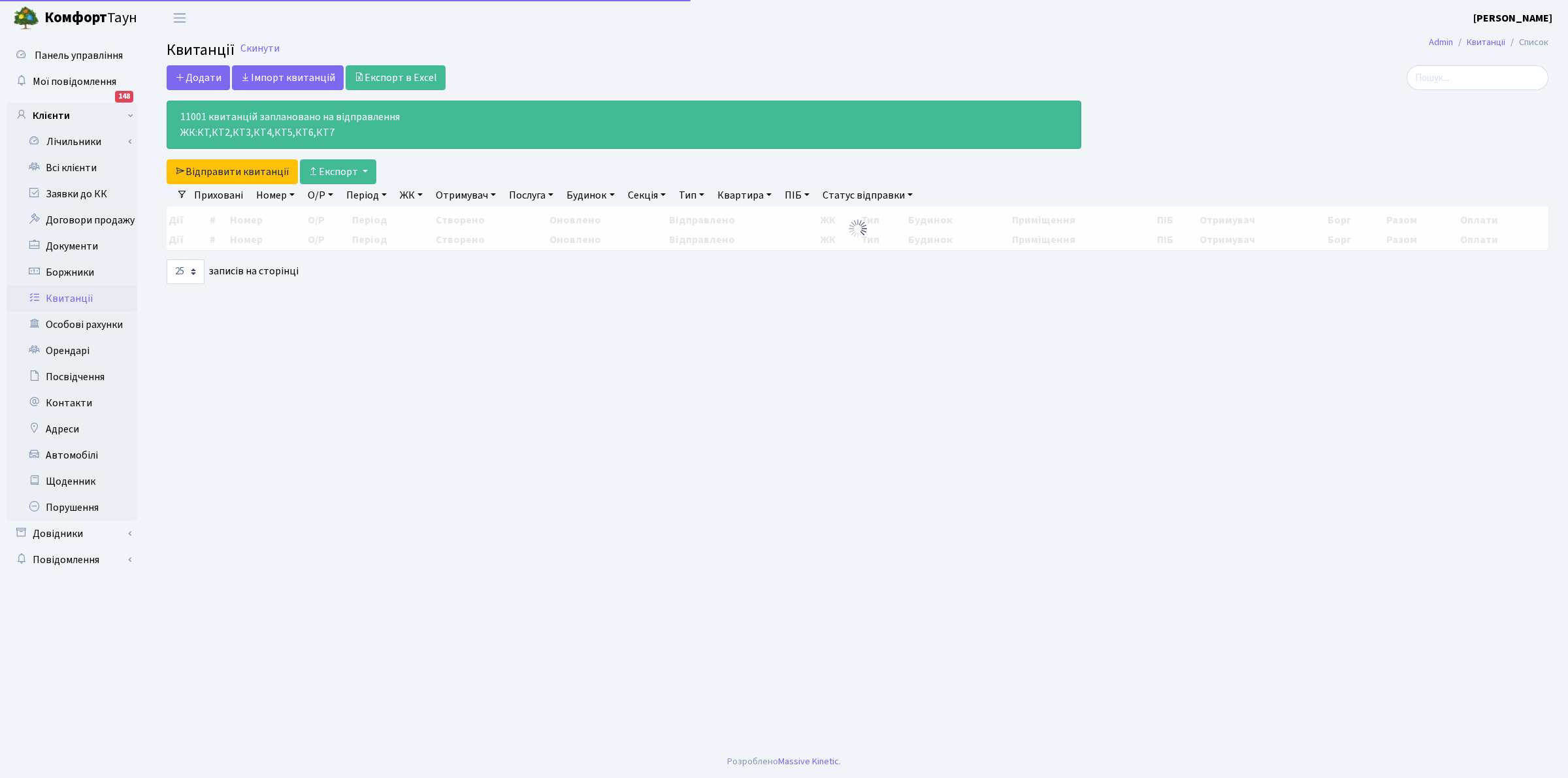
select select "25"
